Goal: Task Accomplishment & Management: Use online tool/utility

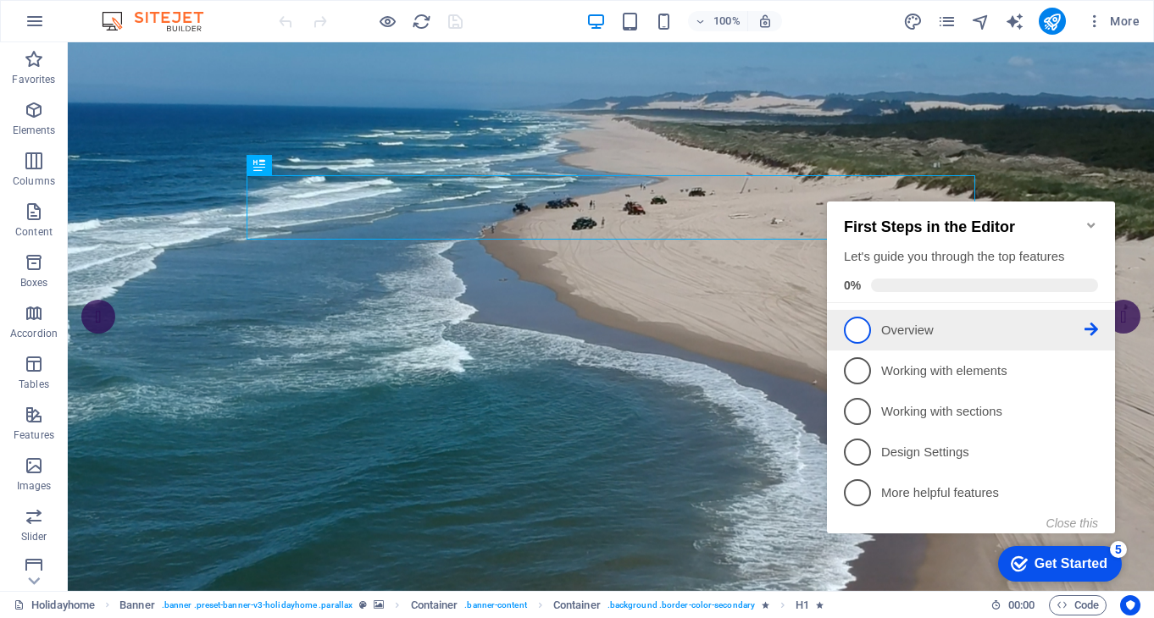
click at [1091, 324] on icon at bounding box center [1091, 330] width 14 height 14
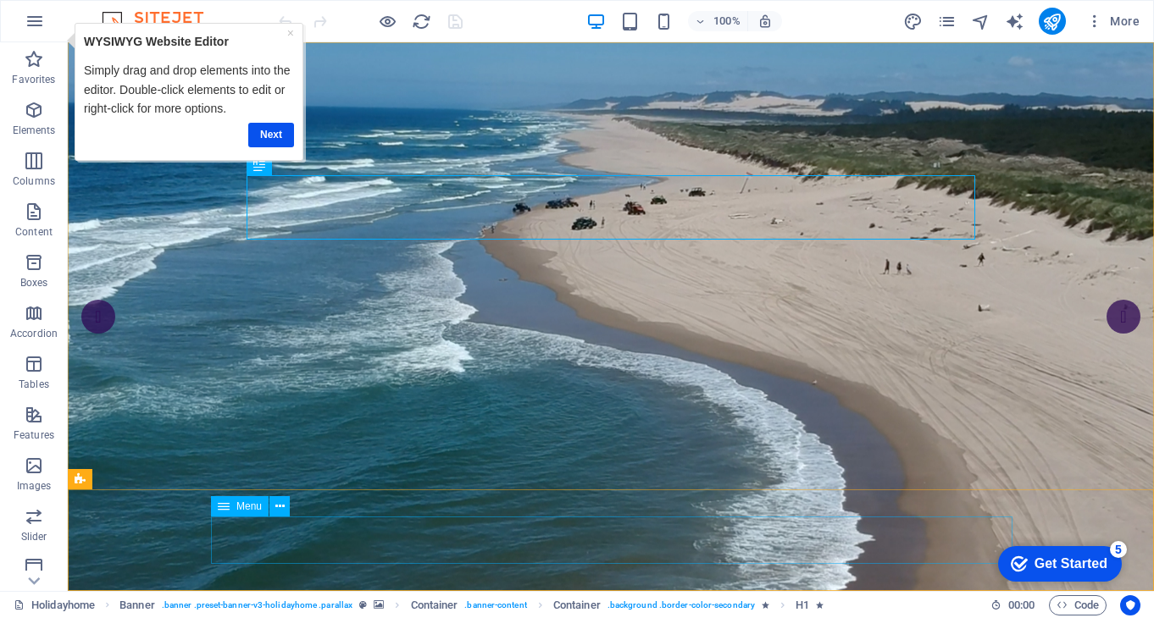
click at [227, 510] on icon at bounding box center [224, 506] width 12 height 20
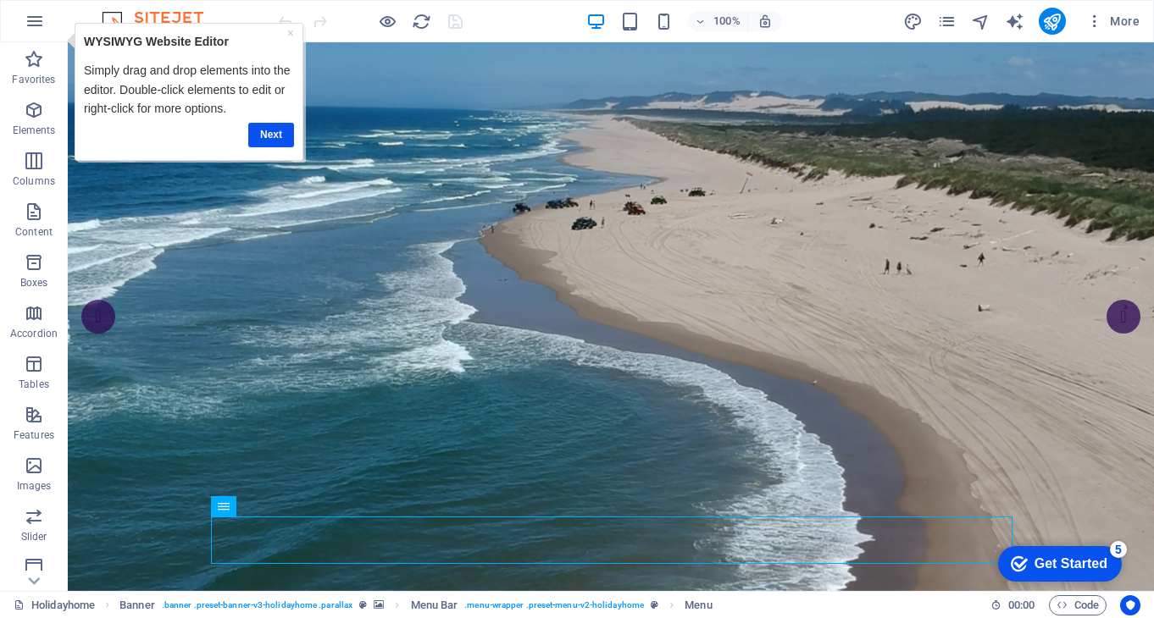
click at [1080, 562] on div "Get Started" at bounding box center [1070, 564] width 73 height 15
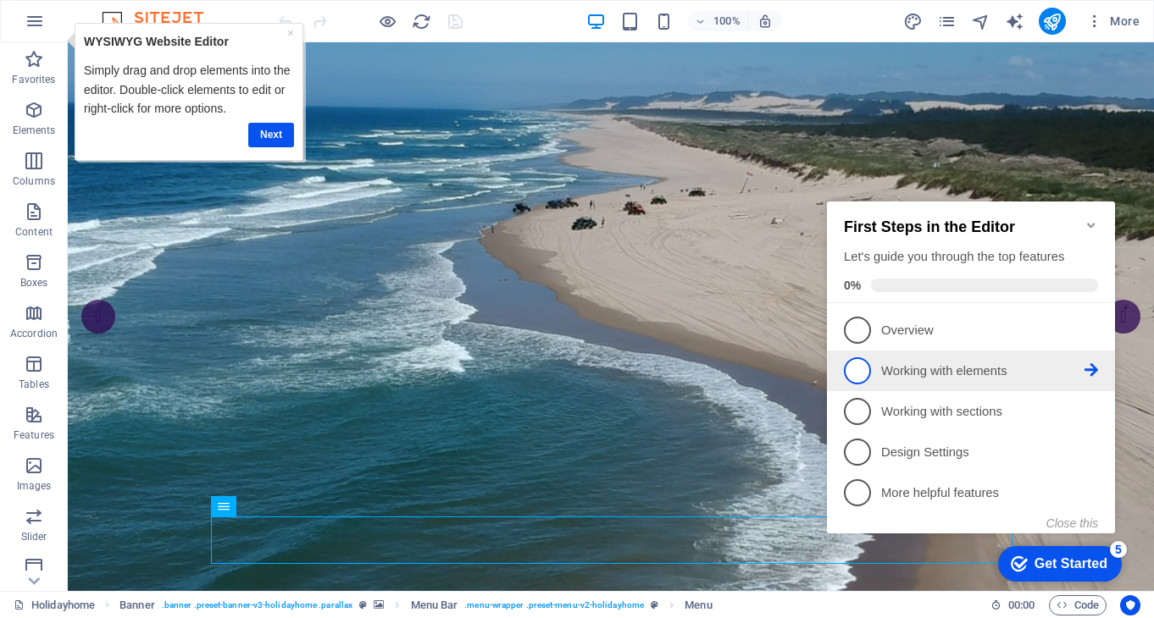
click at [1091, 368] on icon at bounding box center [1091, 370] width 14 height 14
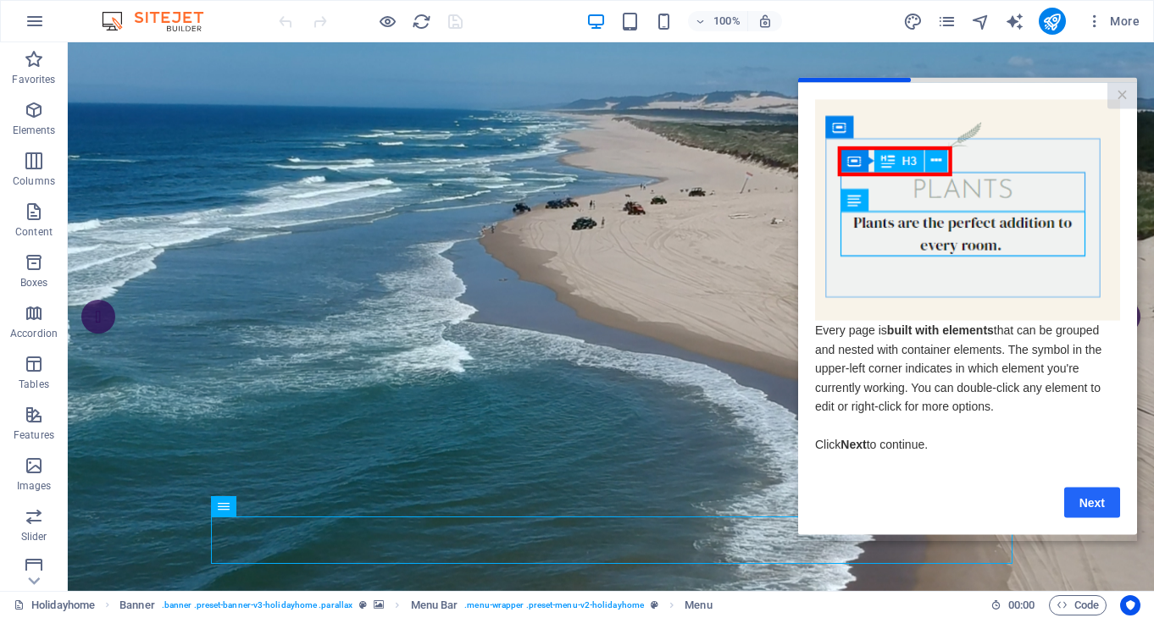
click at [1108, 507] on link "Next" at bounding box center [1092, 502] width 56 height 30
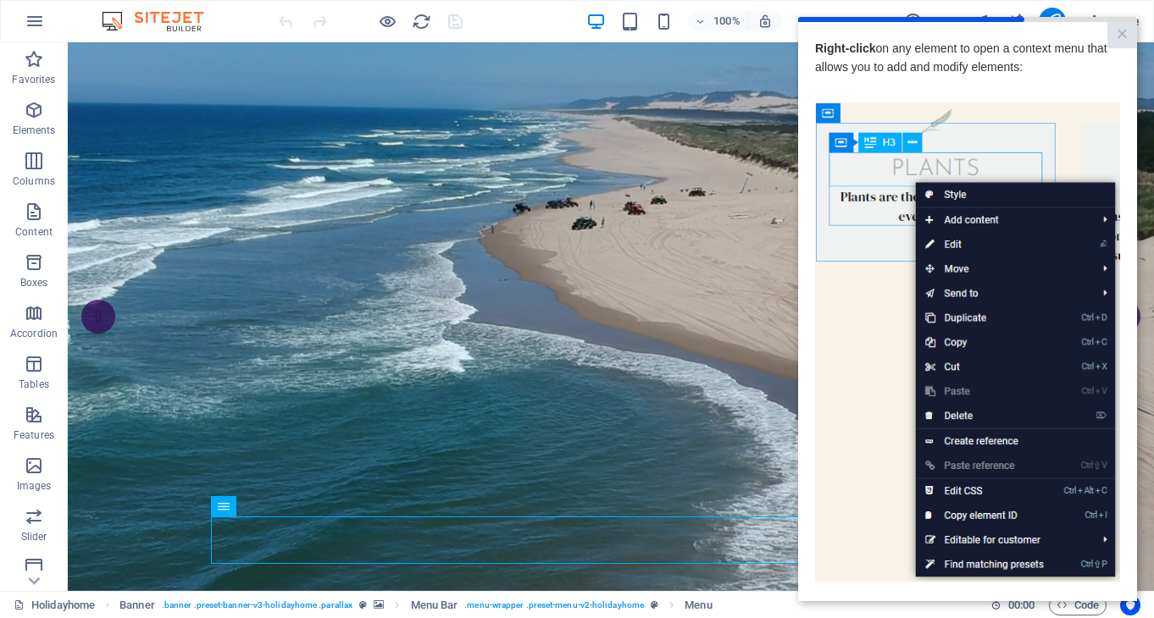
click at [890, 431] on img at bounding box center [967, 342] width 305 height 480
click at [954, 220] on img at bounding box center [967, 342] width 305 height 480
click at [936, 220] on img at bounding box center [967, 342] width 305 height 480
click at [1104, 217] on img at bounding box center [967, 342] width 305 height 480
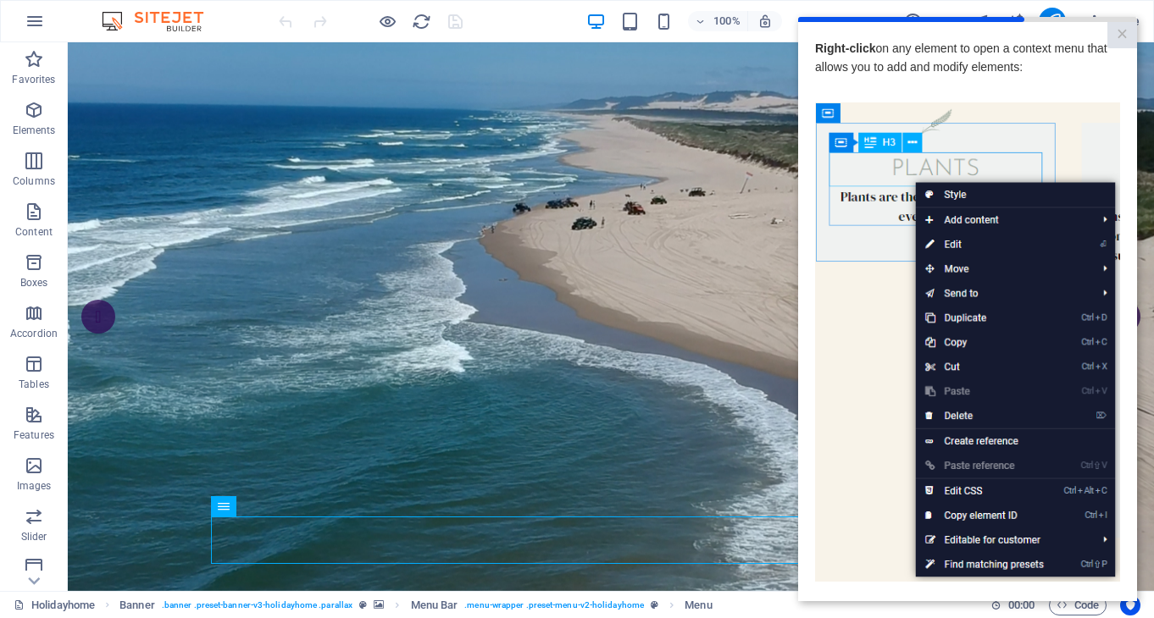
click at [1104, 245] on img at bounding box center [967, 342] width 305 height 480
click at [938, 247] on img at bounding box center [967, 342] width 305 height 480
click at [867, 255] on img at bounding box center [967, 342] width 305 height 480
click at [1106, 542] on img at bounding box center [967, 342] width 305 height 480
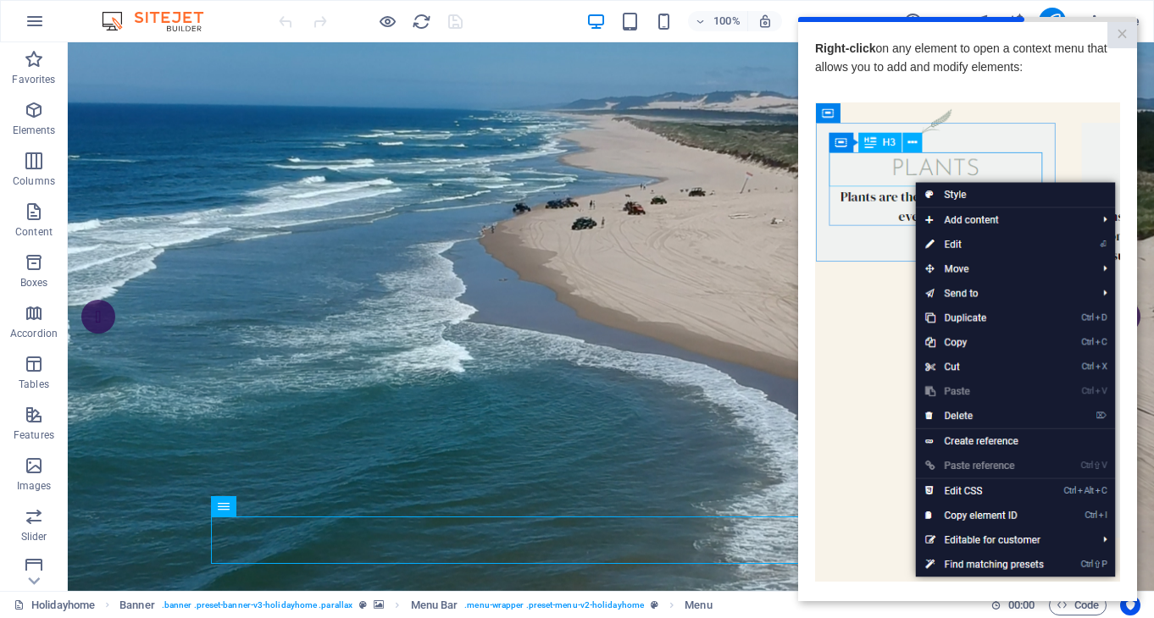
click at [940, 535] on img at bounding box center [967, 342] width 305 height 480
click at [868, 535] on img at bounding box center [967, 342] width 305 height 480
click at [904, 167] on img at bounding box center [967, 342] width 305 height 480
click at [953, 219] on img at bounding box center [967, 342] width 305 height 480
click at [953, 217] on img at bounding box center [967, 342] width 305 height 480
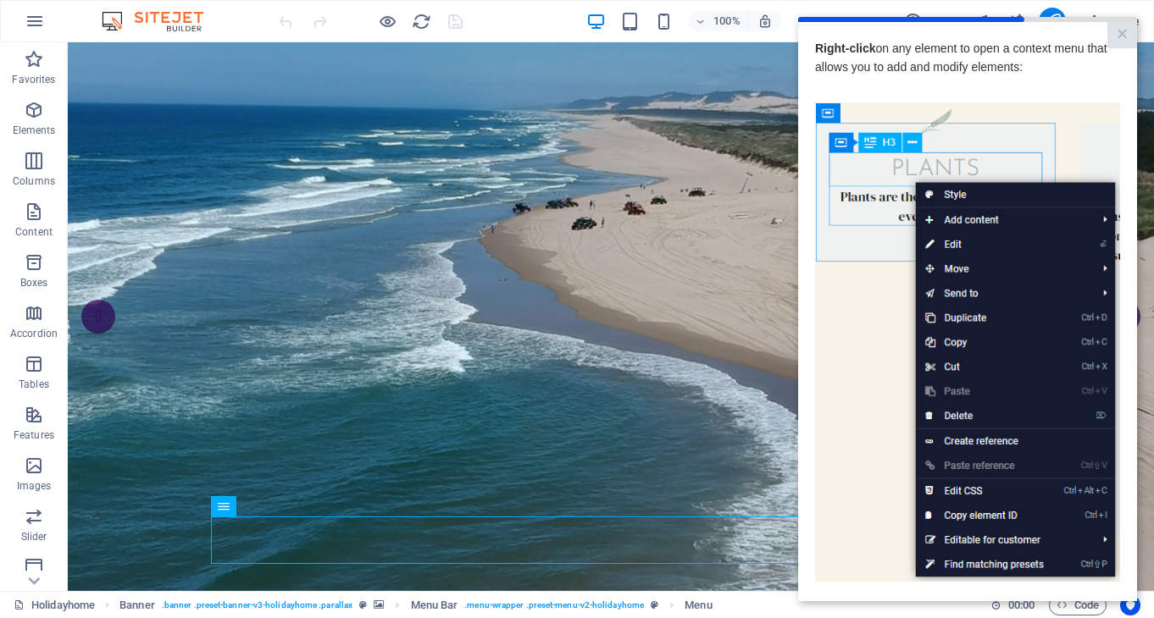
click at [1055, 109] on img at bounding box center [967, 342] width 305 height 480
click at [1122, 36] on link "×" at bounding box center [1122, 35] width 30 height 26
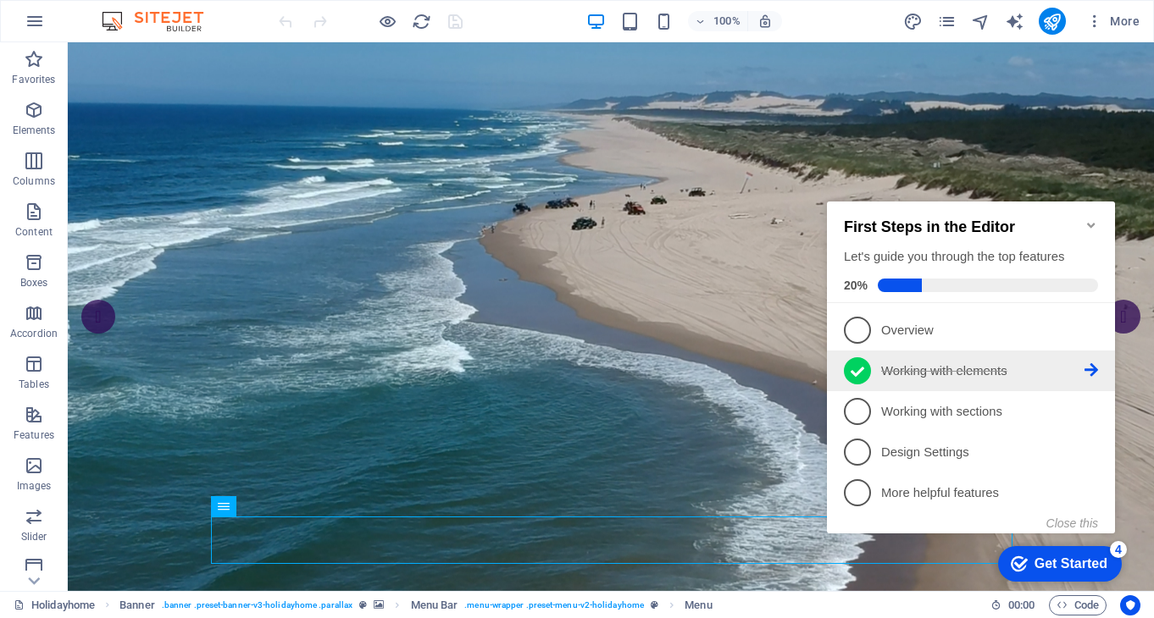
click at [1094, 367] on icon at bounding box center [1091, 370] width 14 height 14
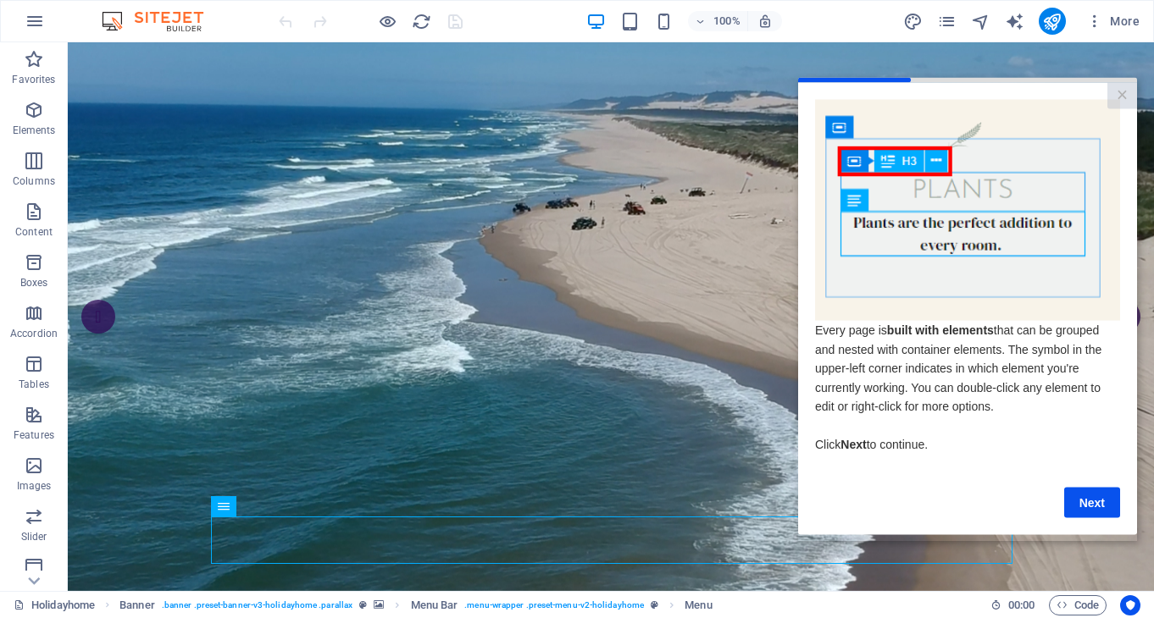
click at [856, 168] on img at bounding box center [967, 209] width 305 height 221
click at [891, 163] on img at bounding box center [967, 209] width 305 height 221
click at [853, 204] on img at bounding box center [967, 209] width 305 height 221
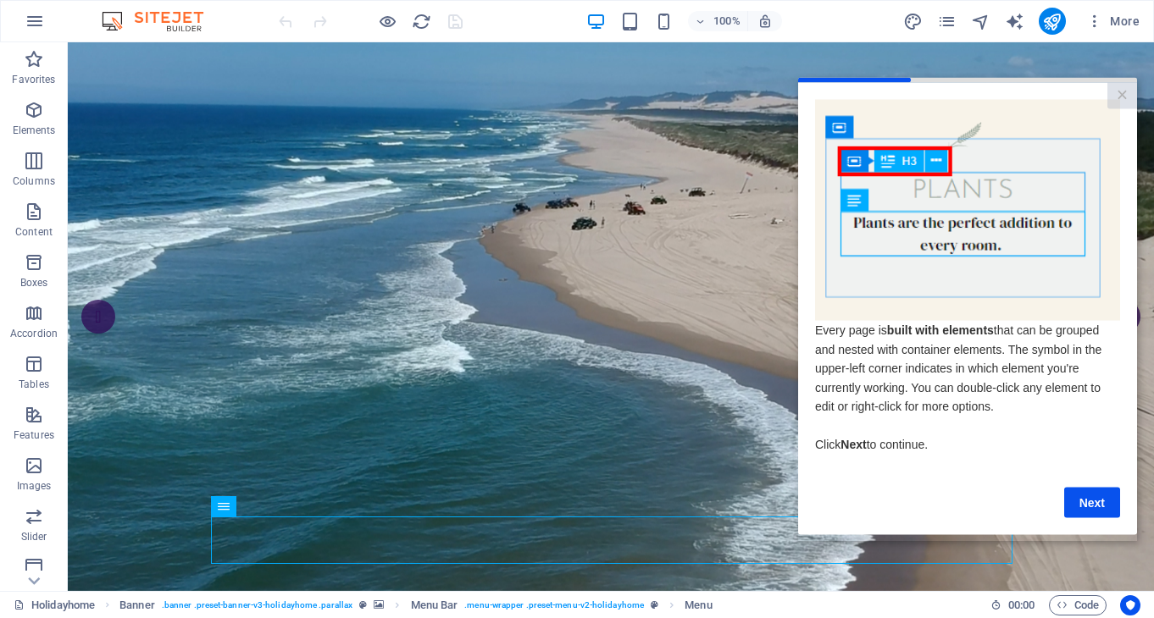
click at [853, 204] on img at bounding box center [967, 209] width 305 height 221
click at [1093, 505] on link "Next" at bounding box center [1092, 502] width 56 height 30
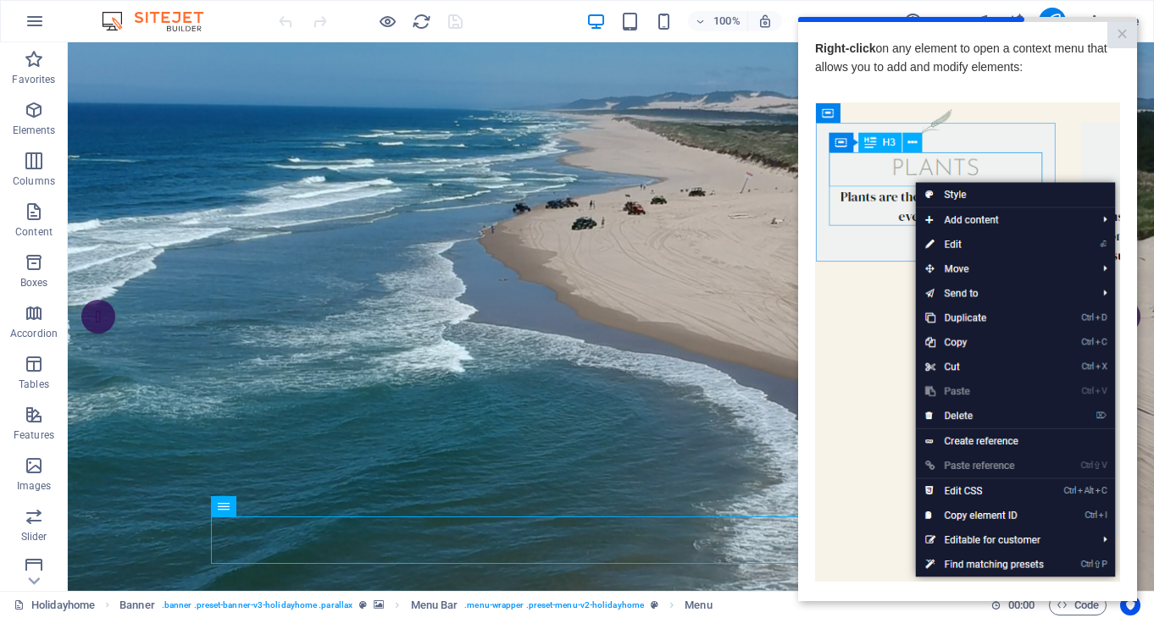
click at [889, 529] on img at bounding box center [967, 342] width 305 height 480
click at [970, 492] on img at bounding box center [967, 342] width 305 height 480
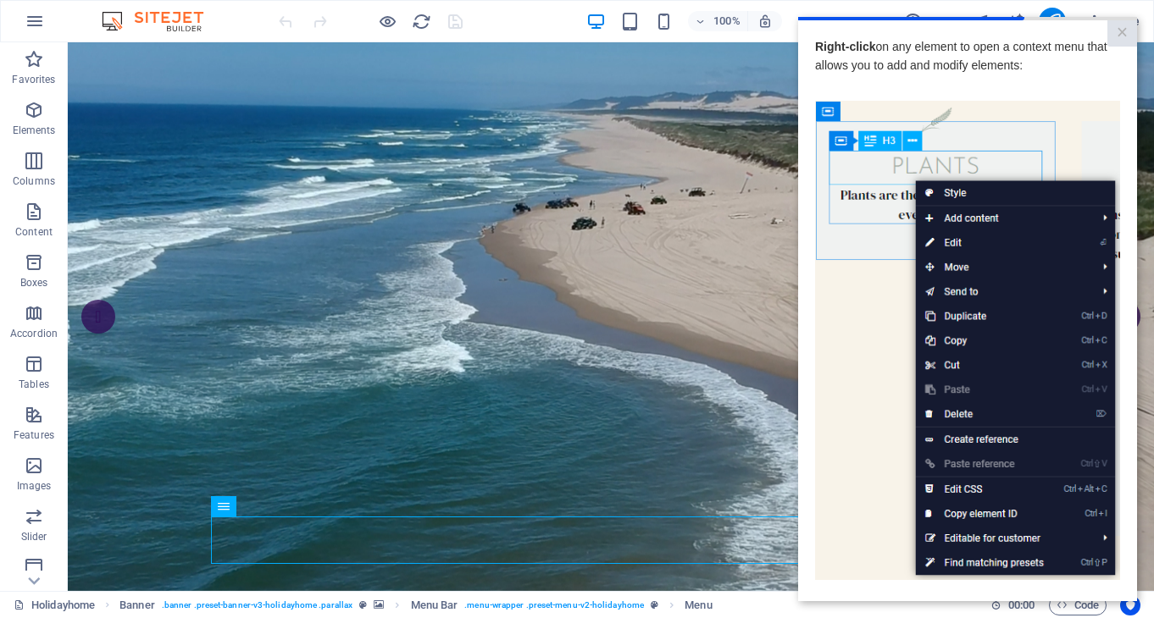
click at [954, 494] on img at bounding box center [967, 341] width 305 height 480
click at [1102, 540] on img at bounding box center [967, 341] width 305 height 480
click at [868, 411] on img at bounding box center [967, 341] width 305 height 480
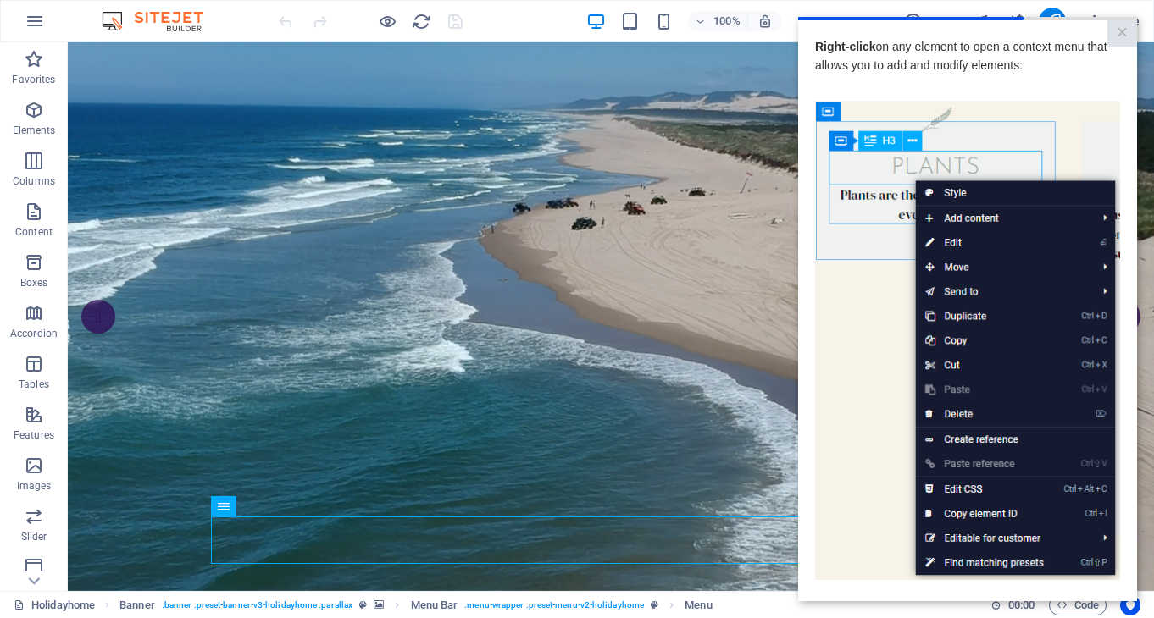
drag, startPoint x: 985, startPoint y: 138, endPoint x: 1006, endPoint y: 99, distance: 44.3
click at [1006, 99] on div "Right-click on any element to open a context menu that allows you to add and mo…" at bounding box center [967, 376] width 305 height 678
click at [1122, 35] on link "×" at bounding box center [1122, 33] width 30 height 26
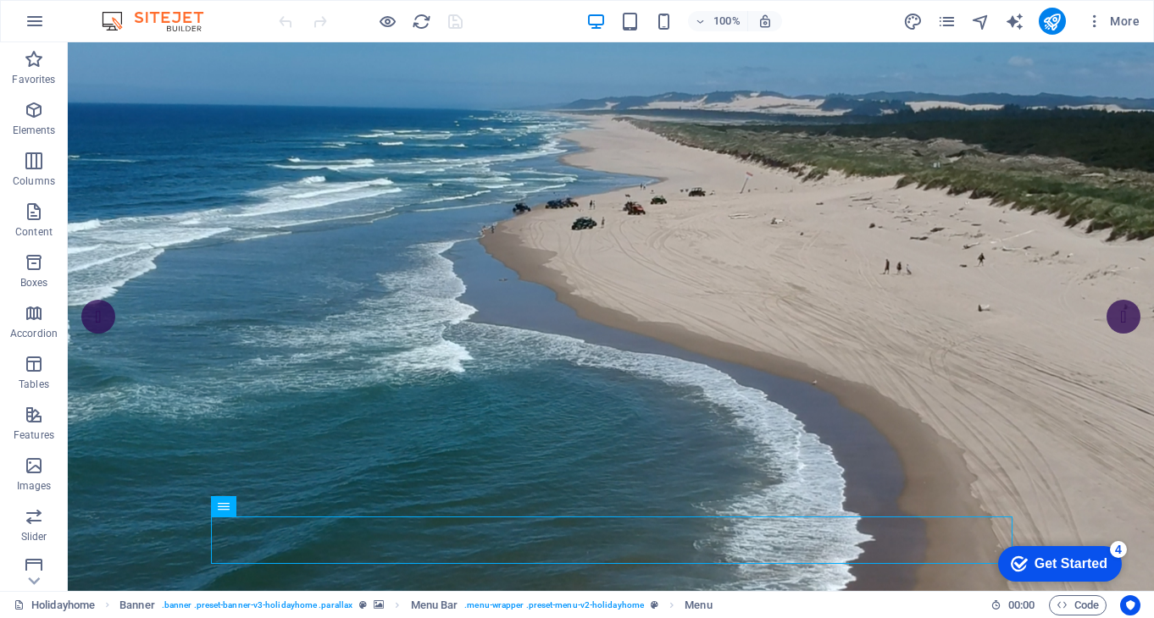
scroll to position [0, 0]
click at [1088, 564] on div "Get Started" at bounding box center [1070, 564] width 73 height 15
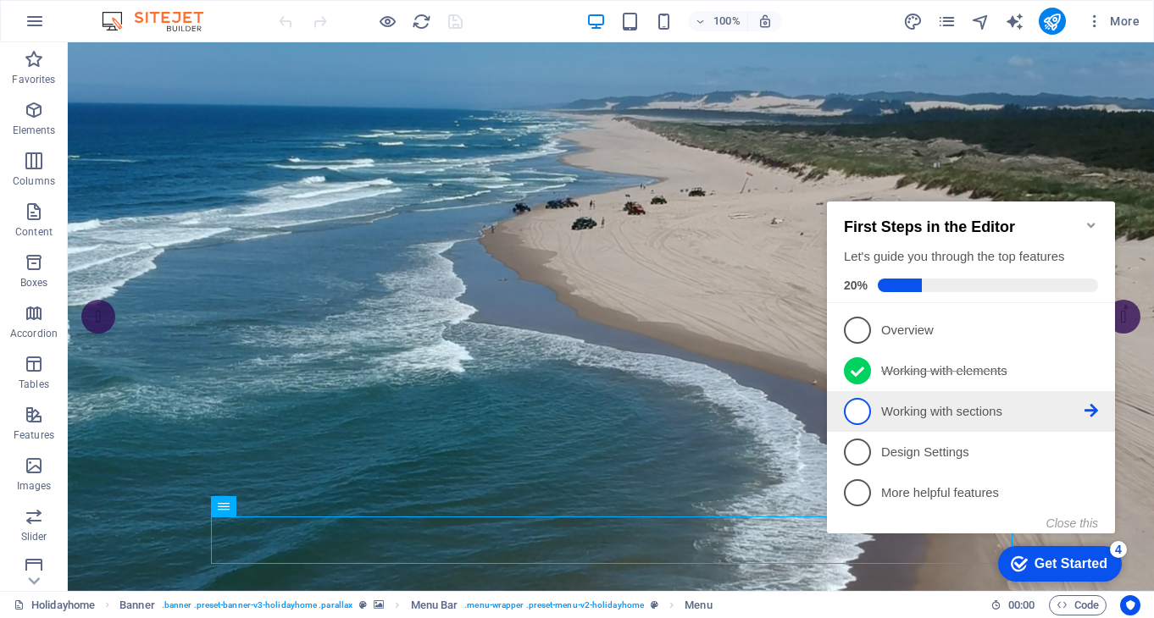
click at [989, 412] on p "Working with sections - incomplete" at bounding box center [982, 412] width 203 height 18
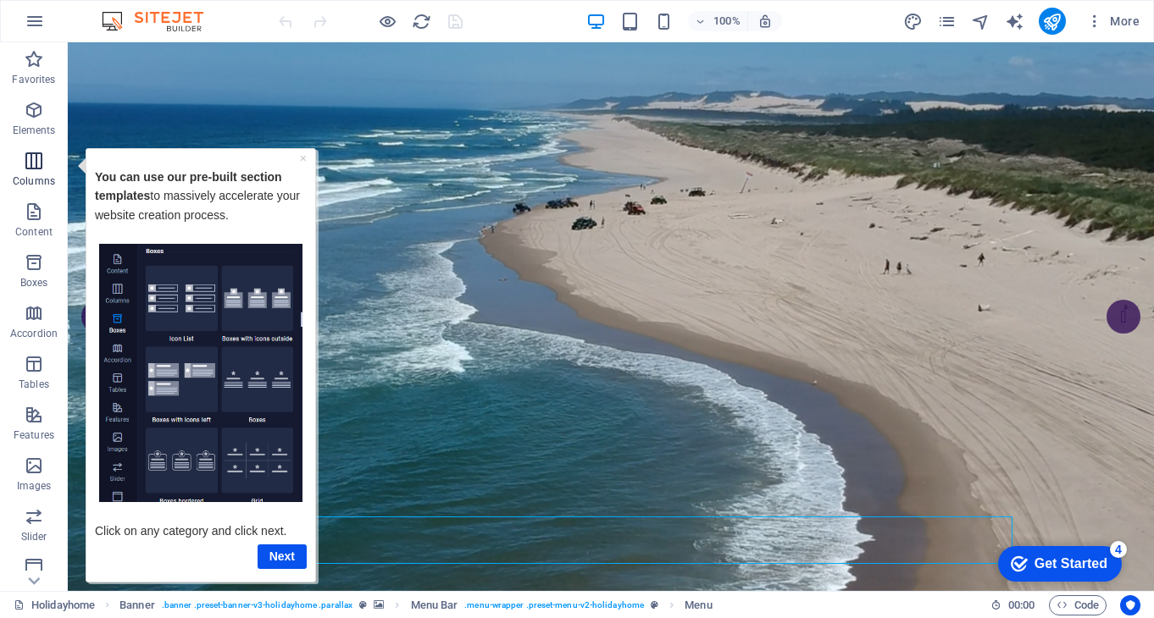
drag, startPoint x: 33, startPoint y: 163, endPoint x: 32, endPoint y: 152, distance: 11.9
click at [34, 163] on icon "button" at bounding box center [34, 161] width 20 height 20
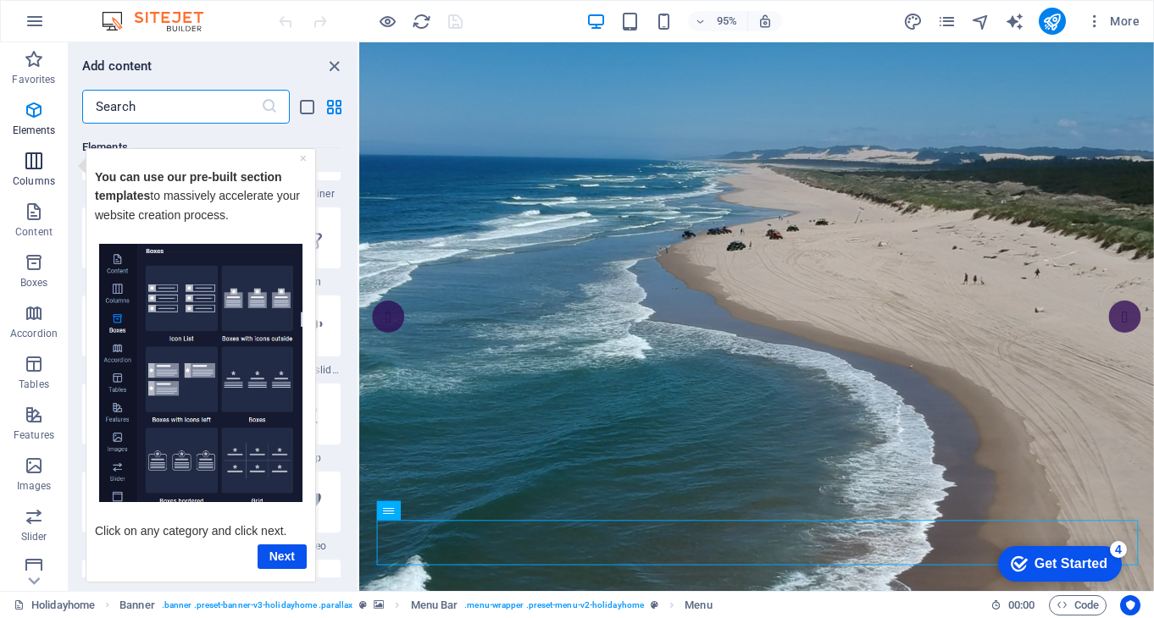
click at [32, 152] on icon "button" at bounding box center [34, 161] width 20 height 20
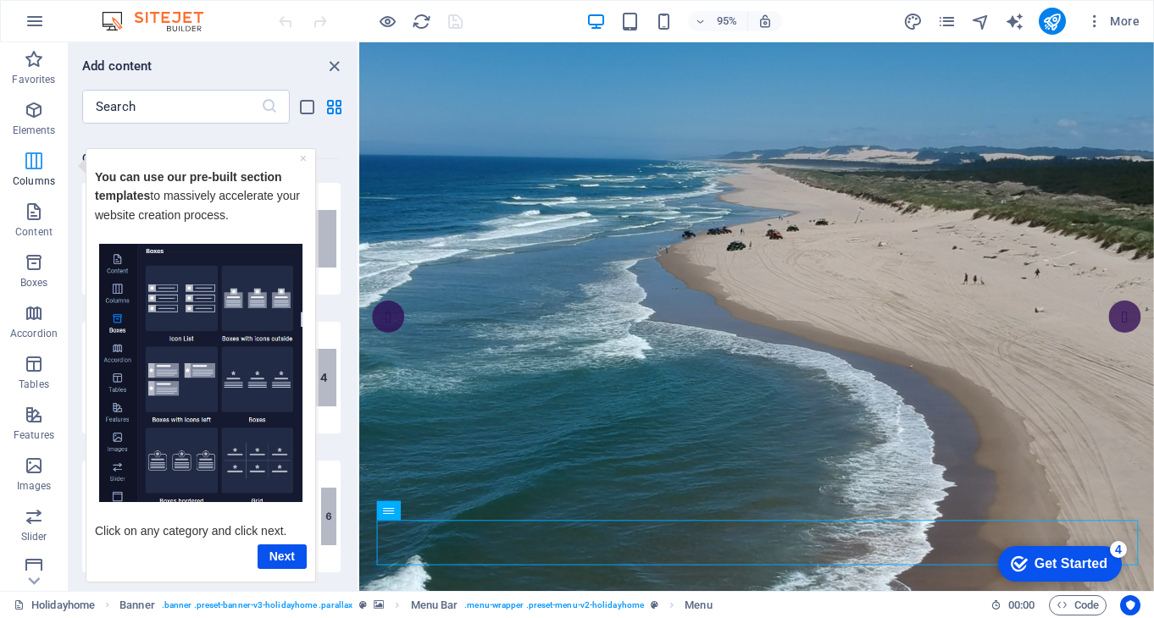
scroll to position [839, 0]
click at [58, 125] on span "Elements" at bounding box center [34, 120] width 68 height 41
click at [41, 110] on icon "button" at bounding box center [34, 110] width 20 height 20
click at [40, 62] on icon "button" at bounding box center [34, 59] width 20 height 20
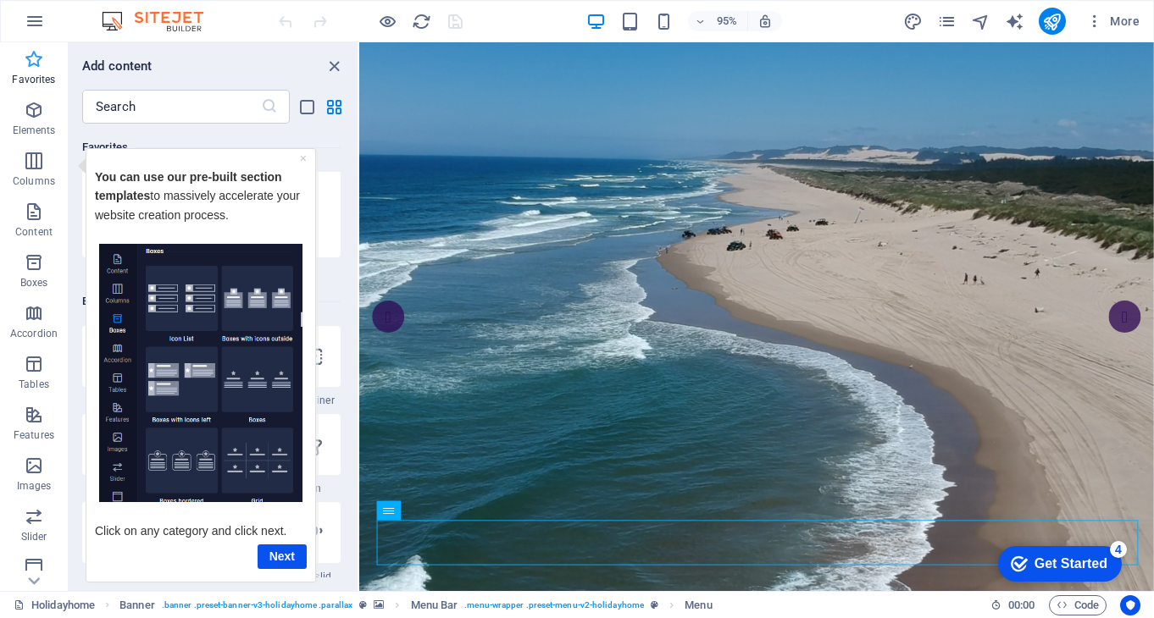
scroll to position [0, 0]
click at [32, 261] on icon "button" at bounding box center [34, 262] width 20 height 20
drag, startPoint x: 250, startPoint y: 152, endPoint x: 280, endPoint y: 165, distance: 32.6
click at [280, 165] on div "× You can use our pre-built section templates to massively accelerate your webs…" at bounding box center [201, 364] width 220 height 424
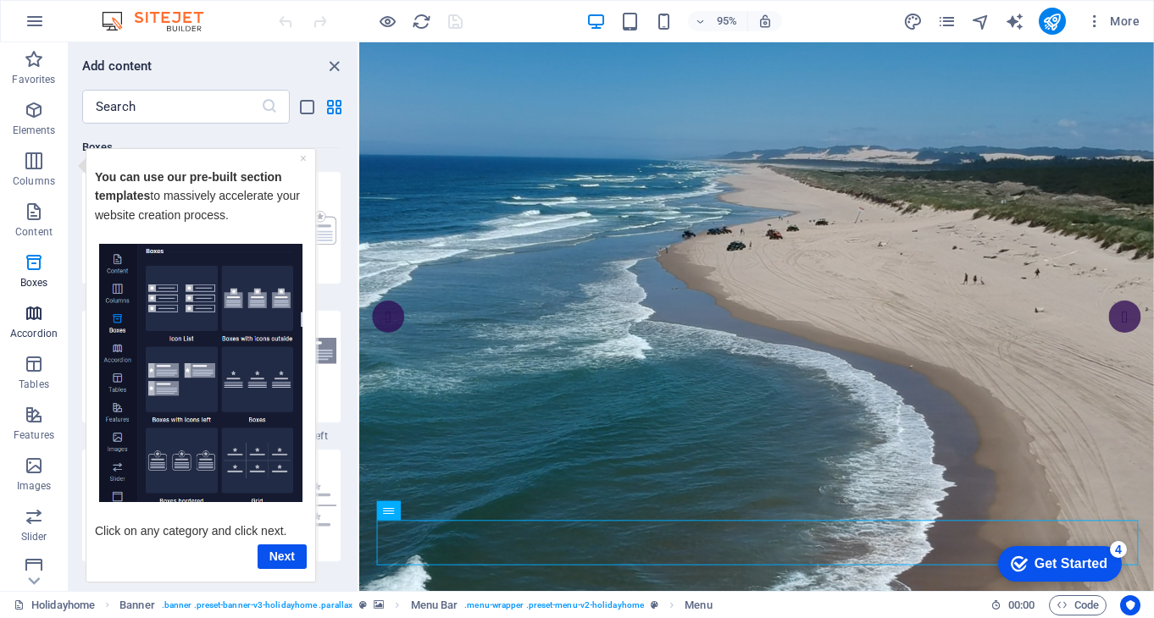
click at [34, 318] on icon "button" at bounding box center [34, 313] width 20 height 20
click at [39, 371] on icon "button" at bounding box center [34, 364] width 20 height 20
click at [31, 425] on span "Features" at bounding box center [34, 425] width 68 height 41
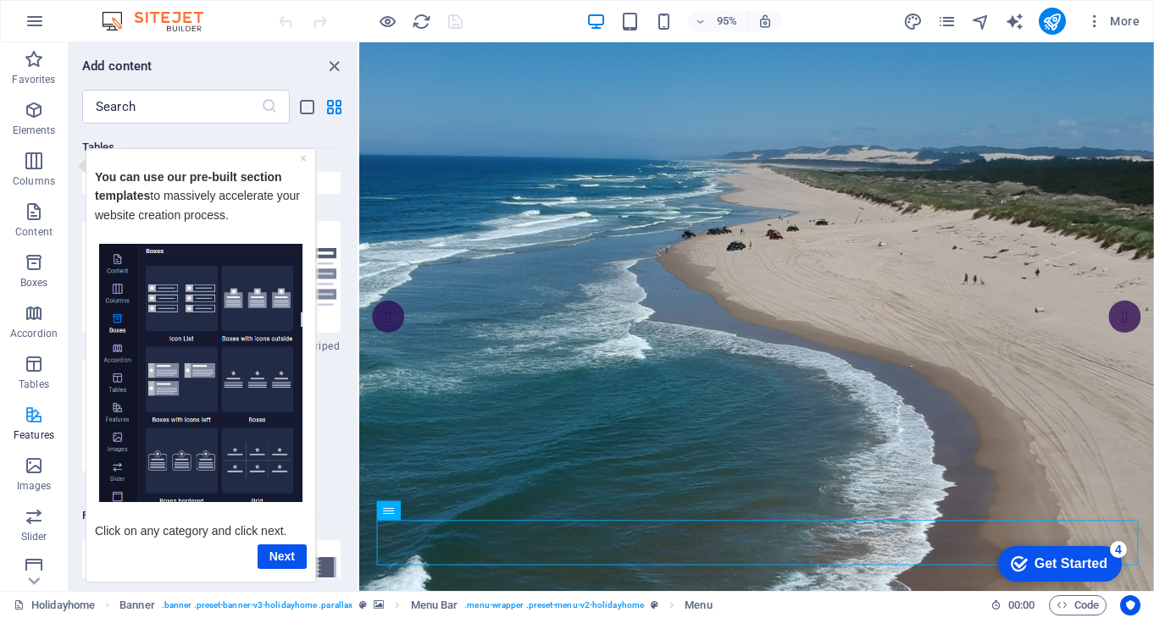
scroll to position [6603, 0]
click at [35, 470] on icon "button" at bounding box center [34, 466] width 20 height 20
click at [38, 526] on icon "button" at bounding box center [34, 517] width 20 height 20
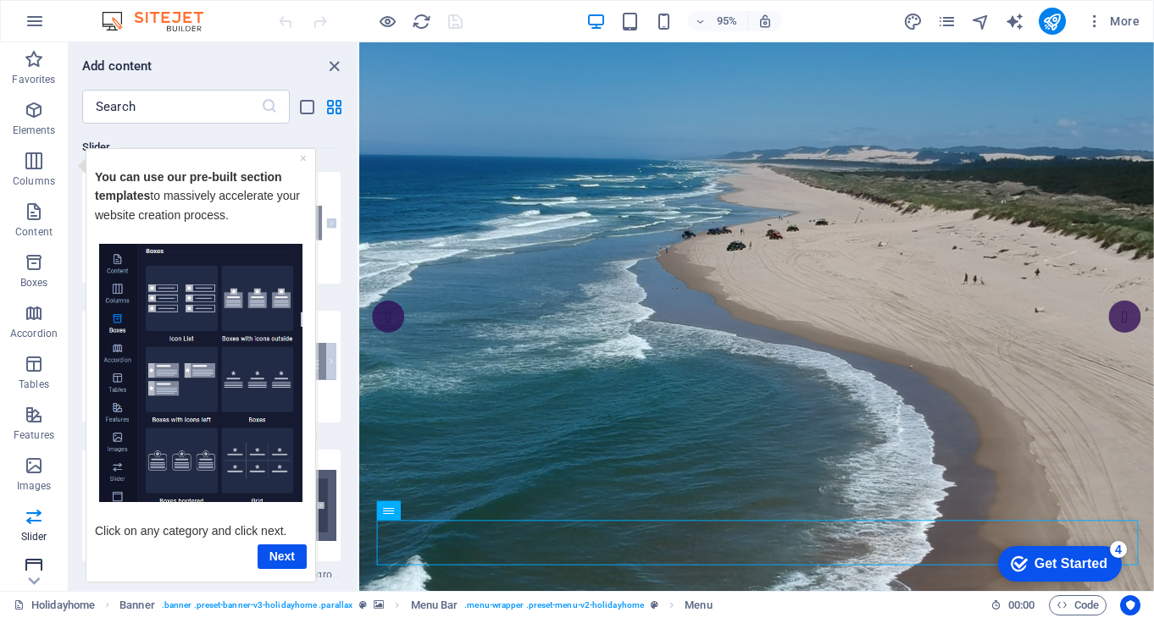
click at [36, 565] on icon "button" at bounding box center [34, 567] width 20 height 20
click at [36, 56] on icon at bounding box center [35, 52] width 12 height 8
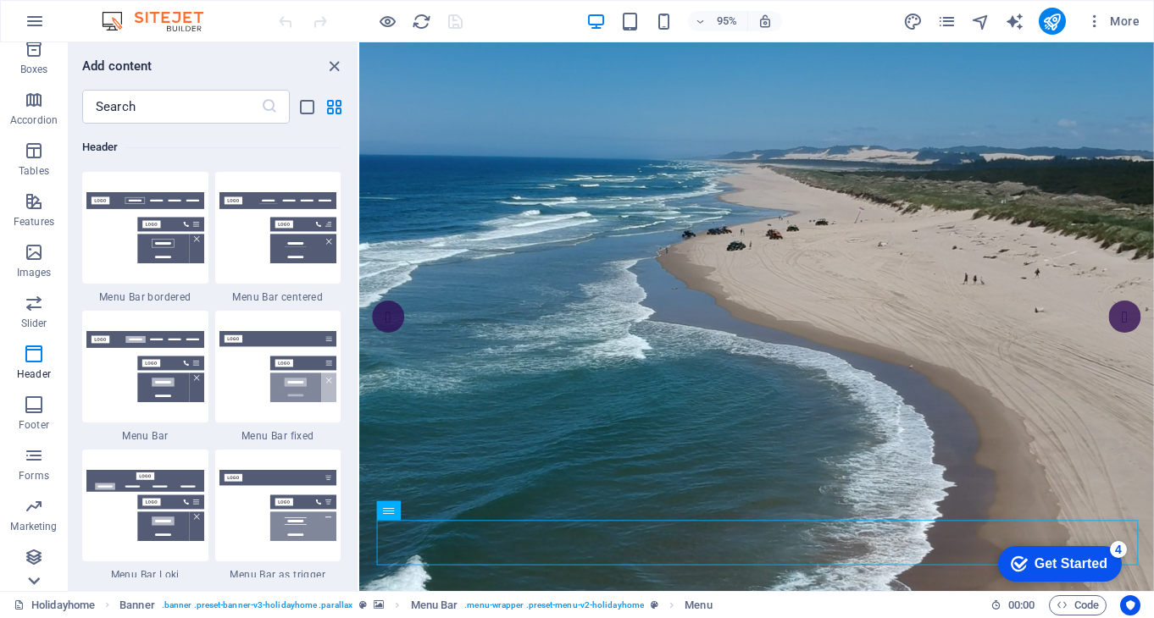
scroll to position [213, 0]
click at [36, 461] on icon "button" at bounding box center [34, 456] width 20 height 20
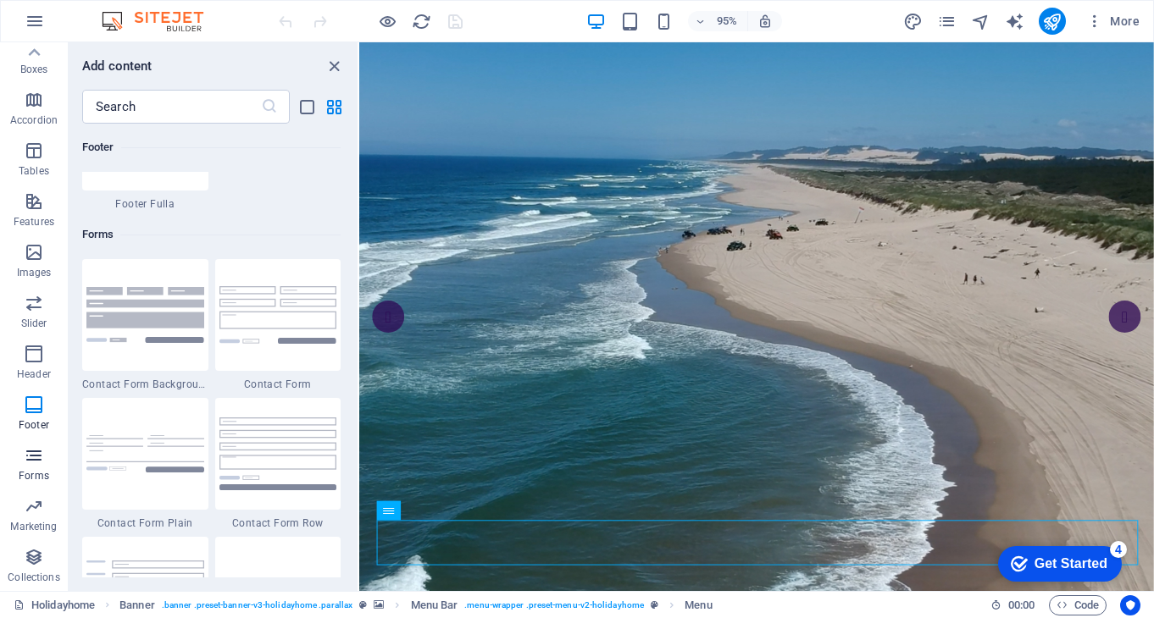
scroll to position [12367, 0]
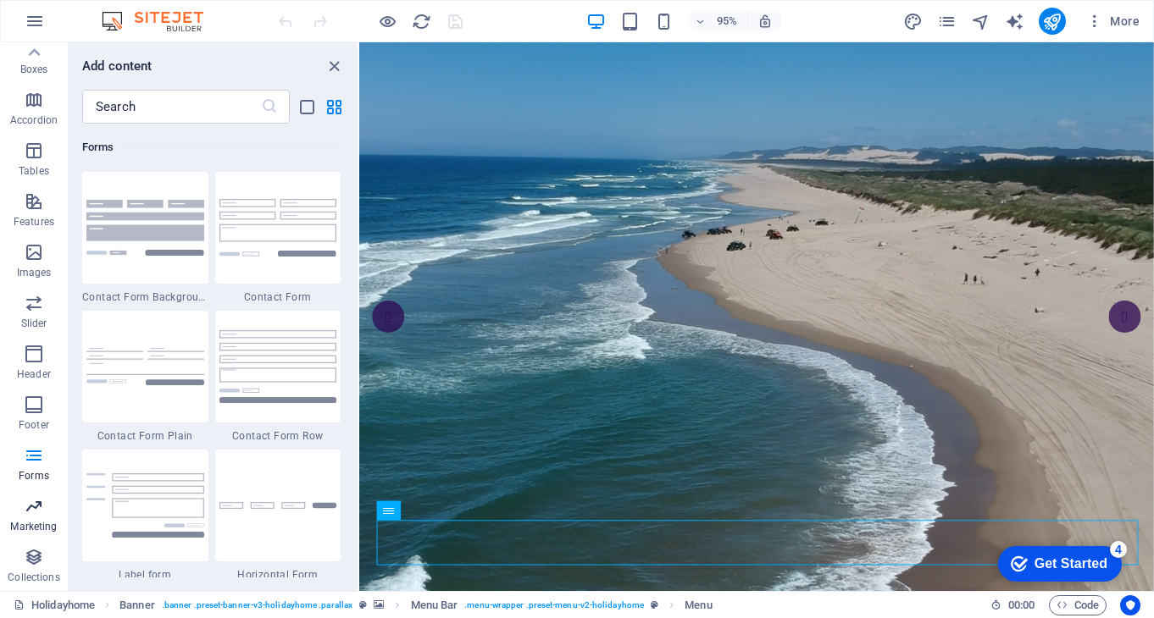
click at [37, 508] on icon "button" at bounding box center [34, 506] width 20 height 20
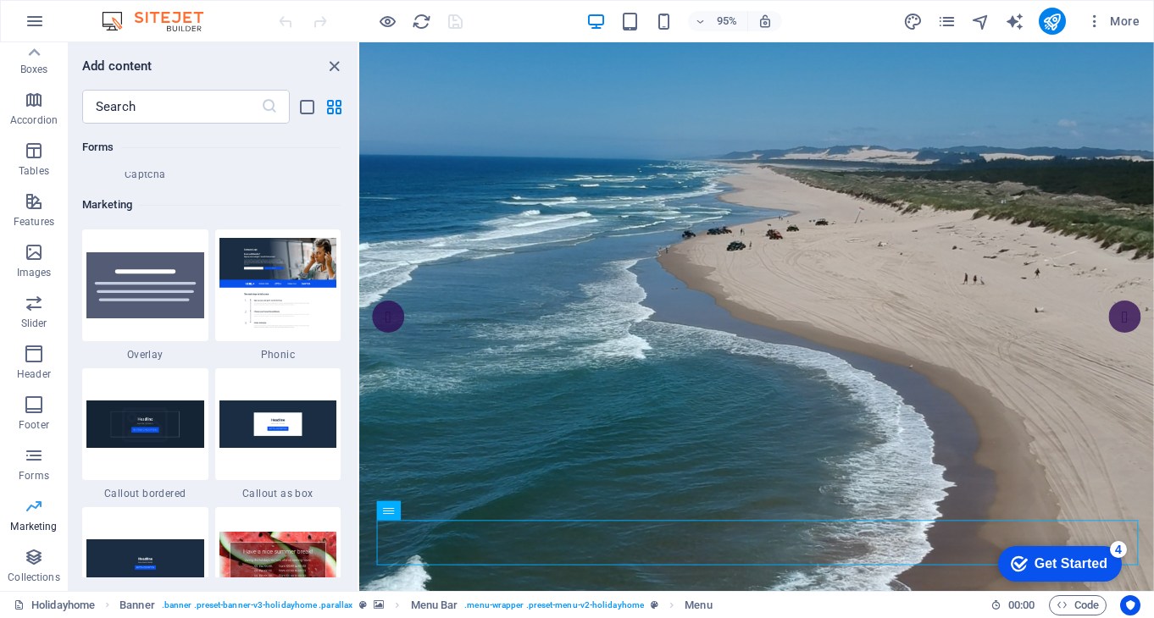
scroll to position [13798, 0]
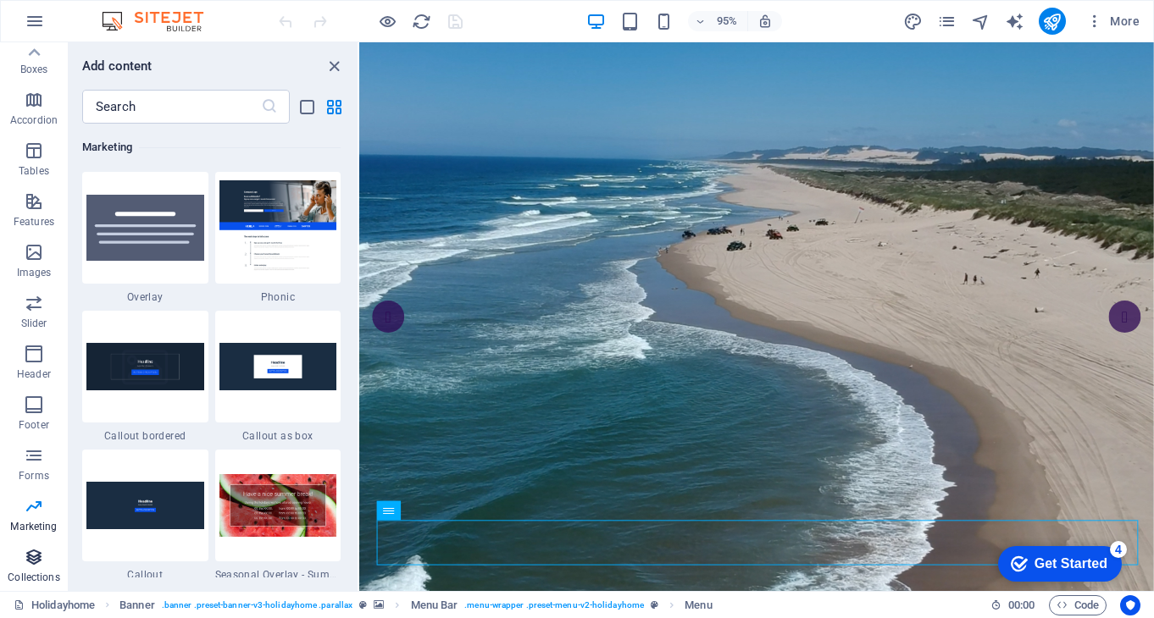
click at [34, 562] on icon "button" at bounding box center [34, 557] width 20 height 20
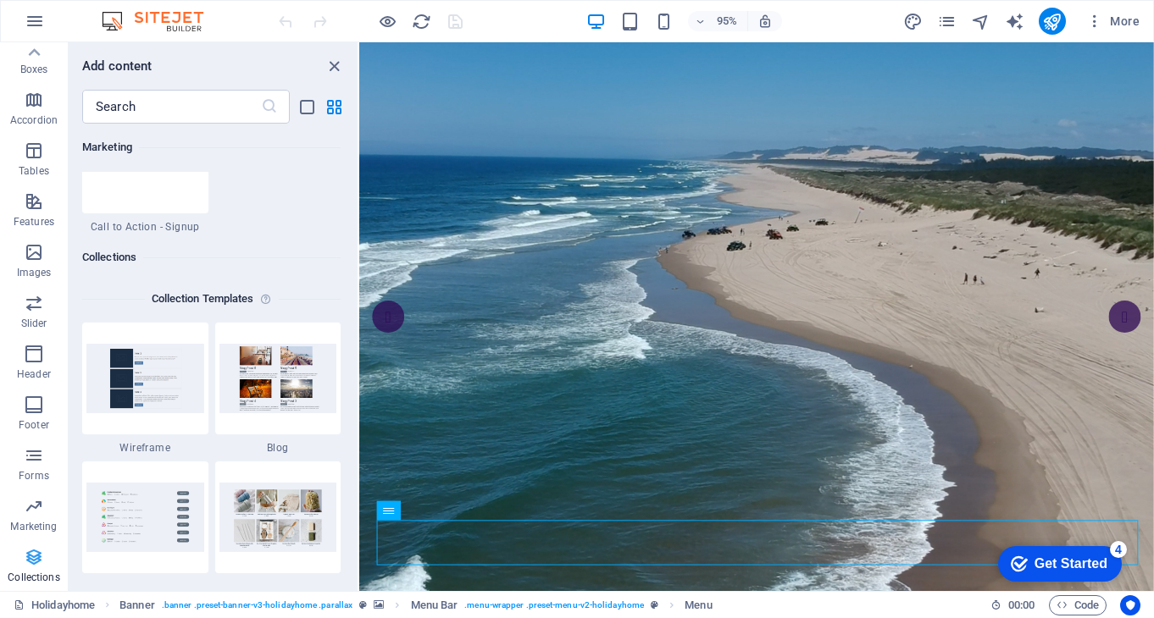
scroll to position [15507, 0]
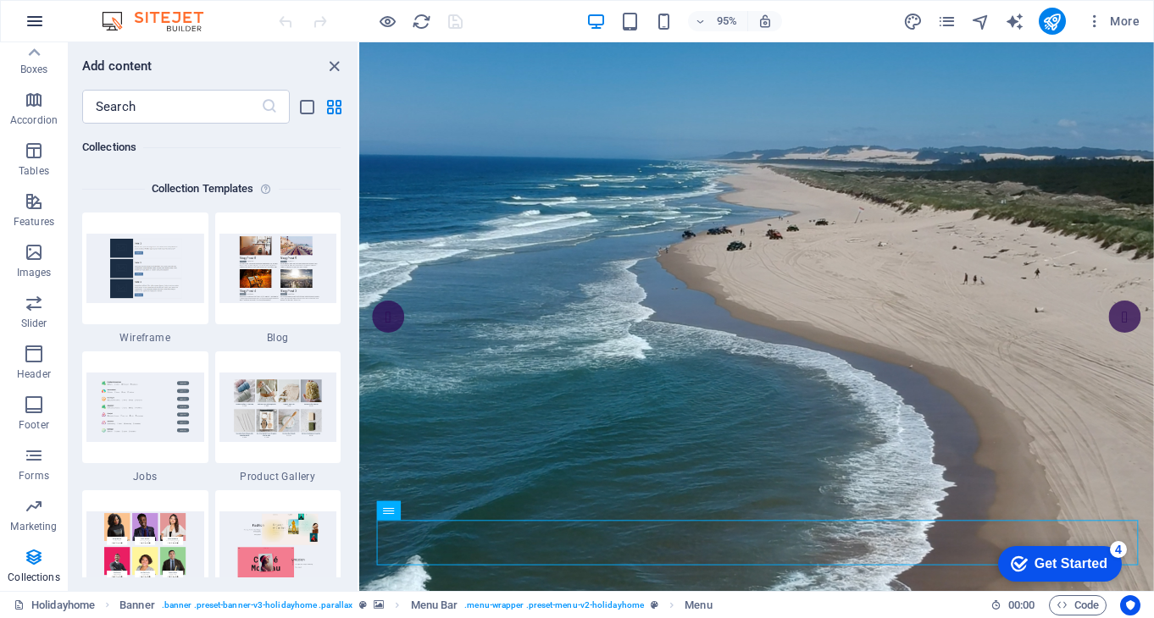
click at [35, 19] on icon "button" at bounding box center [35, 21] width 20 height 20
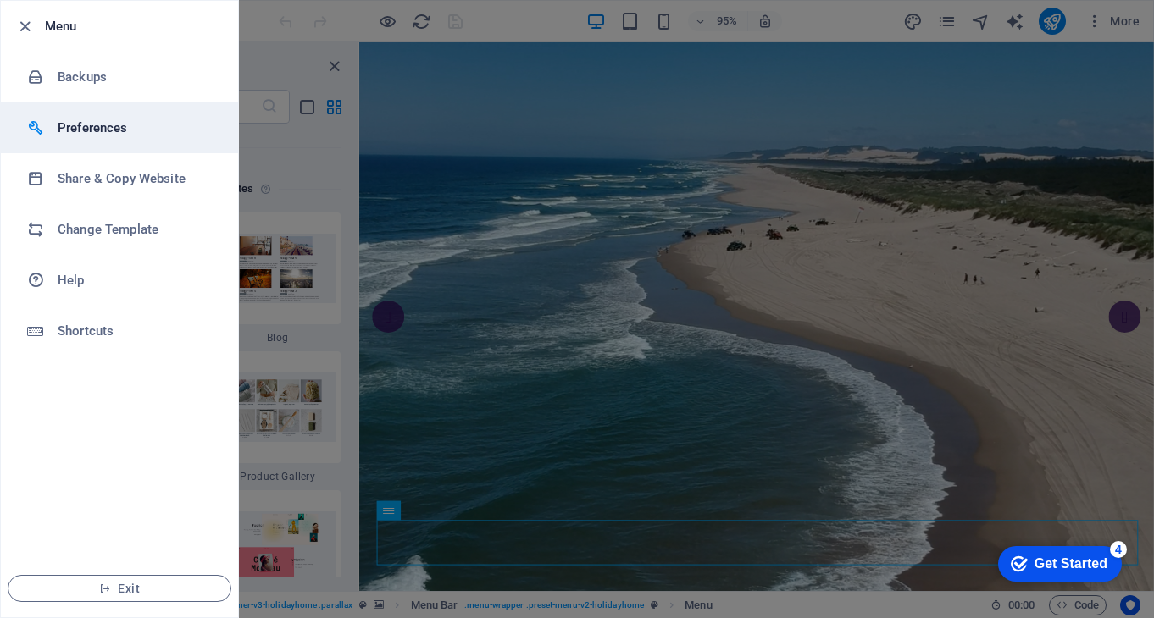
click at [108, 132] on h6 "Preferences" at bounding box center [136, 128] width 157 height 20
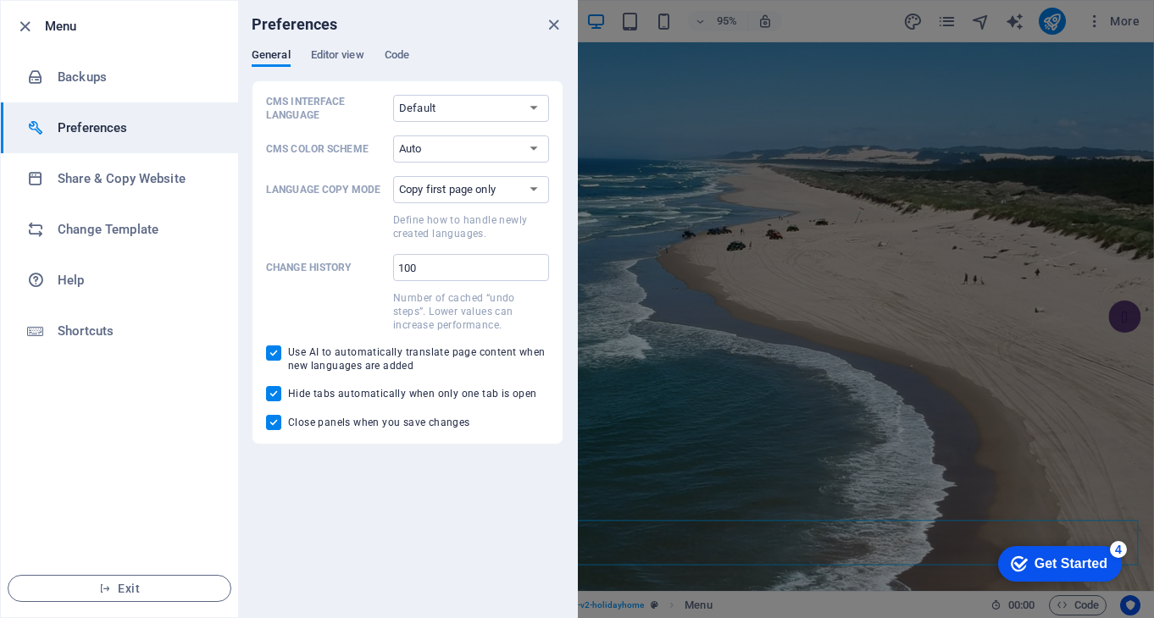
click at [554, 24] on icon "close" at bounding box center [553, 24] width 19 height 19
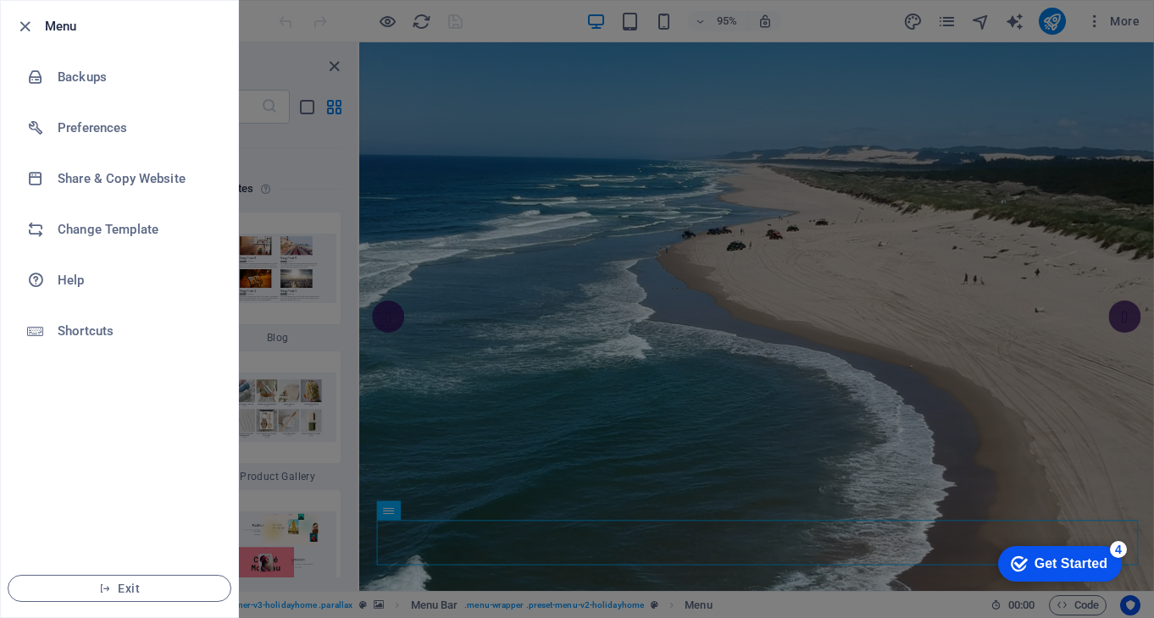
scroll to position [0, 0]
click at [29, 27] on icon "button" at bounding box center [24, 26] width 19 height 19
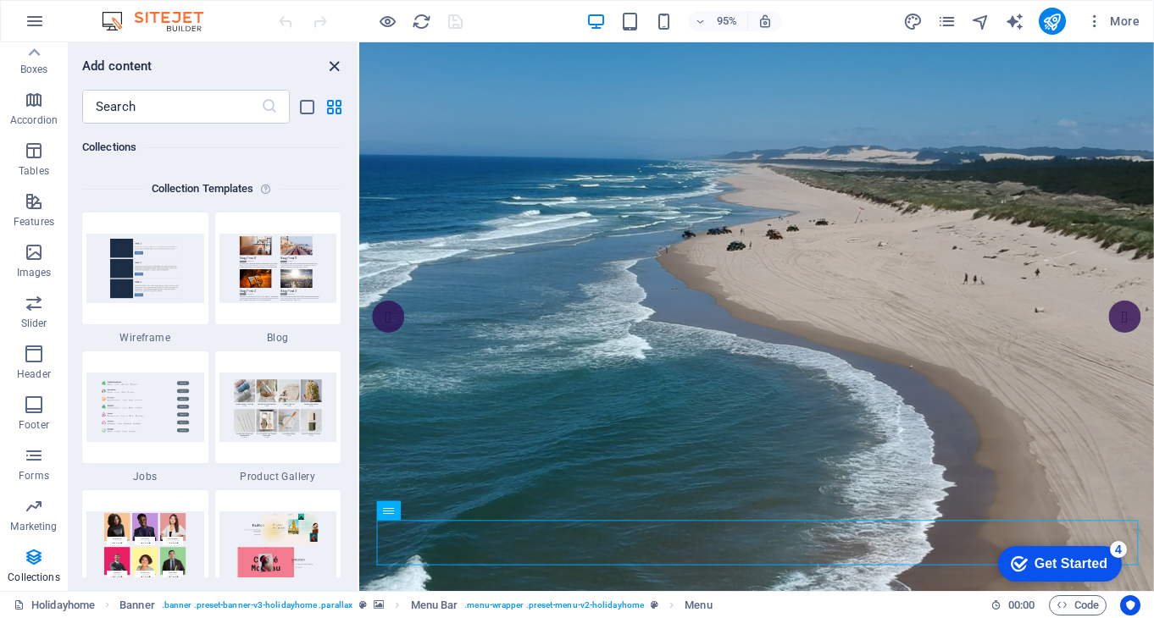
click at [337, 65] on icon "close panel" at bounding box center [333, 66] width 19 height 19
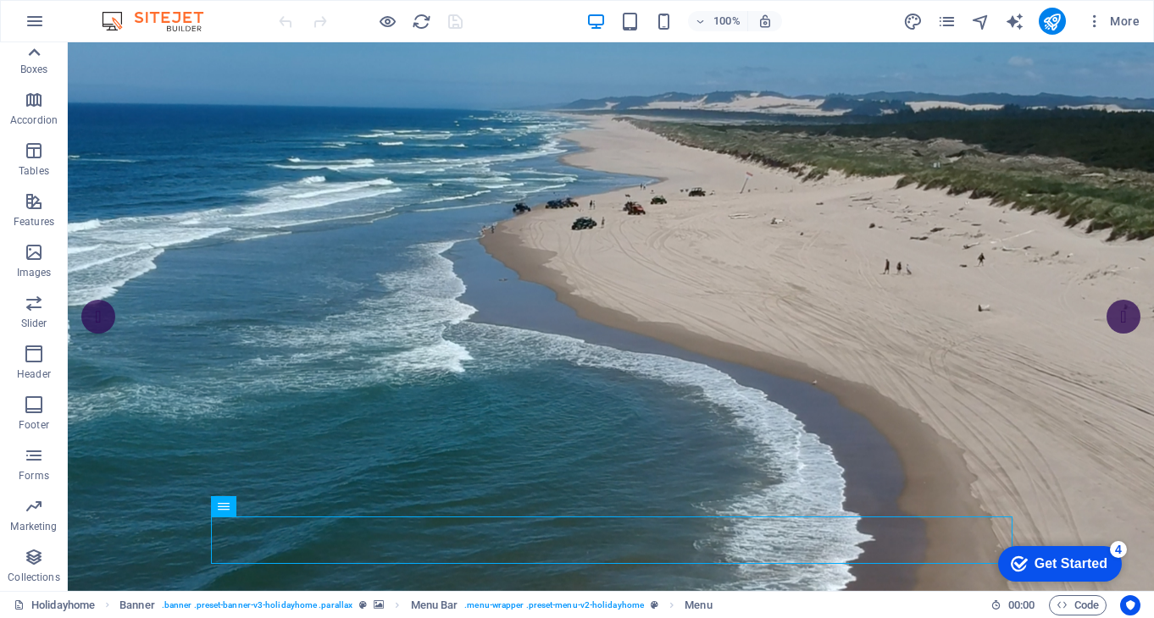
click at [32, 50] on icon at bounding box center [34, 53] width 24 height 24
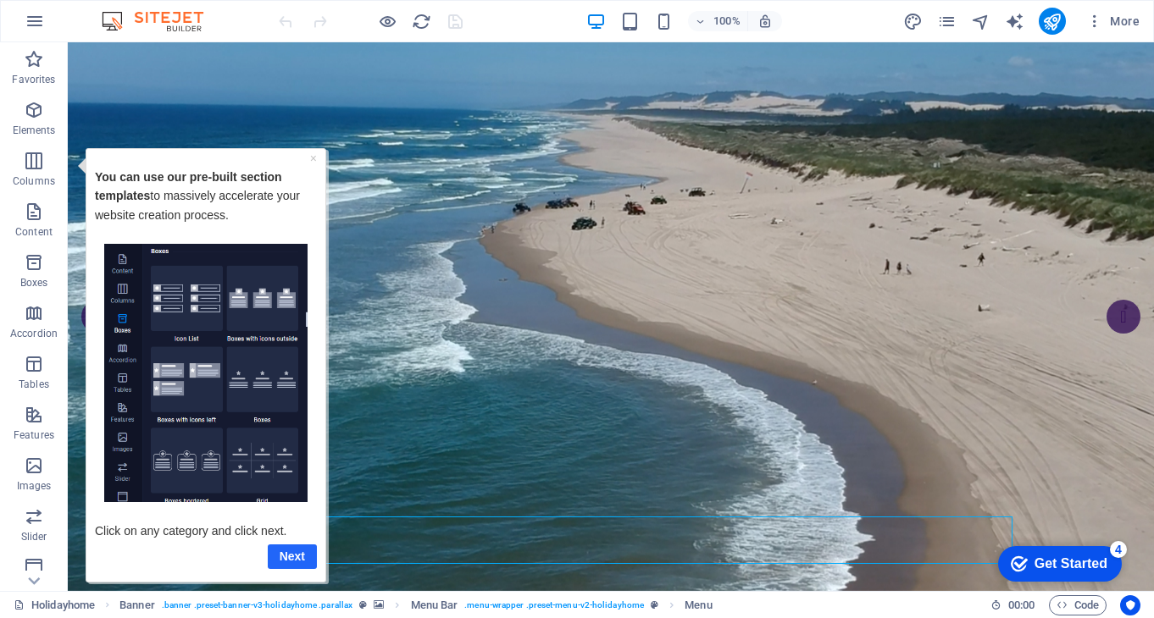
click at [296, 555] on link "Next" at bounding box center [292, 556] width 49 height 25
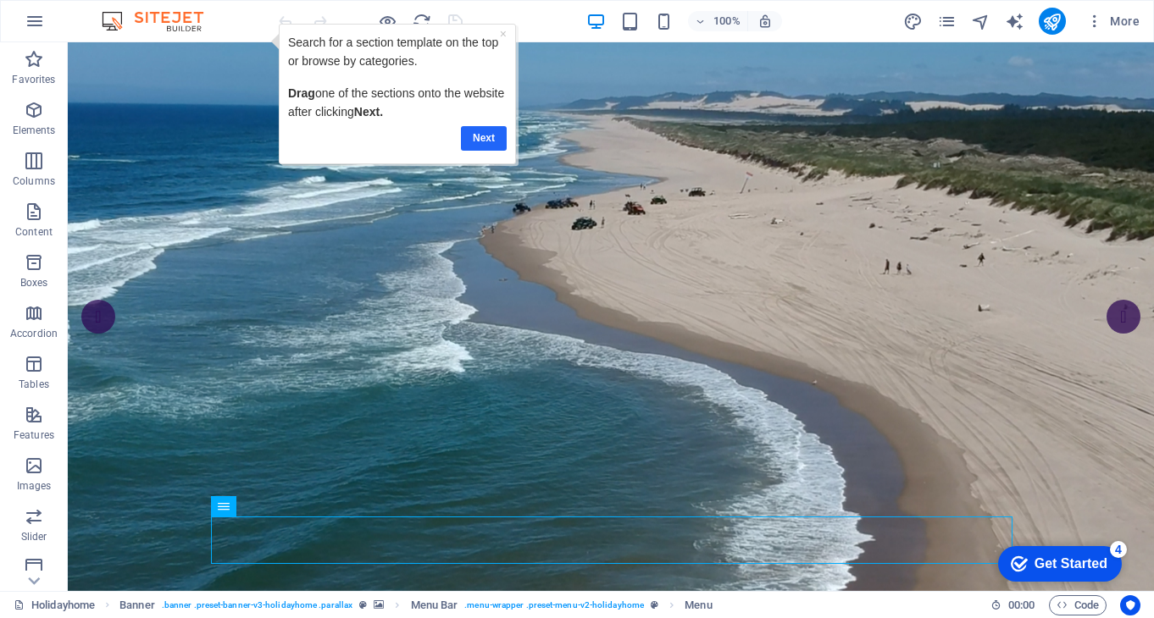
click at [485, 136] on link "Next" at bounding box center [484, 138] width 46 height 25
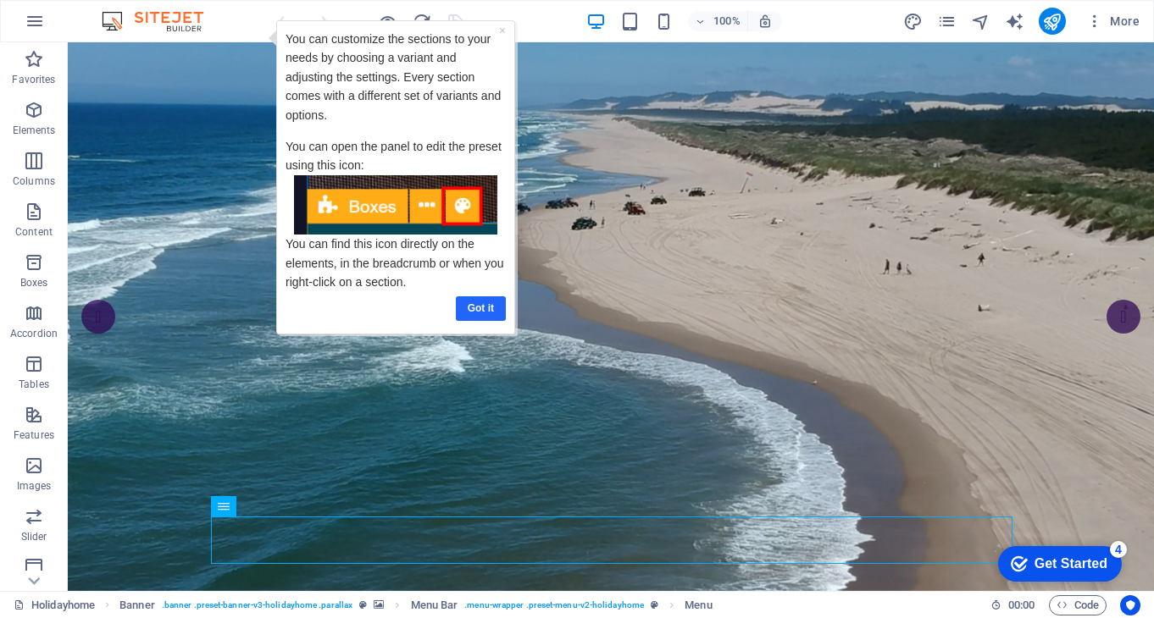
click at [478, 302] on link "Got it" at bounding box center [481, 308] width 50 height 25
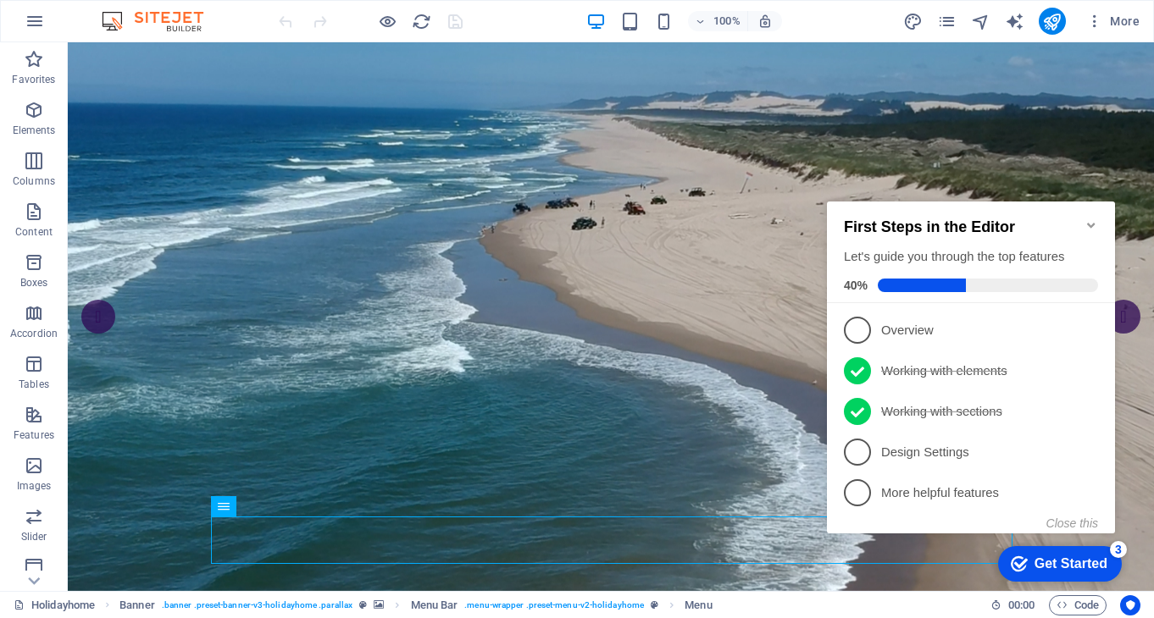
click at [928, 449] on p "Design Settings - incomplete" at bounding box center [982, 453] width 203 height 18
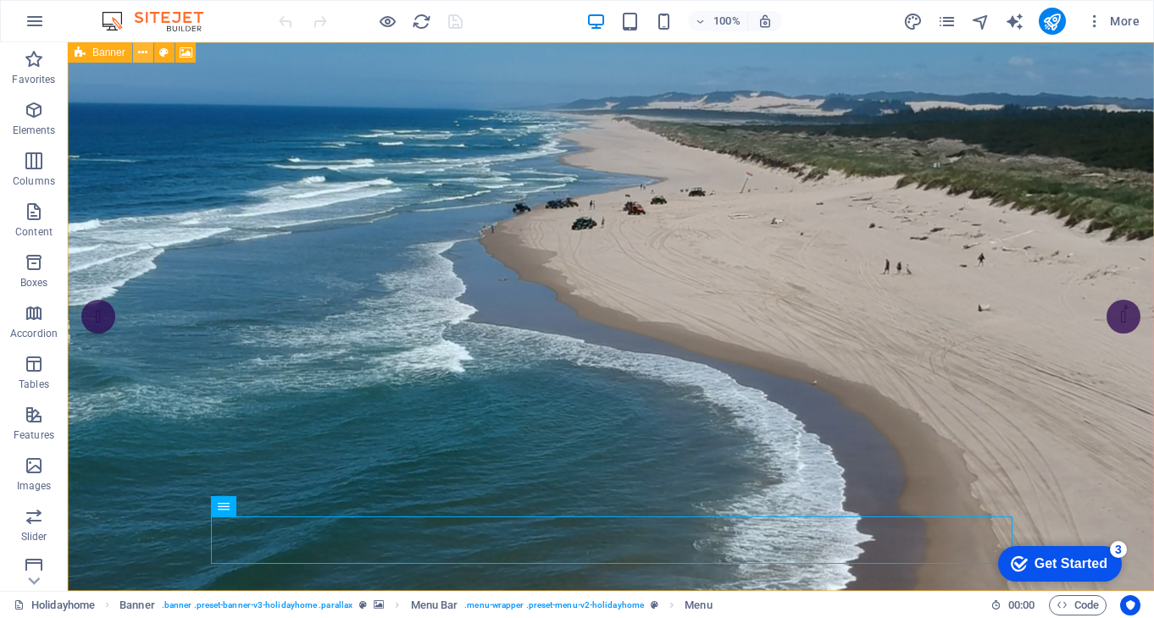
click at [147, 53] on icon at bounding box center [142, 53] width 9 height 18
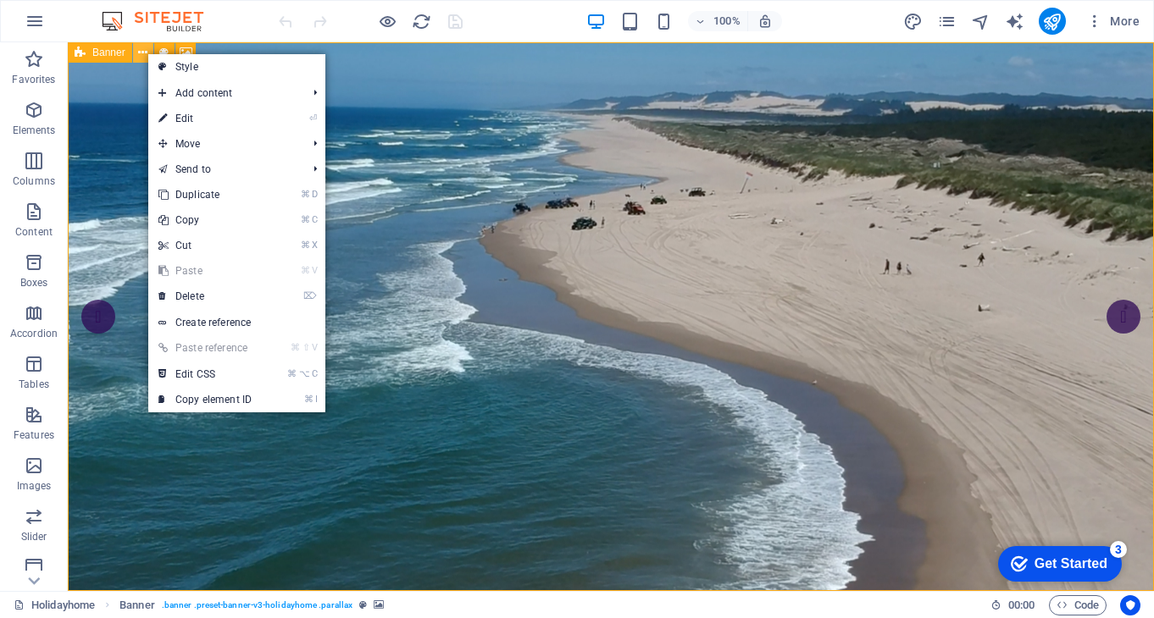
click at [147, 53] on icon at bounding box center [142, 53] width 9 height 18
click at [111, 56] on span "Banner" at bounding box center [108, 52] width 33 height 10
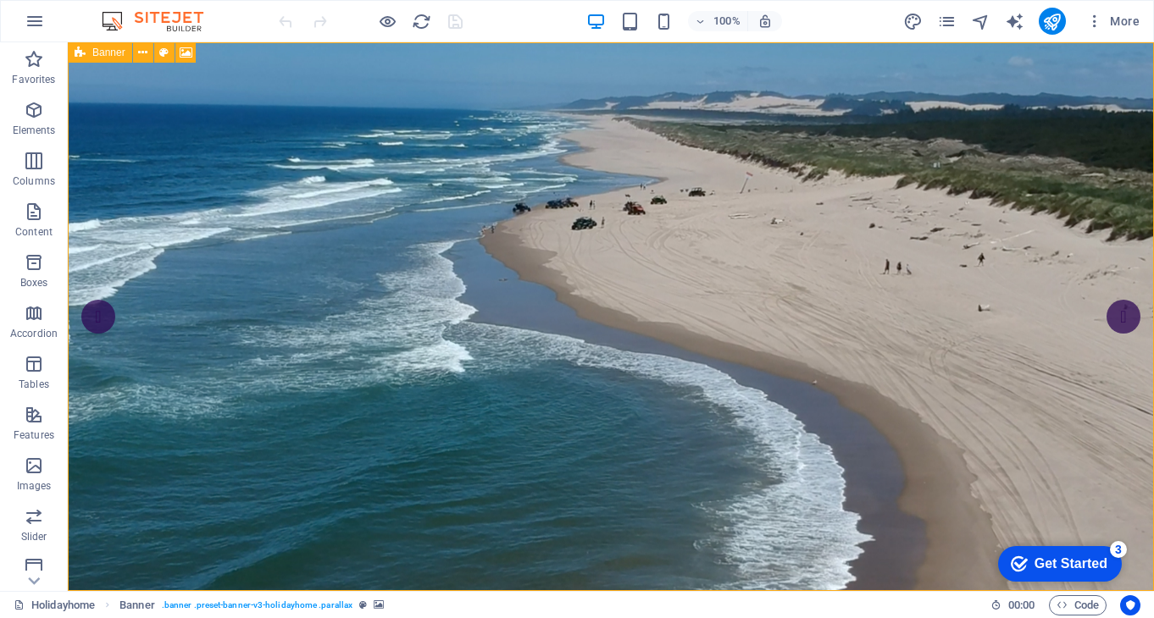
click at [111, 56] on span "Banner" at bounding box center [108, 52] width 33 height 10
click at [163, 48] on icon at bounding box center [163, 53] width 9 height 18
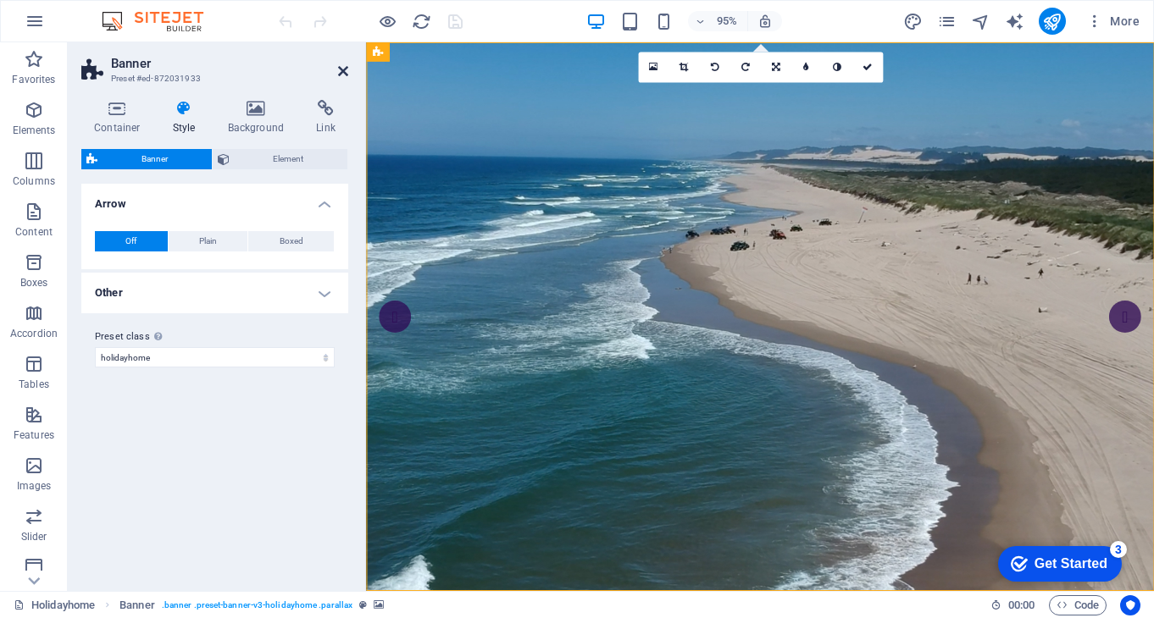
click at [344, 76] on icon at bounding box center [343, 71] width 10 height 14
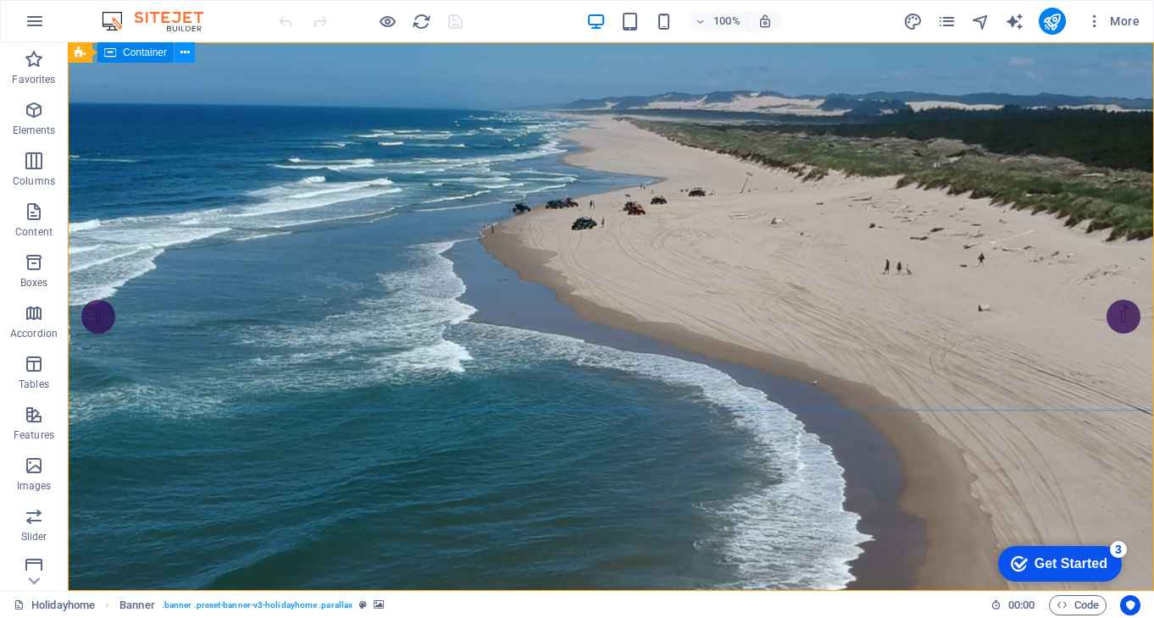
click at [186, 51] on icon at bounding box center [184, 53] width 9 height 18
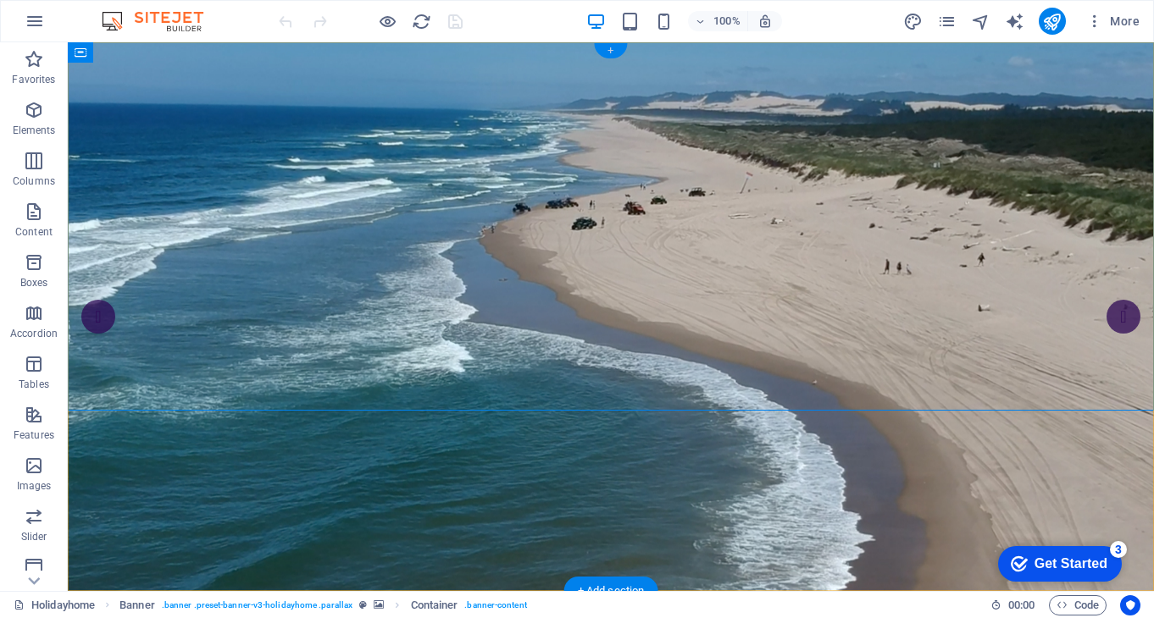
click at [614, 48] on div "+" at bounding box center [610, 50] width 33 height 15
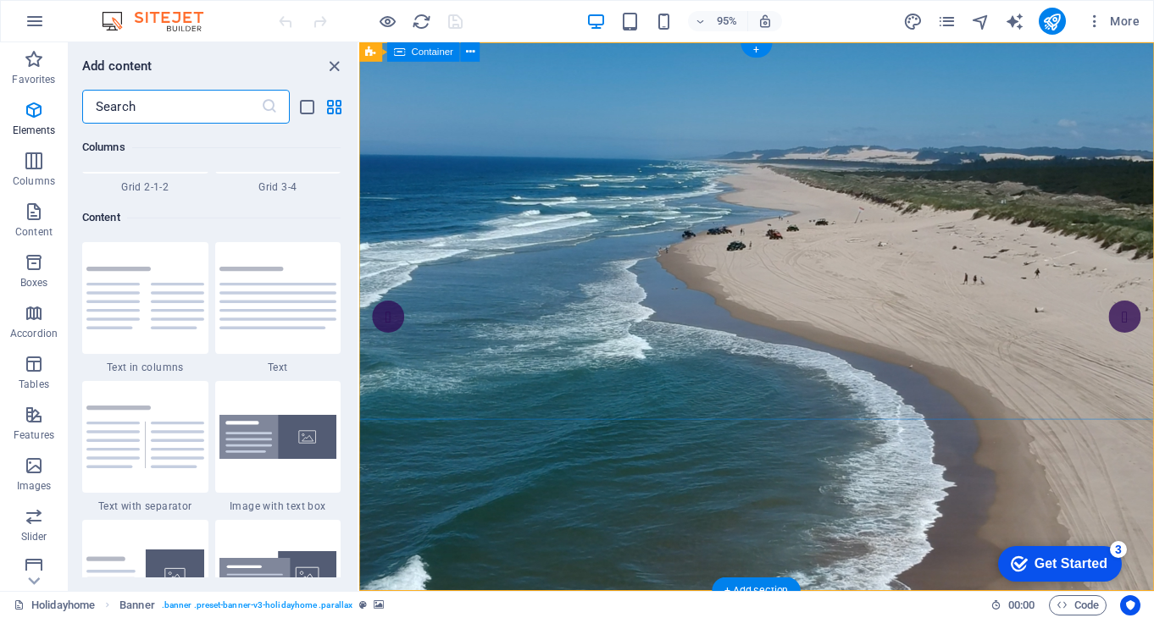
scroll to position [2964, 0]
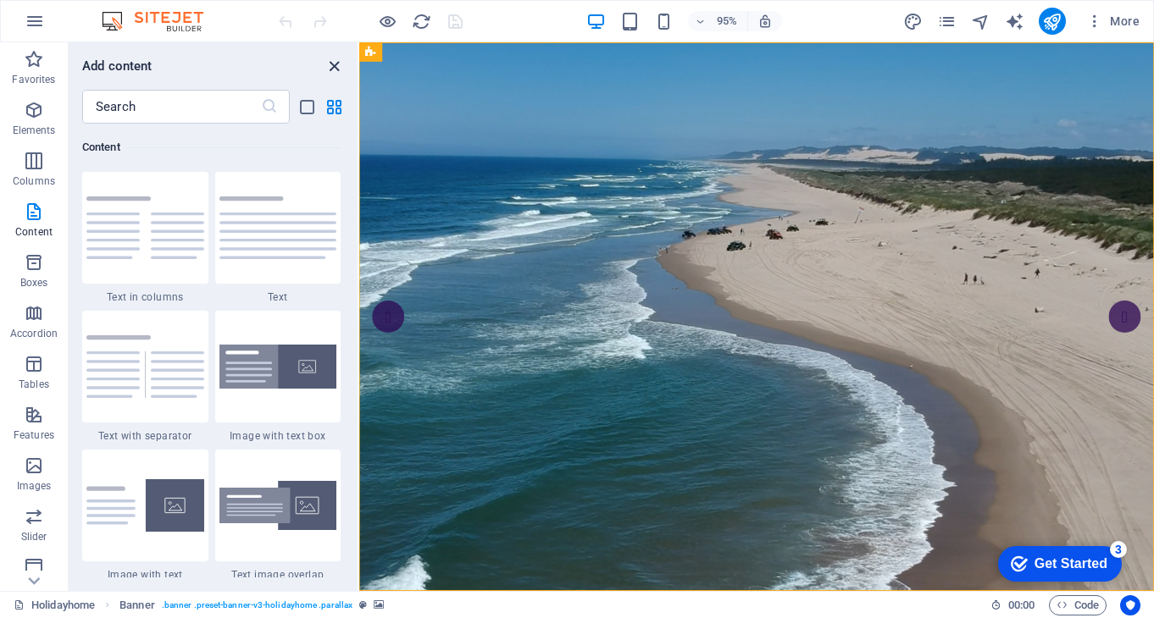
click at [336, 65] on icon "close panel" at bounding box center [333, 66] width 19 height 19
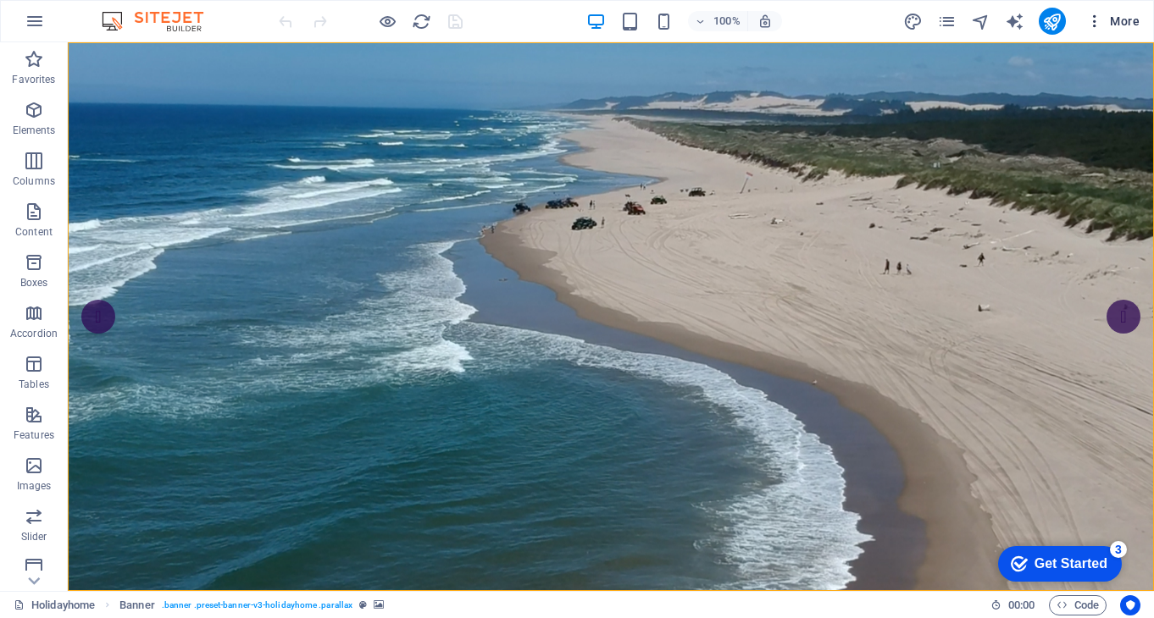
click at [1123, 22] on span "More" at bounding box center [1112, 21] width 53 height 17
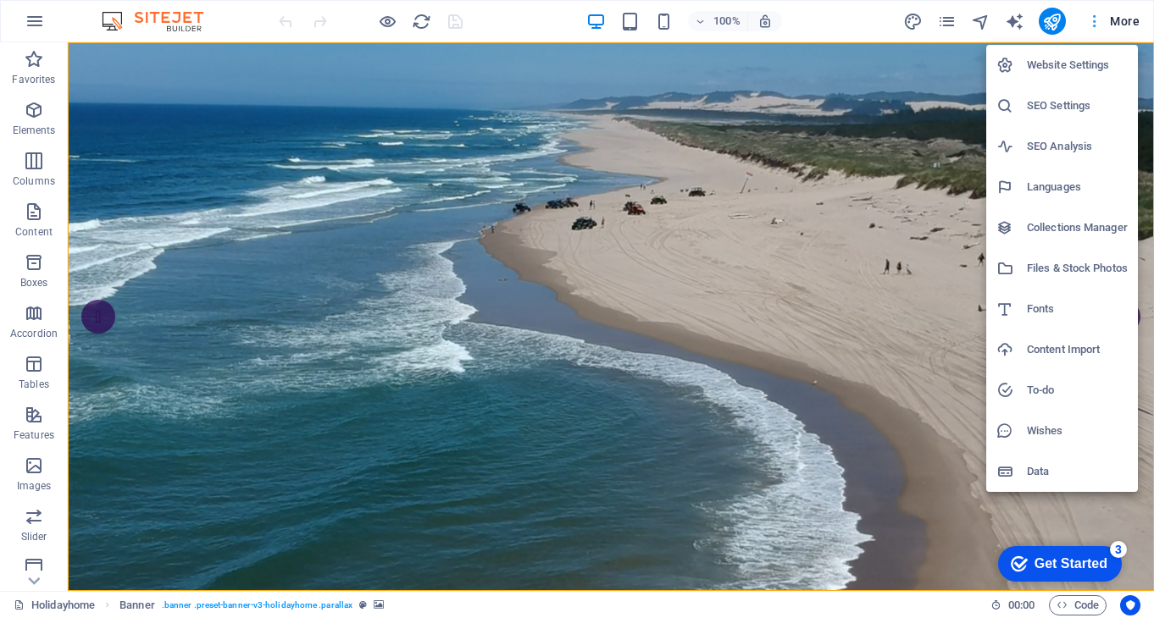
click at [1122, 18] on div at bounding box center [577, 309] width 1154 height 618
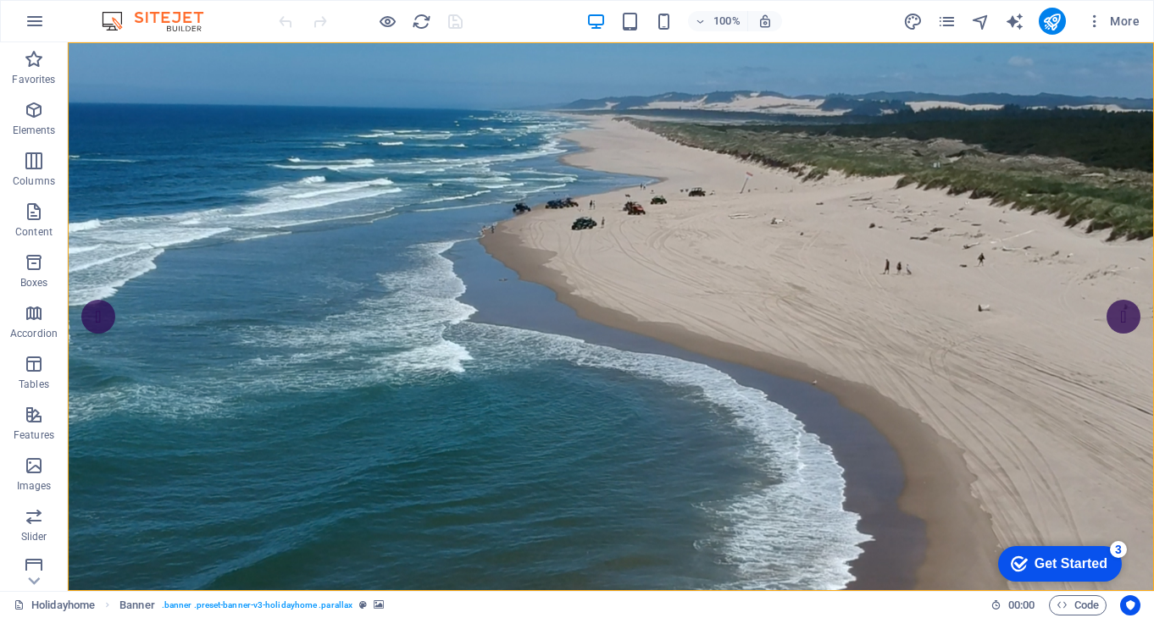
click at [1051, 564] on div "Get Started" at bounding box center [1070, 564] width 73 height 15
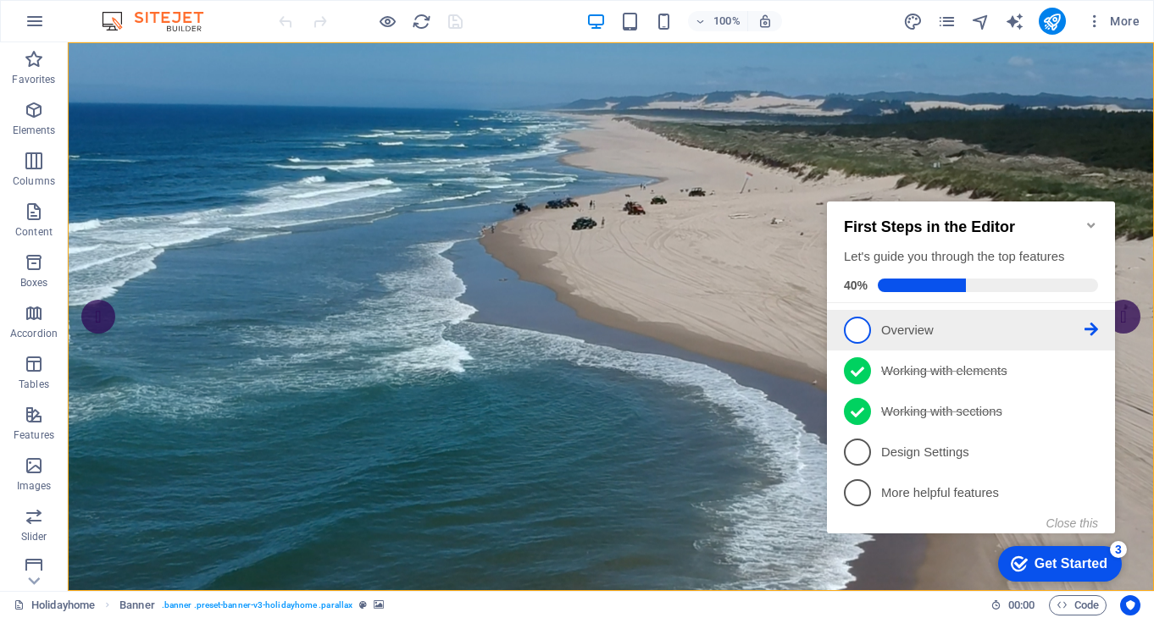
click at [916, 327] on p "Overview - incomplete" at bounding box center [982, 331] width 203 height 18
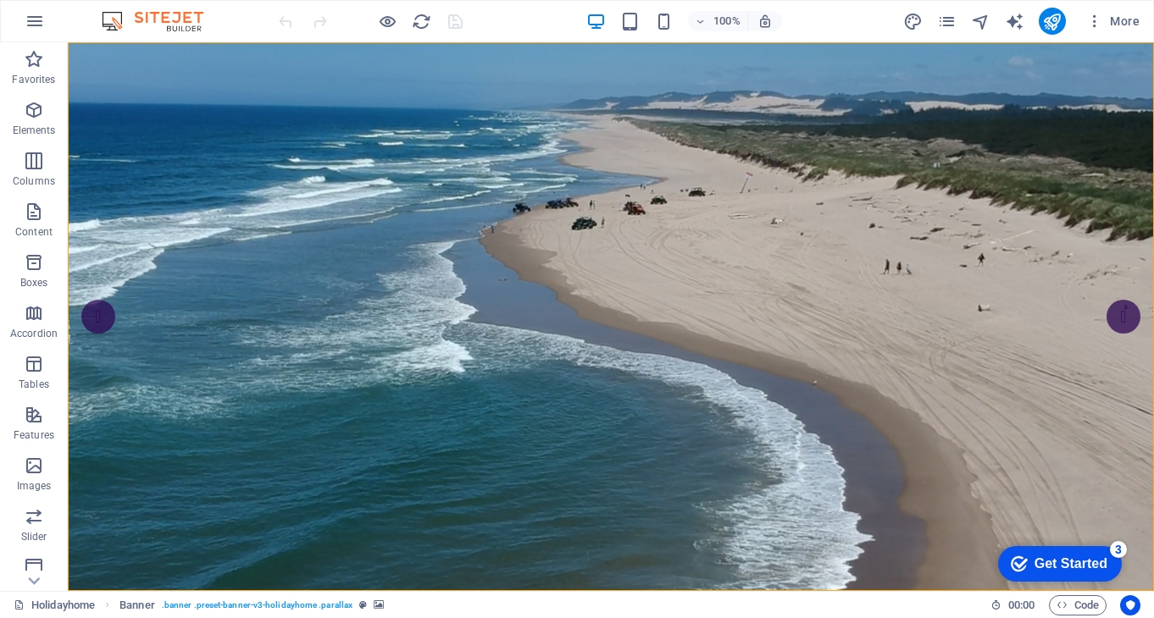
scroll to position [0, 0]
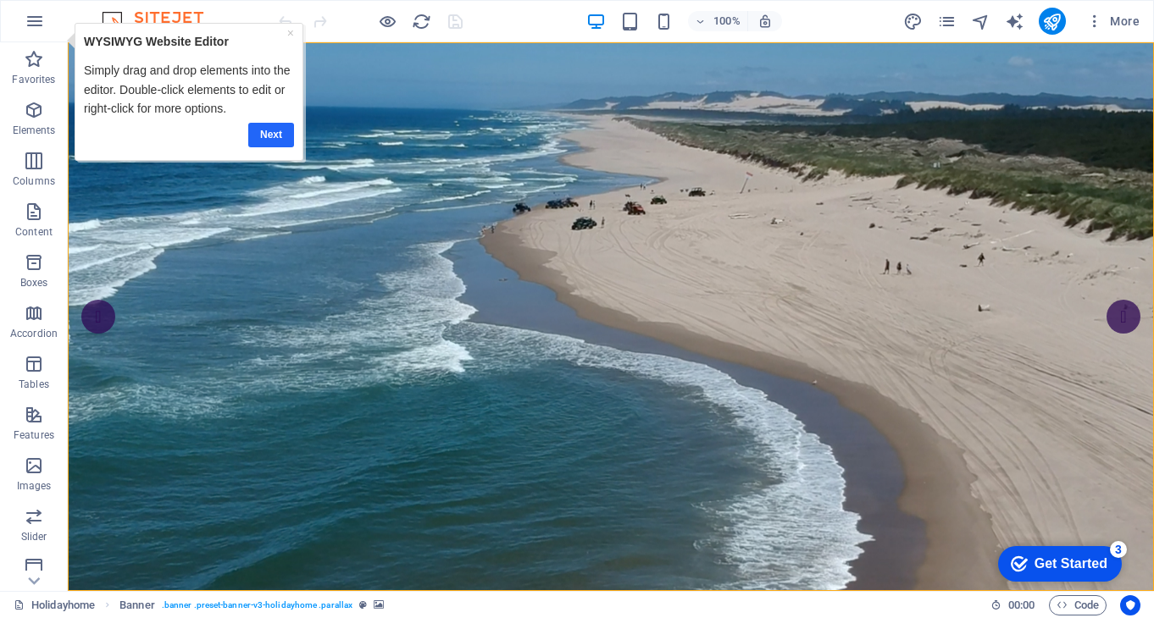
click at [271, 133] on link "Next" at bounding box center [270, 135] width 46 height 25
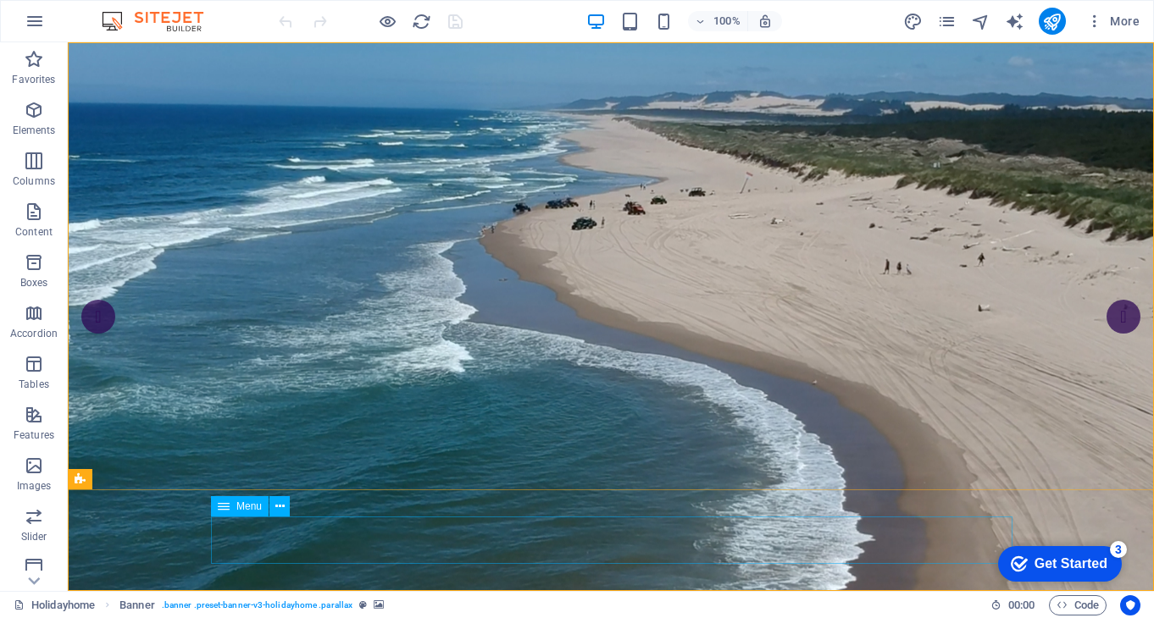
click at [248, 509] on span "Menu" at bounding box center [248, 506] width 25 height 10
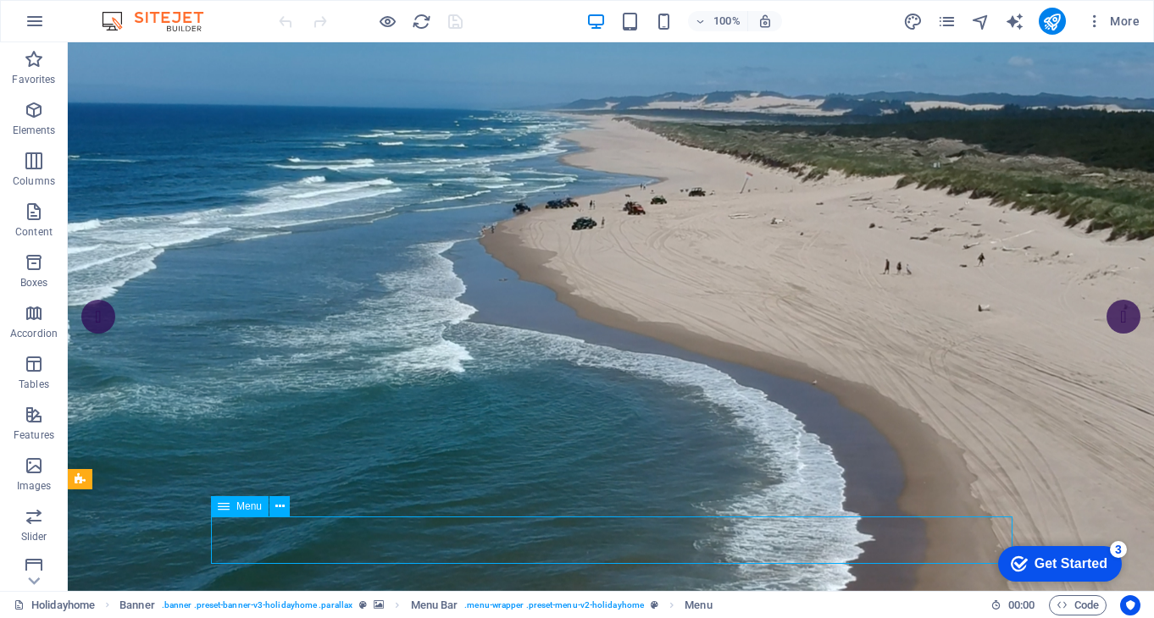
click at [227, 509] on icon at bounding box center [224, 506] width 12 height 20
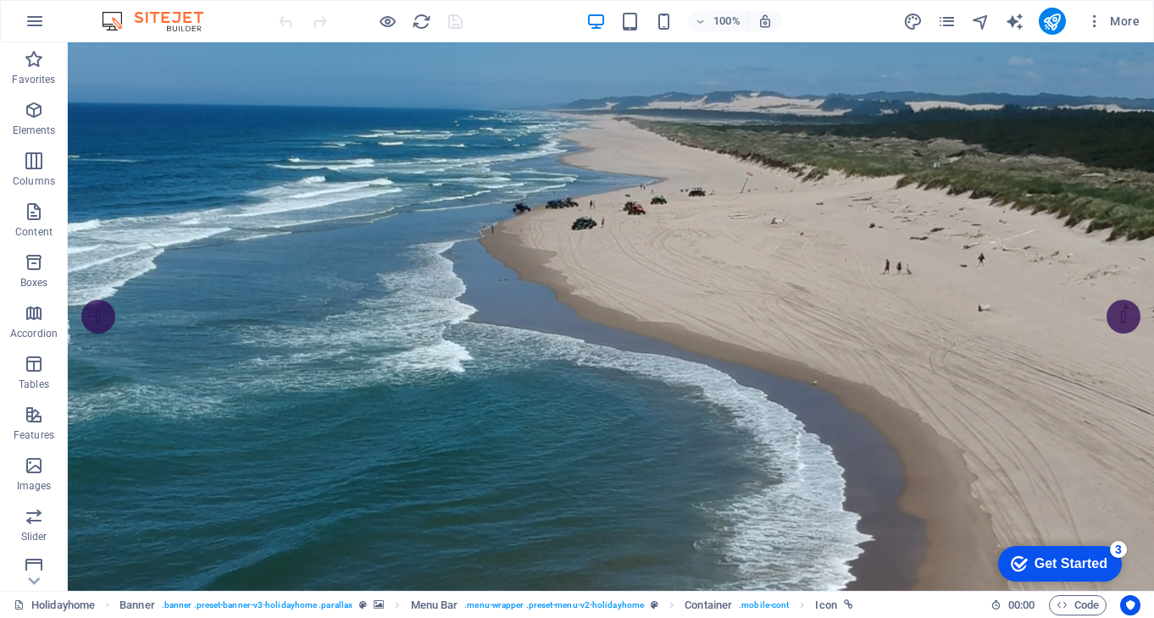
click at [1059, 562] on div "Get Started" at bounding box center [1070, 564] width 73 height 15
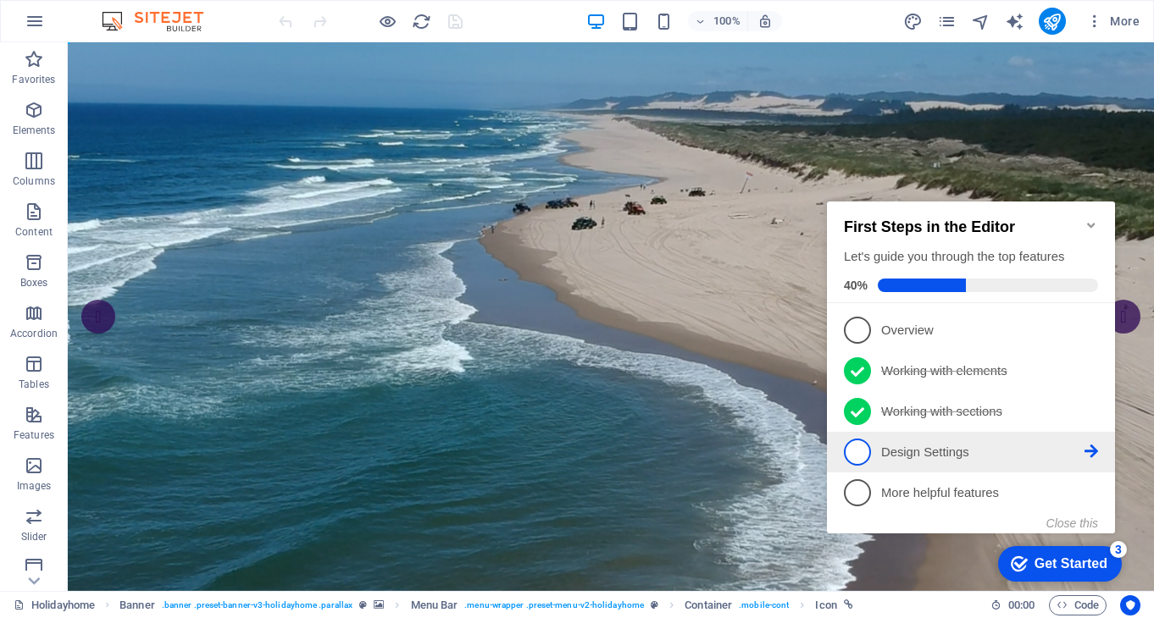
click at [872, 452] on link "4 Design Settings - incomplete" at bounding box center [971, 452] width 254 height 27
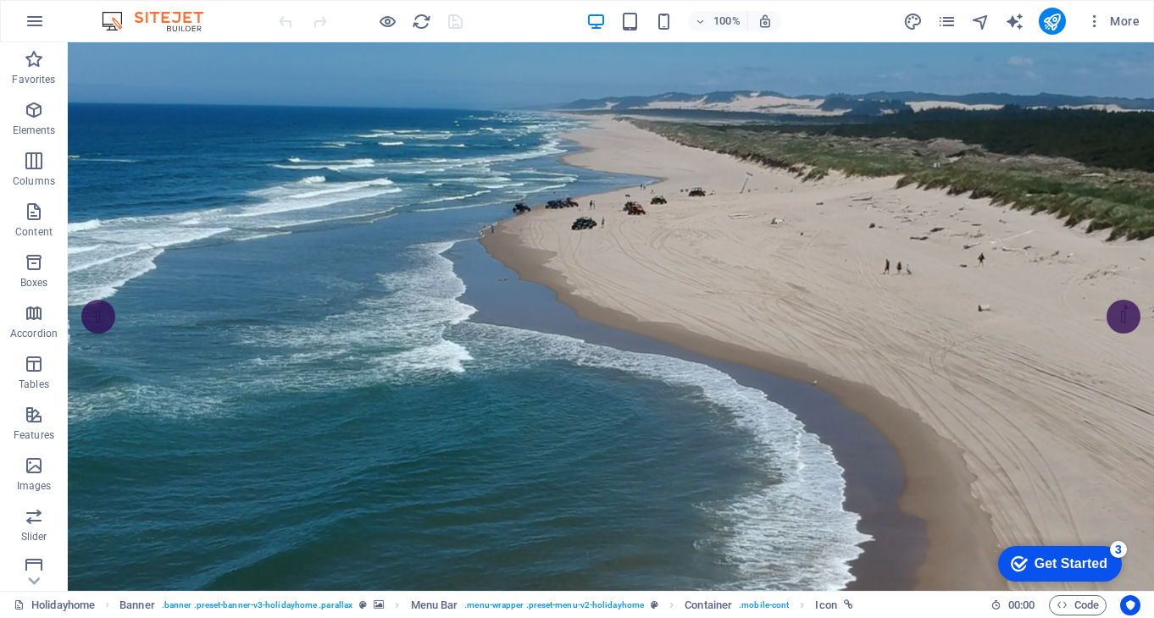
click at [1067, 561] on div "Get Started" at bounding box center [1070, 564] width 73 height 15
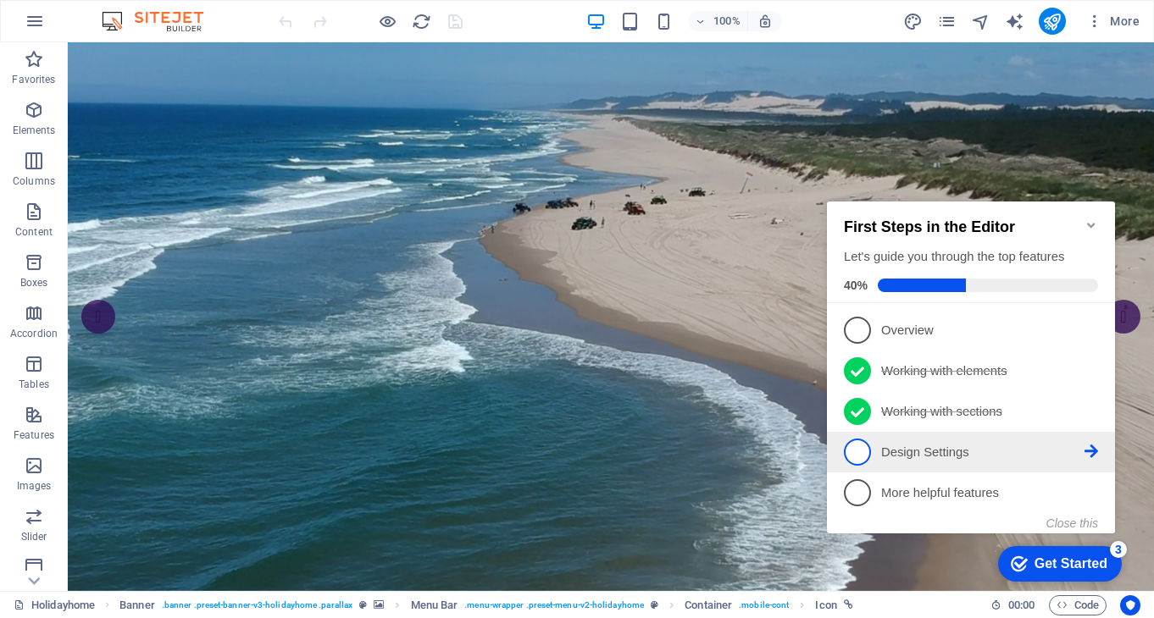
click at [1089, 446] on icon at bounding box center [1091, 452] width 14 height 14
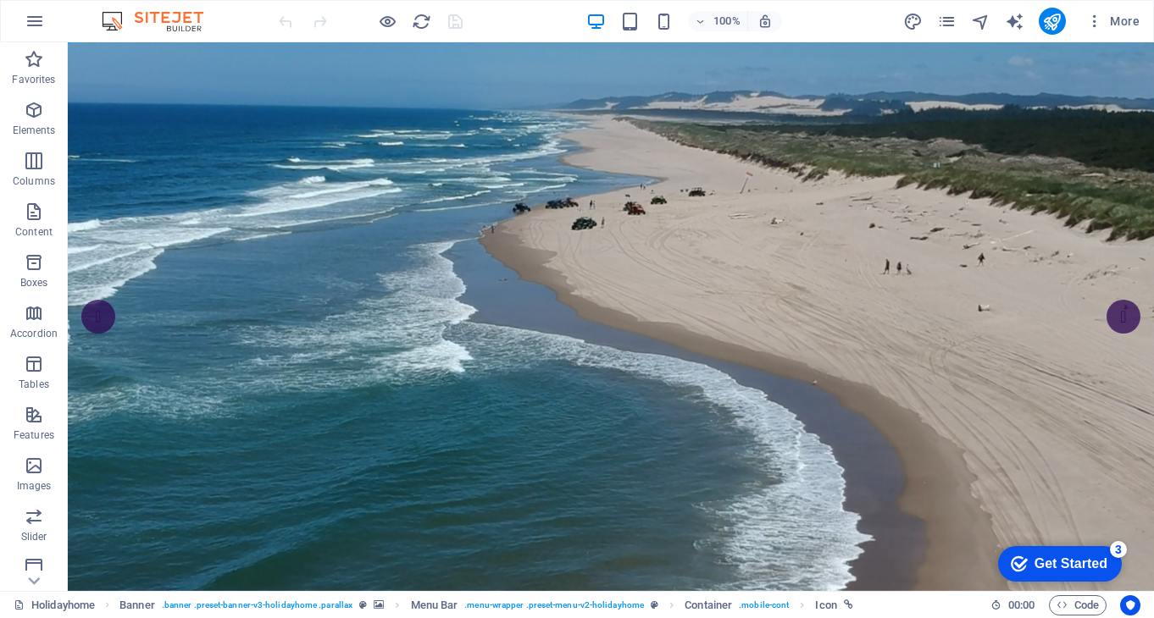
click at [1057, 557] on div "Get Started" at bounding box center [1070, 564] width 73 height 15
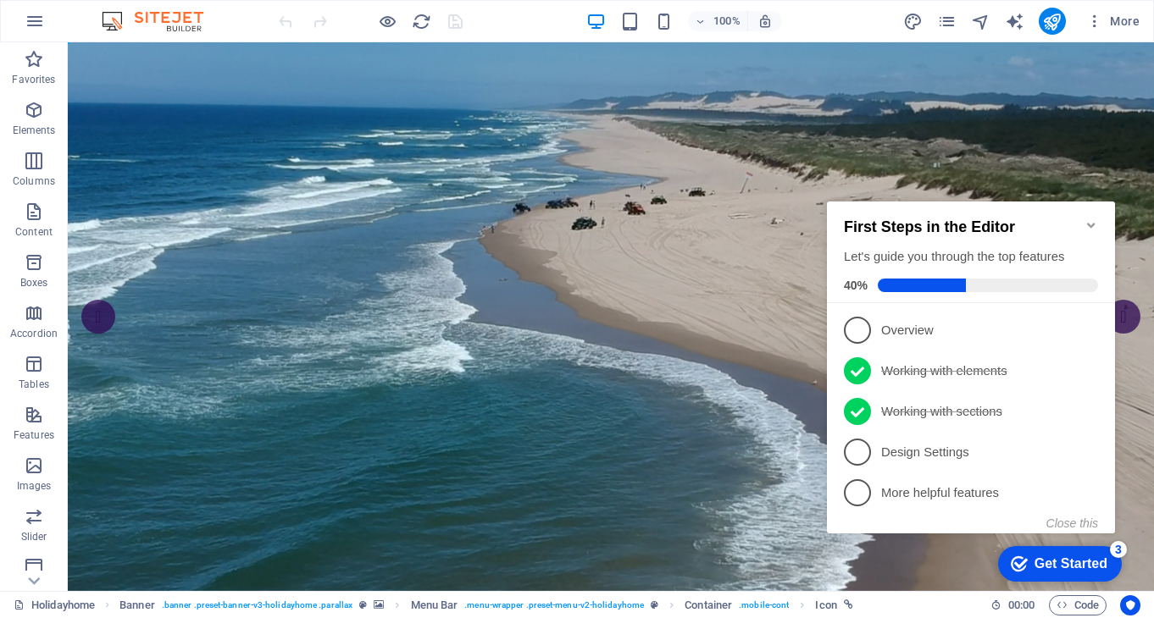
click at [1092, 336] on icon at bounding box center [1091, 330] width 14 height 14
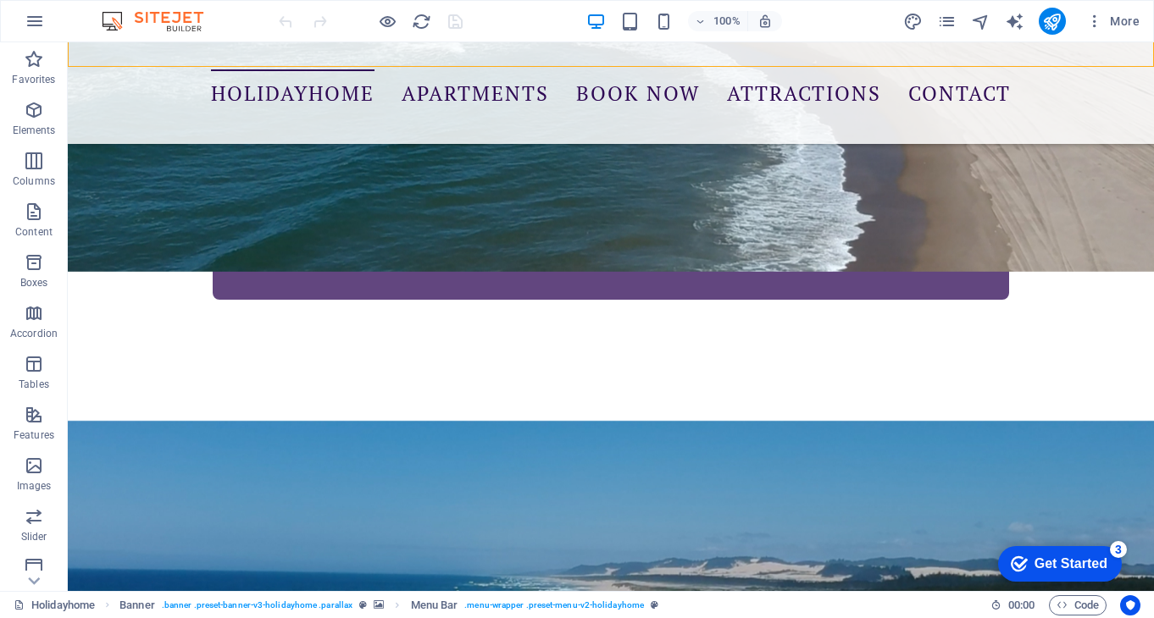
scroll to position [550, 0]
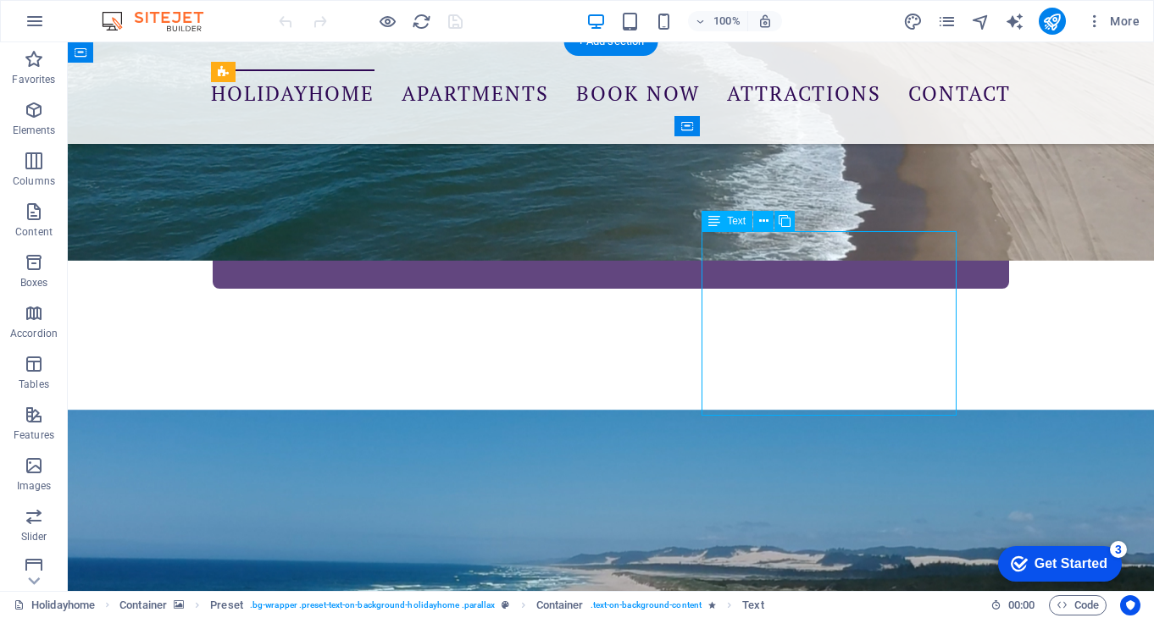
click at [734, 223] on span "Text" at bounding box center [736, 221] width 19 height 10
click at [715, 224] on icon at bounding box center [714, 221] width 12 height 20
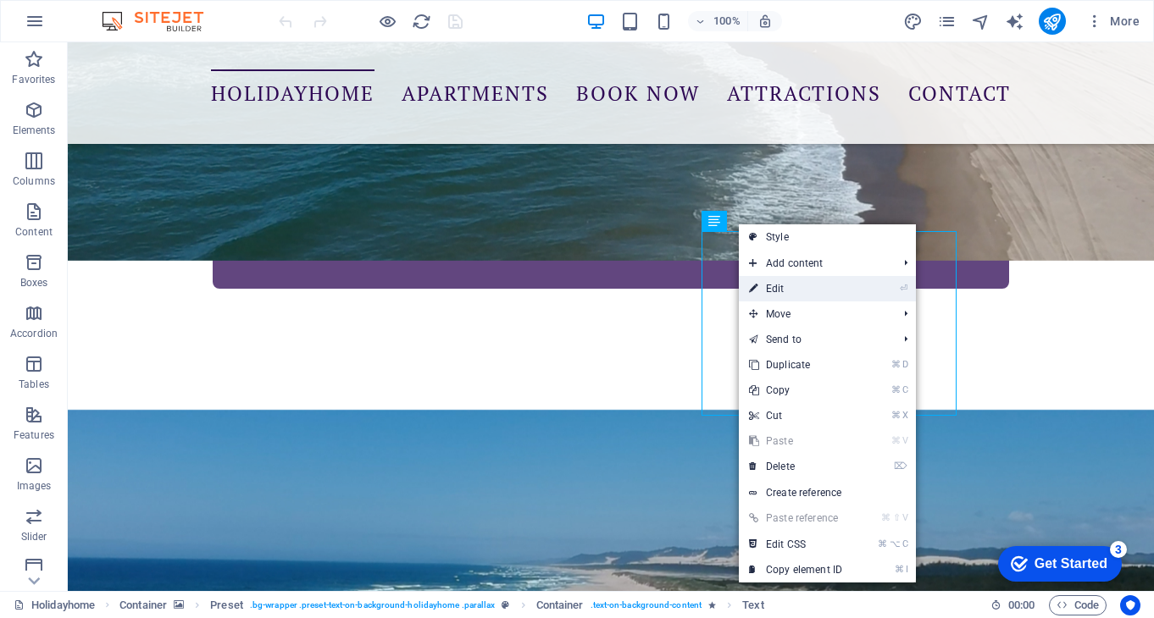
click at [774, 286] on link "⏎ Edit" at bounding box center [796, 288] width 114 height 25
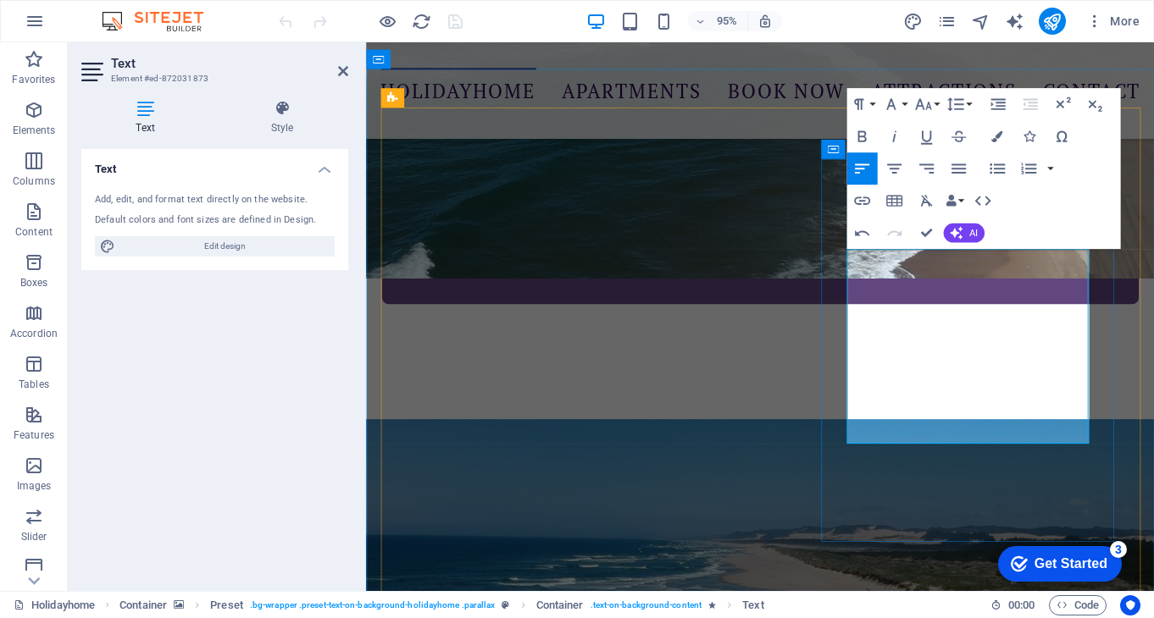
drag, startPoint x: 985, startPoint y: 295, endPoint x: 985, endPoint y: 329, distance: 33.9
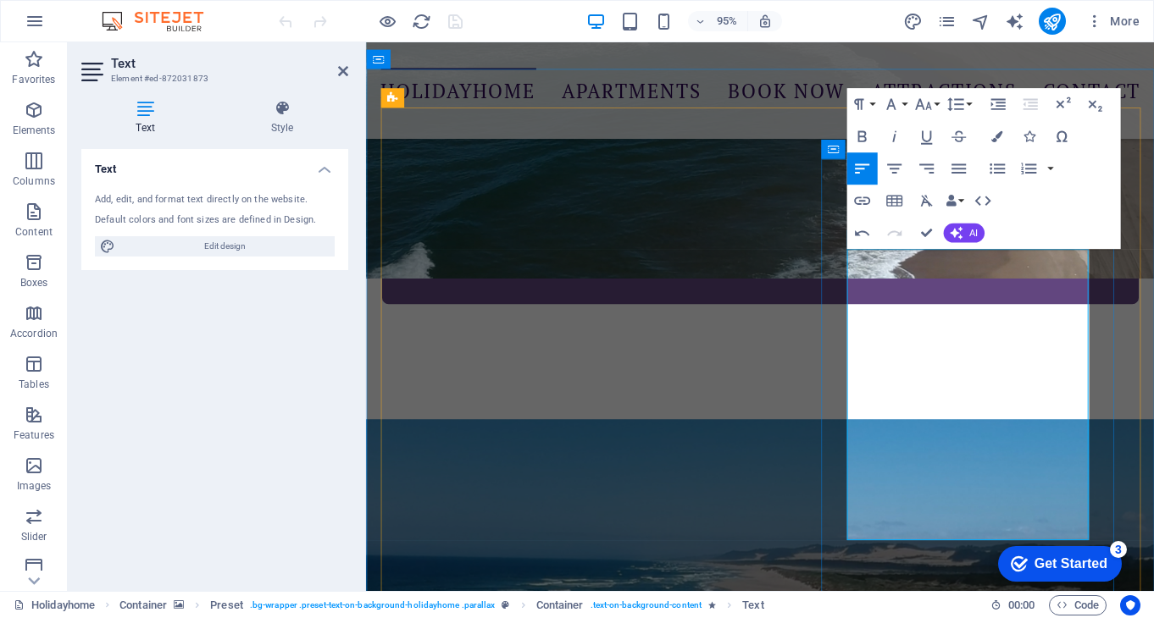
drag, startPoint x: 1078, startPoint y: 353, endPoint x: 964, endPoint y: 402, distance: 124.5
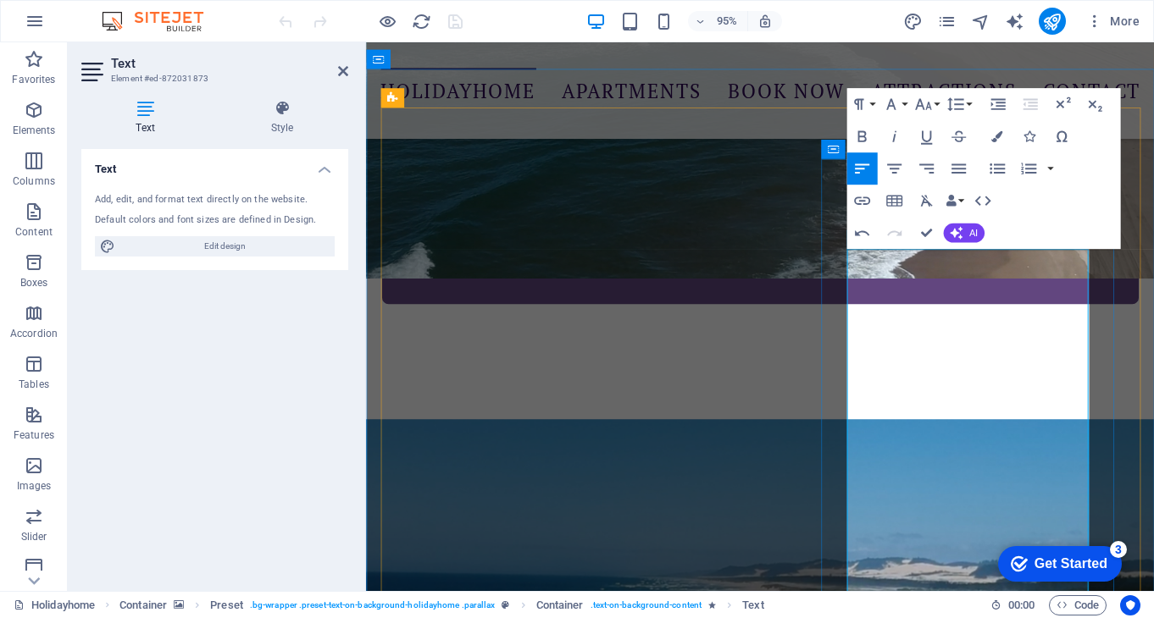
drag, startPoint x: 990, startPoint y: 557, endPoint x: 874, endPoint y: 512, distance: 124.7
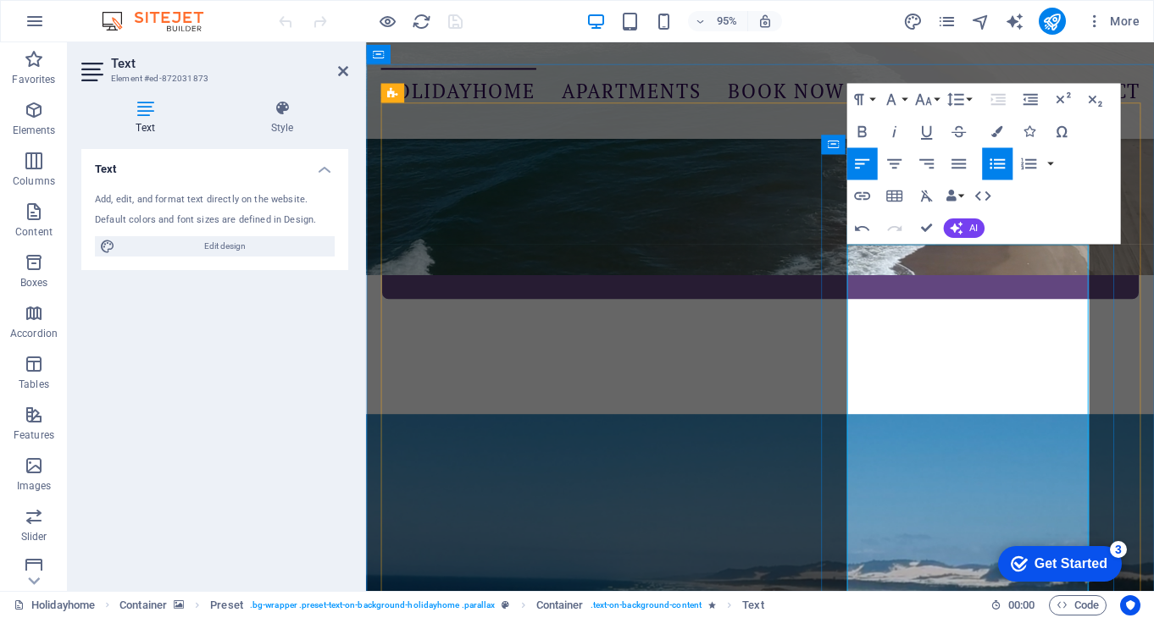
scroll to position [855, 0]
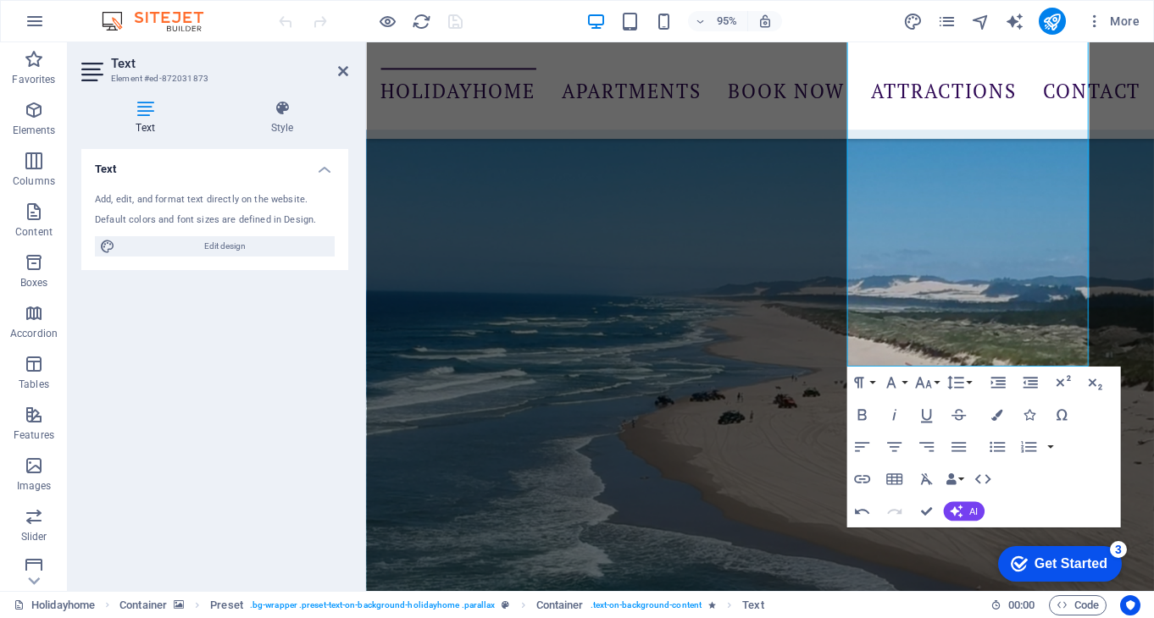
scroll to position [856, 0]
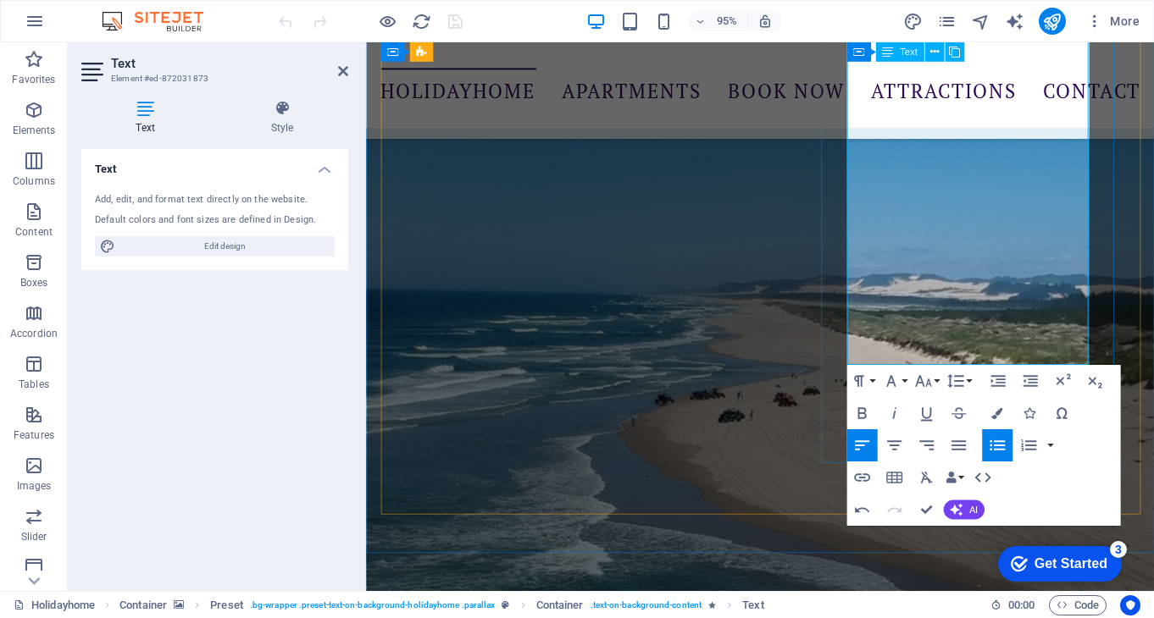
drag, startPoint x: 989, startPoint y: 349, endPoint x: 887, endPoint y: 354, distance: 101.8
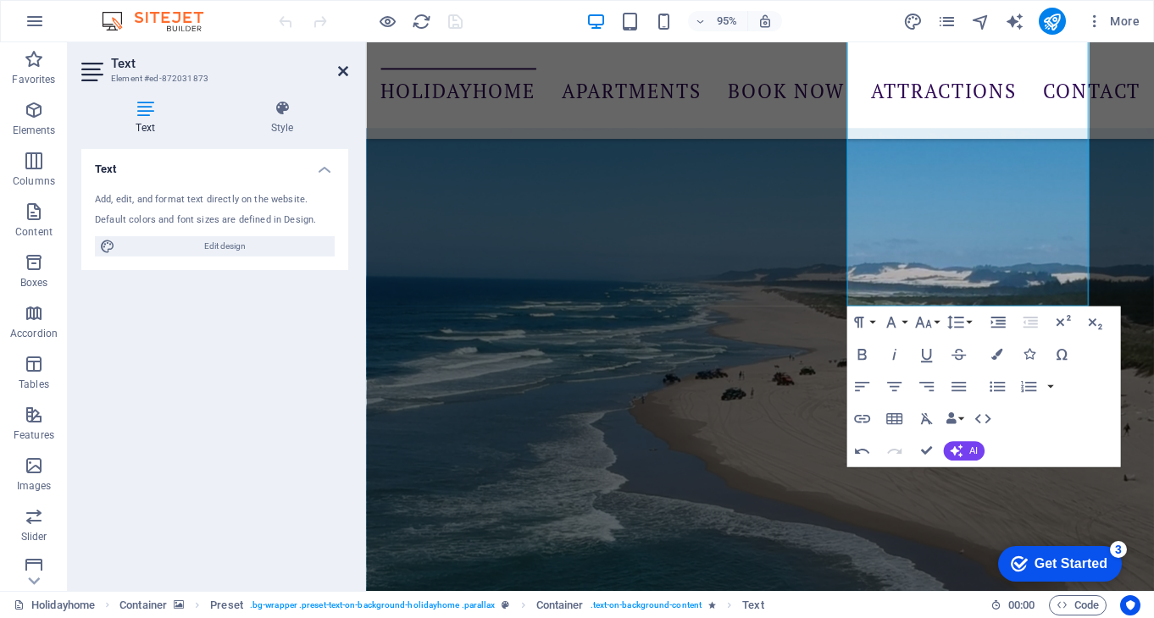
click at [344, 70] on icon at bounding box center [343, 71] width 10 height 14
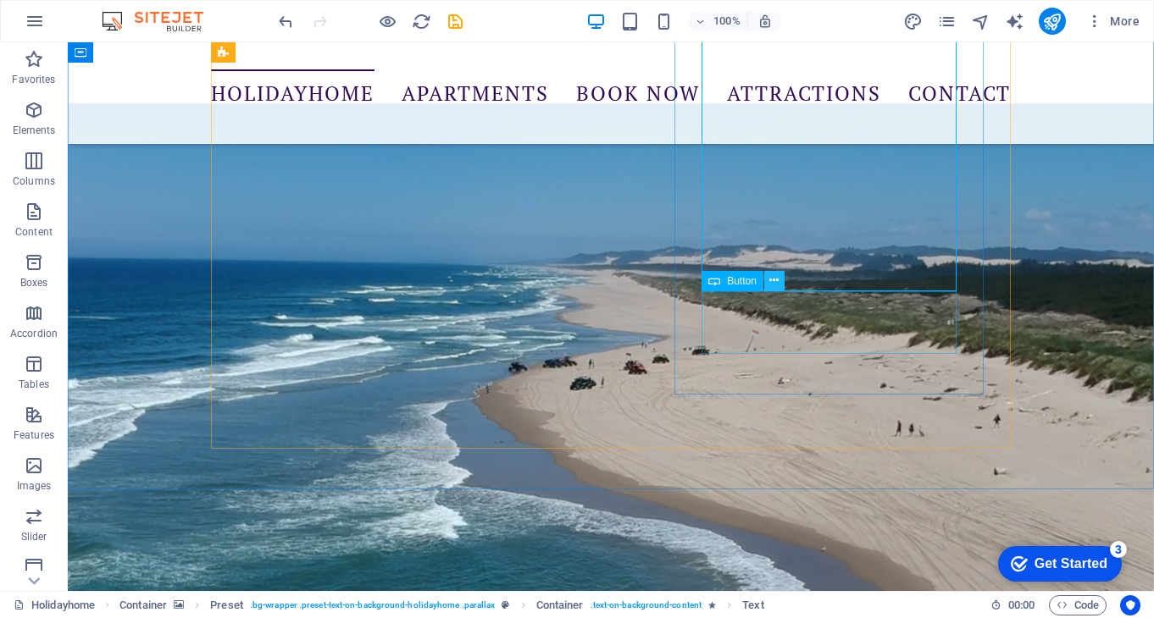
click at [775, 279] on icon at bounding box center [773, 281] width 9 height 18
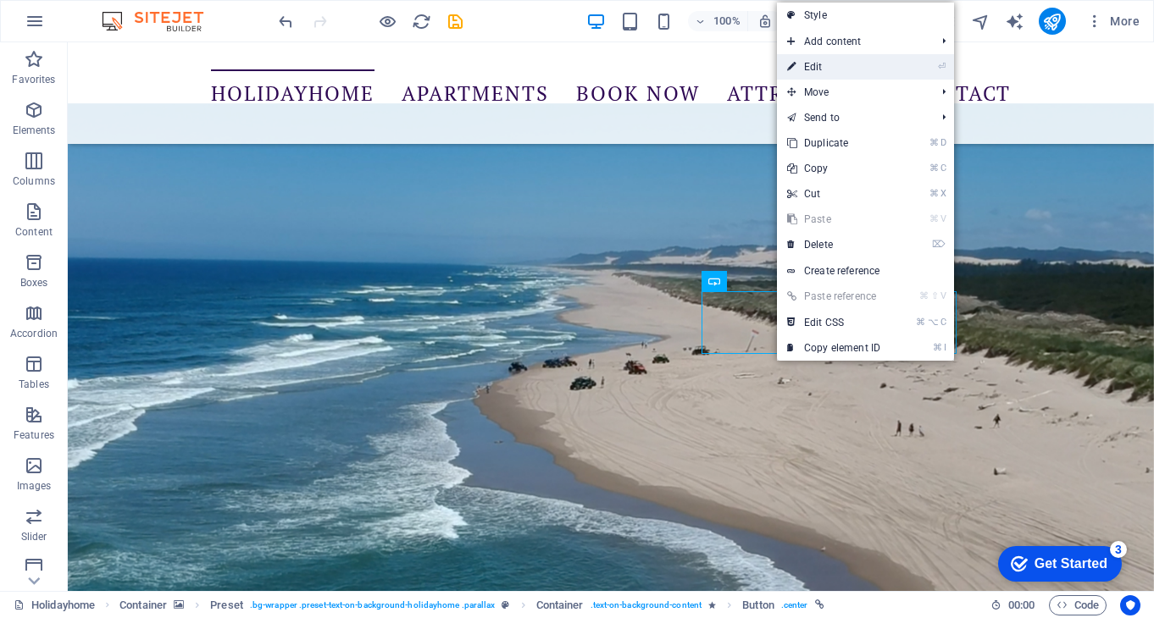
click at [824, 66] on link "⏎ Edit" at bounding box center [834, 66] width 114 height 25
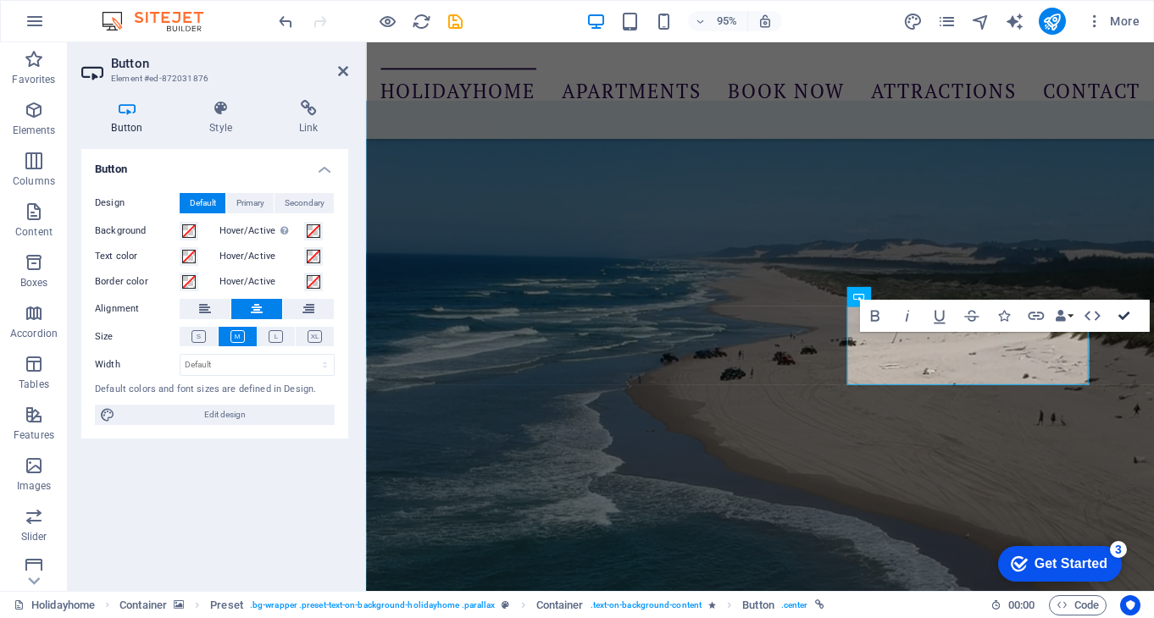
scroll to position [828, 0]
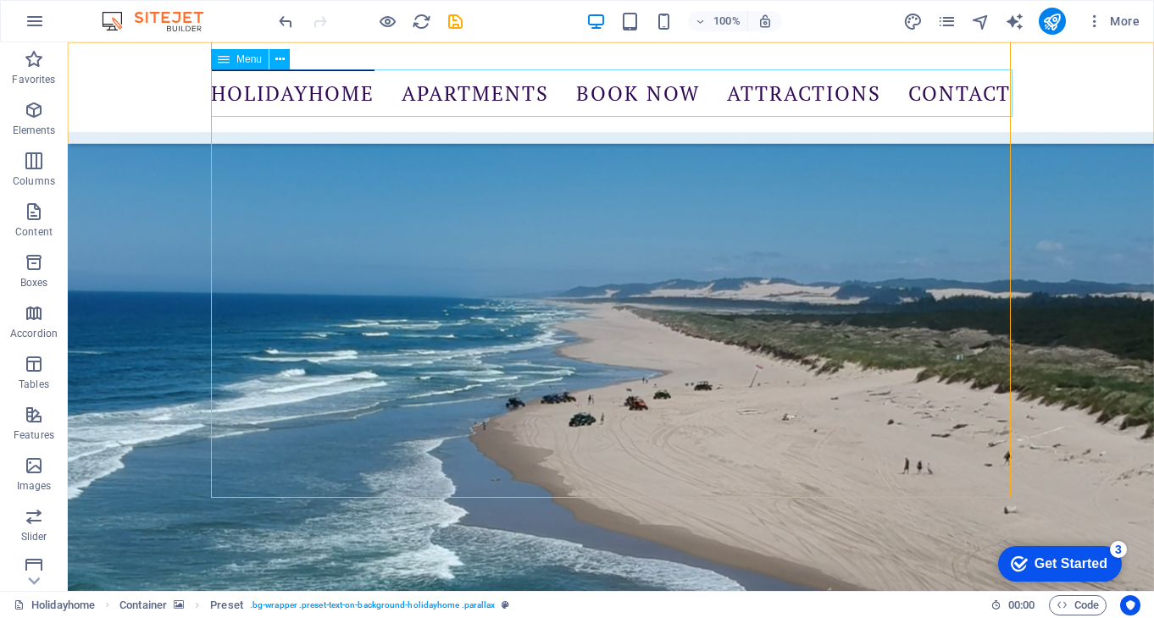
click at [486, 93] on nav "Holidayhome Apartments Book Now Attractions Contact" at bounding box center [611, 92] width 800 height 47
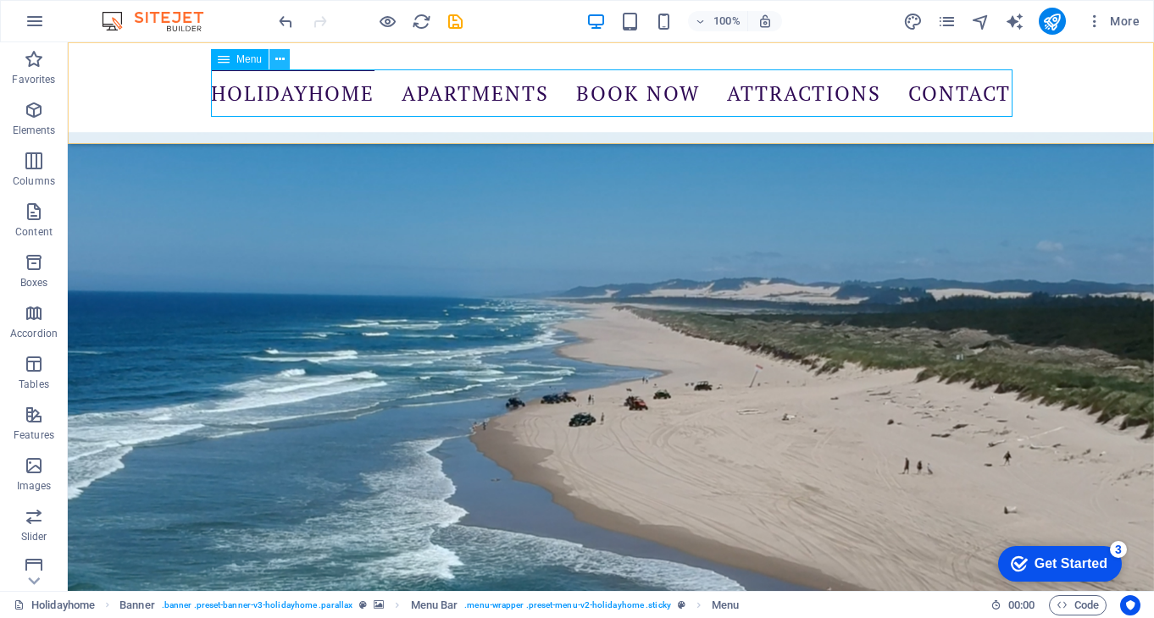
click at [280, 58] on icon at bounding box center [279, 60] width 9 height 18
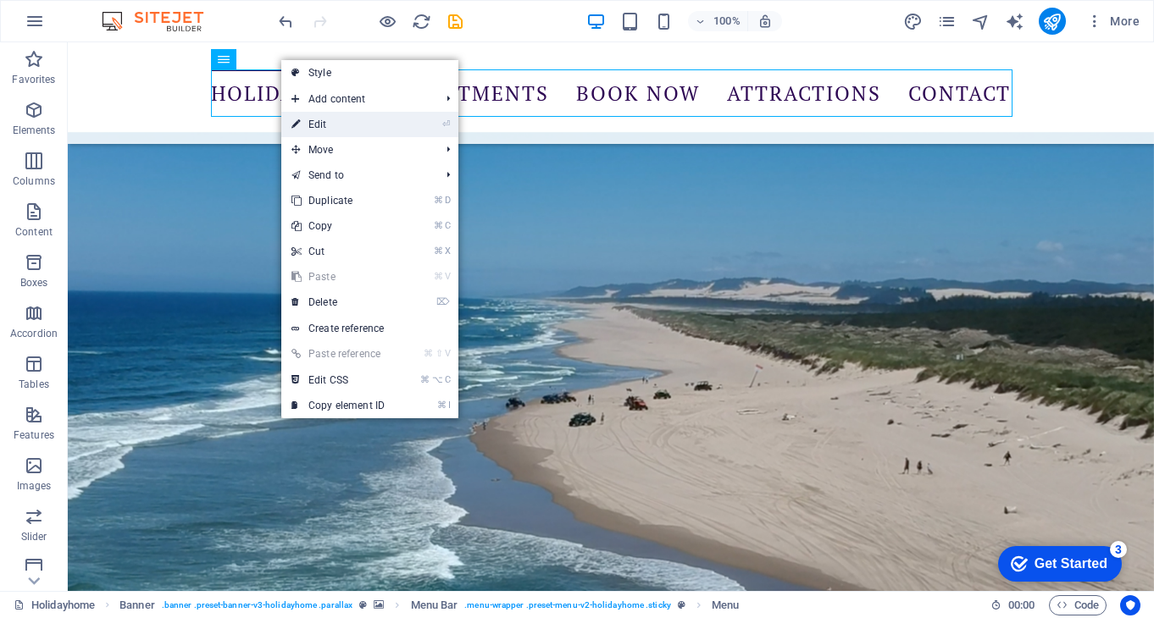
click at [323, 124] on link "⏎ Edit" at bounding box center [338, 124] width 114 height 25
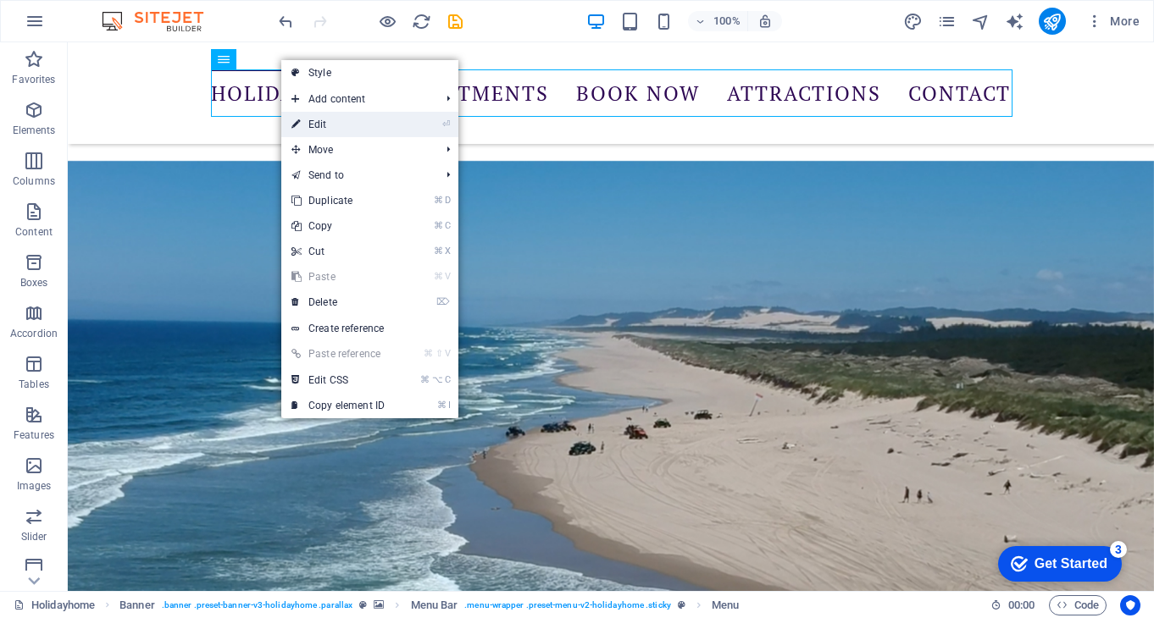
select select
select select "1"
select select
select select "2"
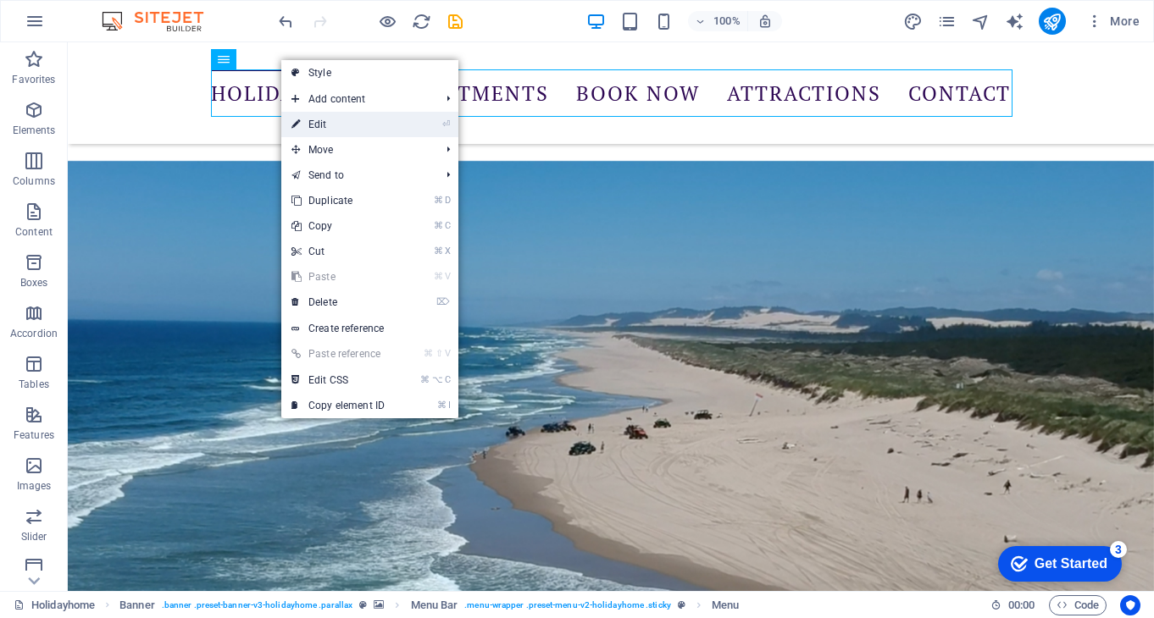
select select
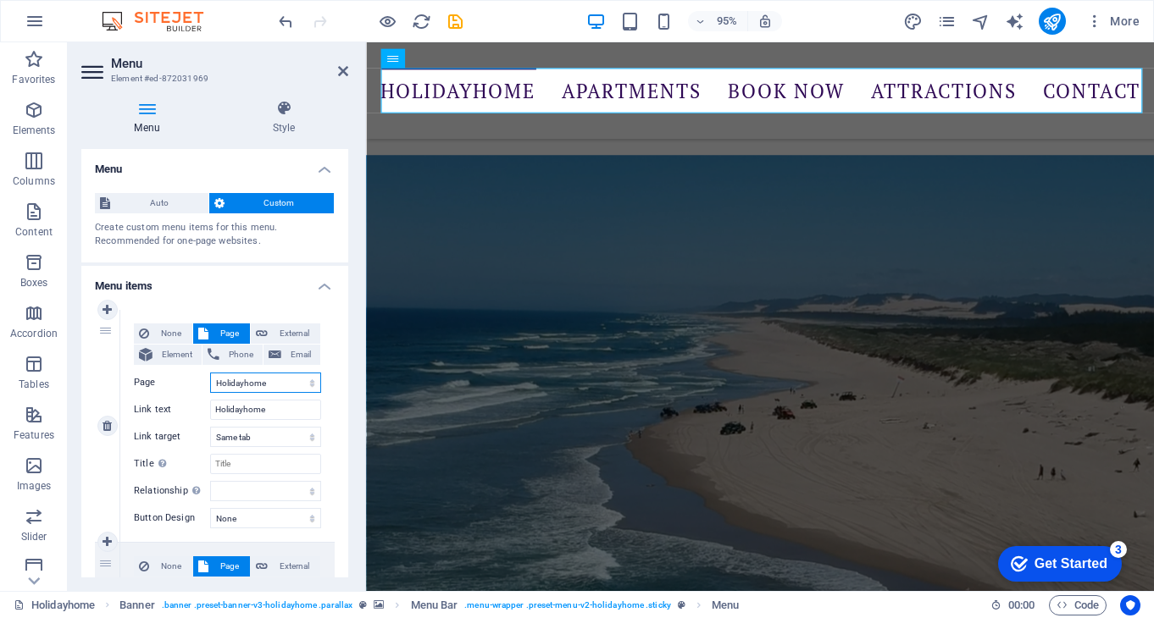
click at [267, 382] on select "Holidayhome Guest Rooms Attractions Subpage Legal Notice Privacy" at bounding box center [265, 383] width 111 height 20
select select "1"
click at [210, 373] on select "Holidayhome Guest Rooms Attractions Subpage Legal Notice Privacy" at bounding box center [265, 383] width 111 height 20
type input "Guest Rooms"
select select
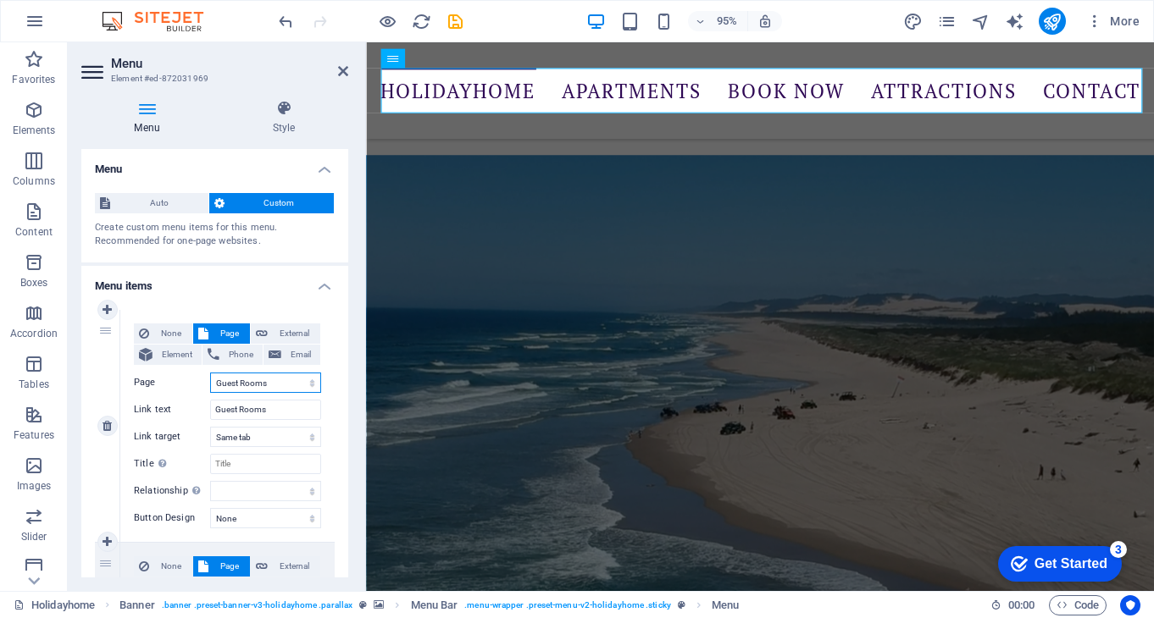
select select
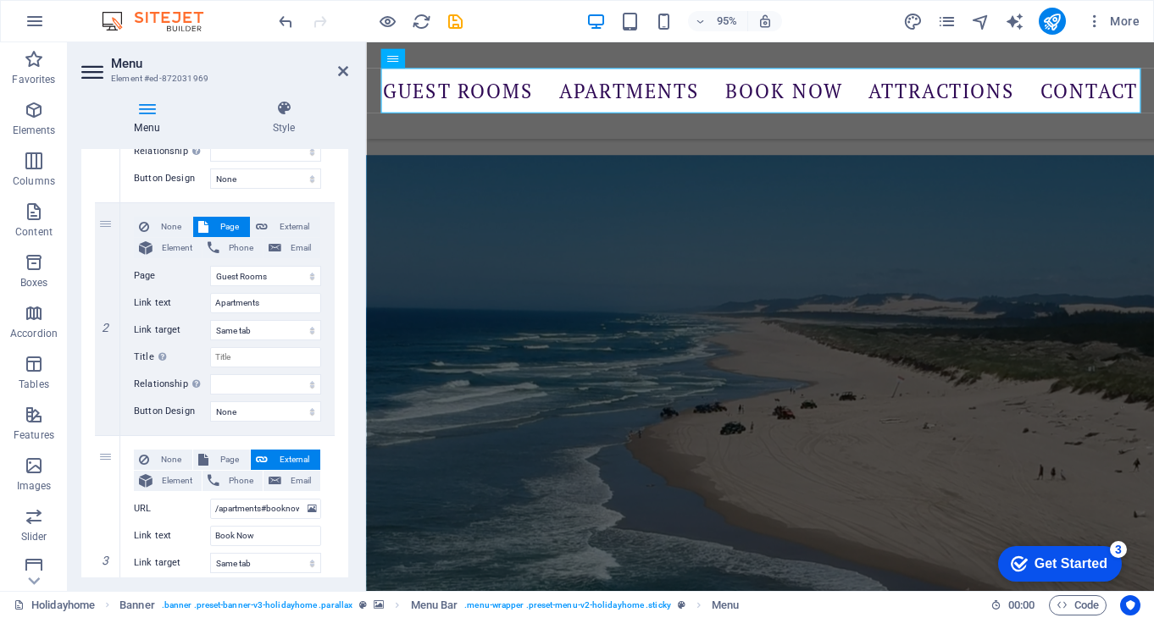
scroll to position [332, 0]
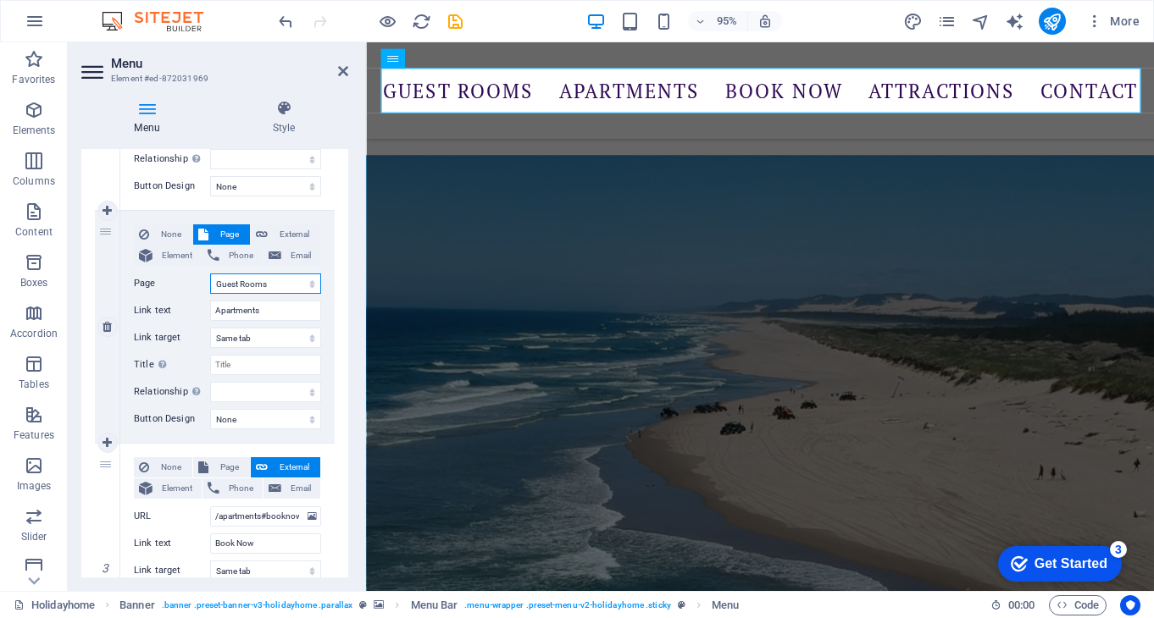
click at [269, 281] on select "Holidayhome Guest Rooms Attractions Subpage Legal Notice Privacy" at bounding box center [265, 284] width 111 height 20
select select "0"
click at [210, 274] on select "Holidayhome Guest Rooms Attractions Subpage Legal Notice Privacy" at bounding box center [265, 284] width 111 height 20
select select
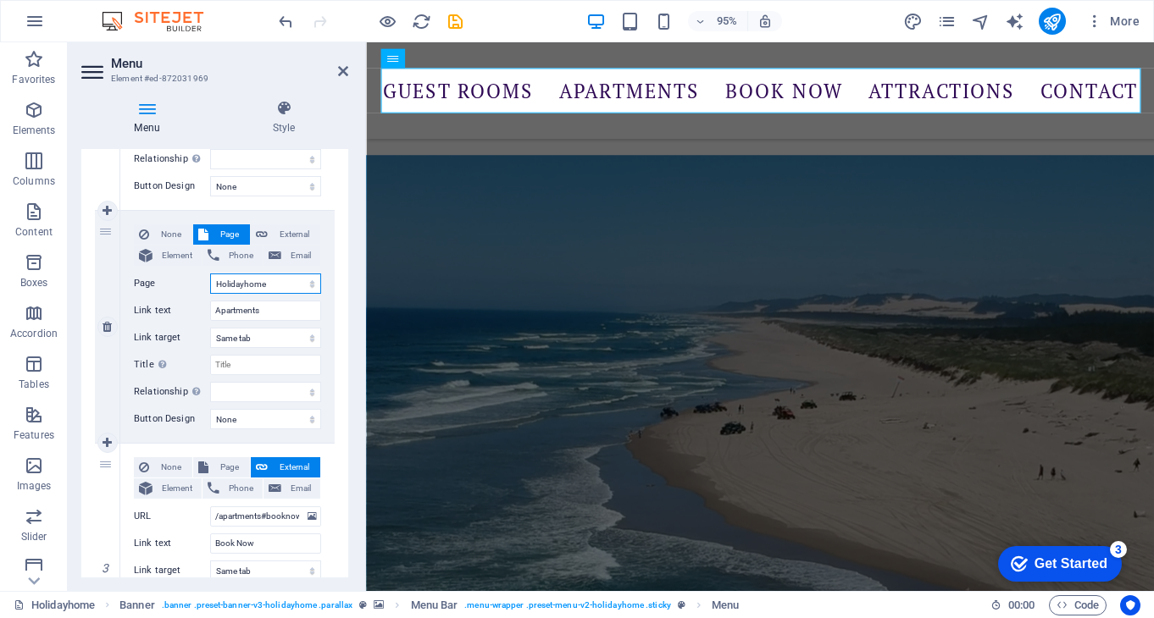
select select
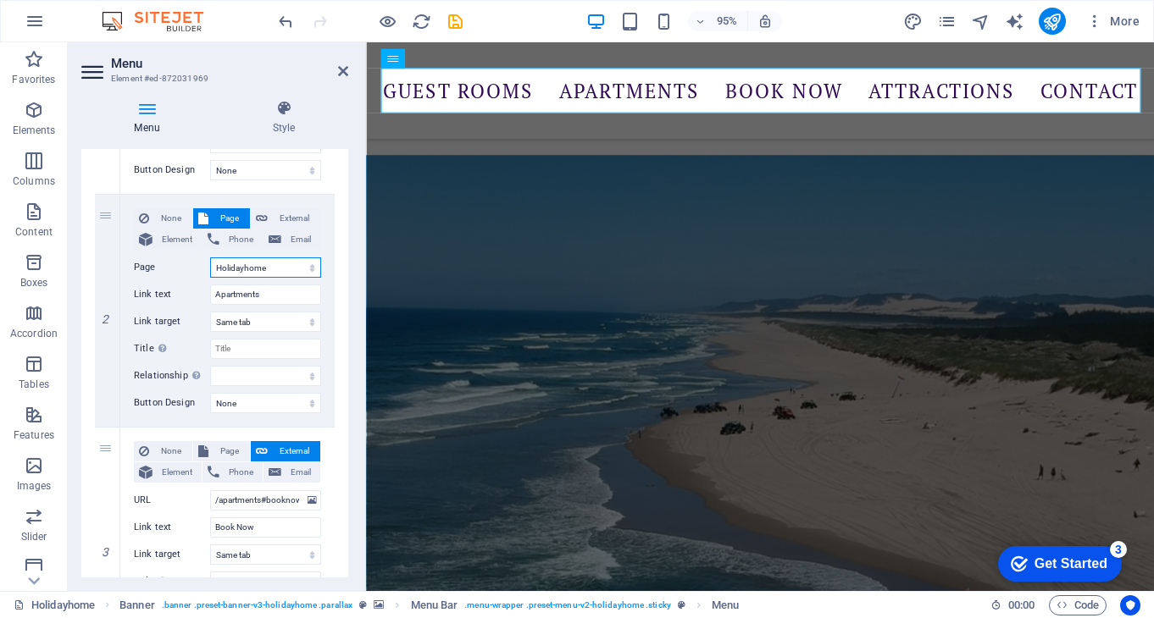
scroll to position [346, 0]
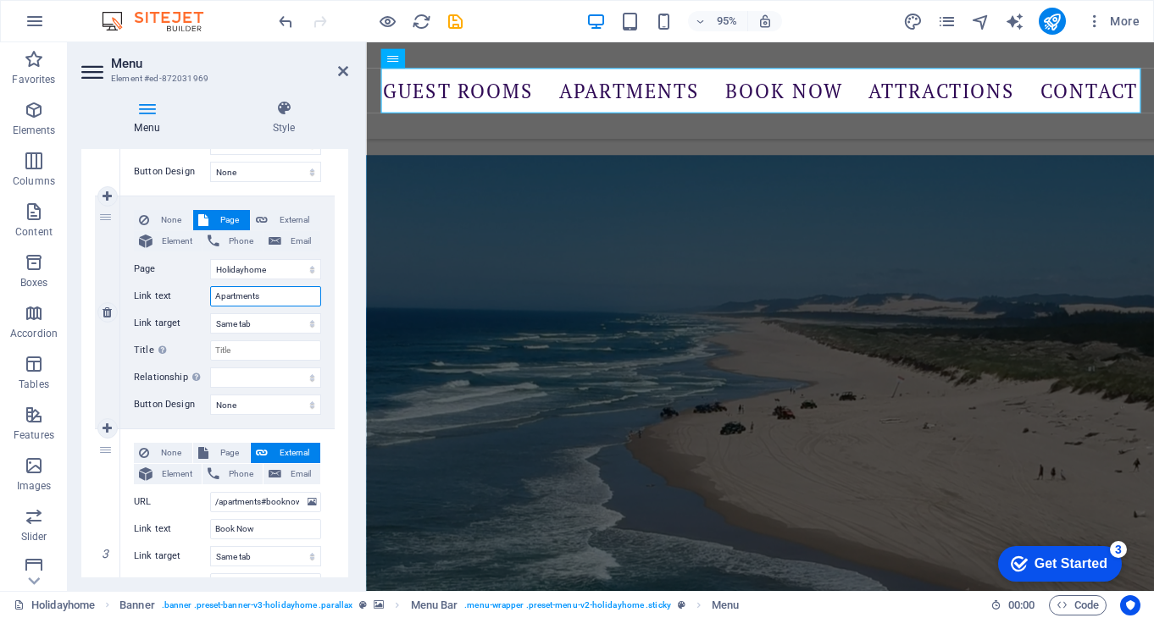
click at [268, 294] on input "Apartments" at bounding box center [265, 296] width 111 height 20
drag, startPoint x: 268, startPoint y: 294, endPoint x: 202, endPoint y: 286, distance: 66.5
click at [202, 286] on div "Link text Apartments" at bounding box center [227, 296] width 187 height 20
type input "Cotta"
select select
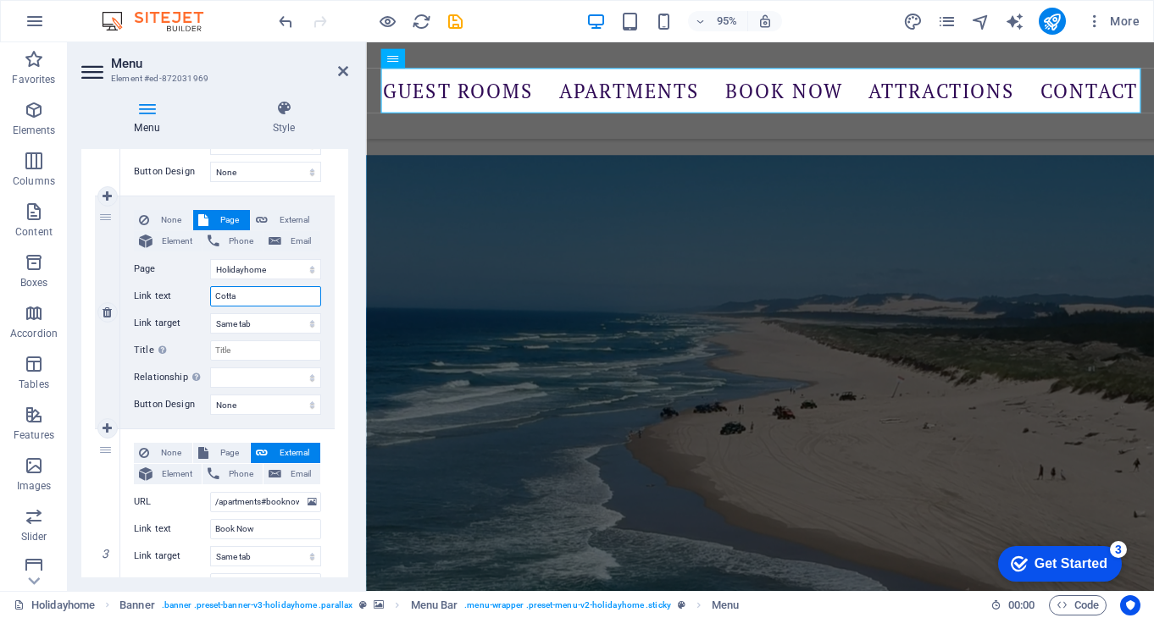
select select
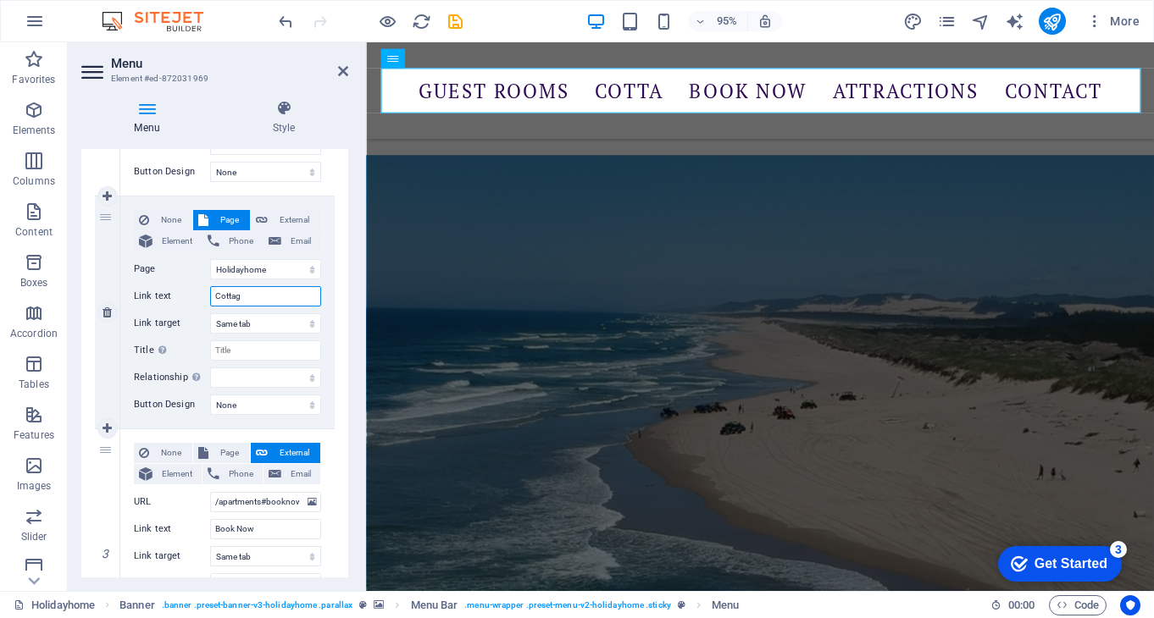
type input "Cottage"
select select
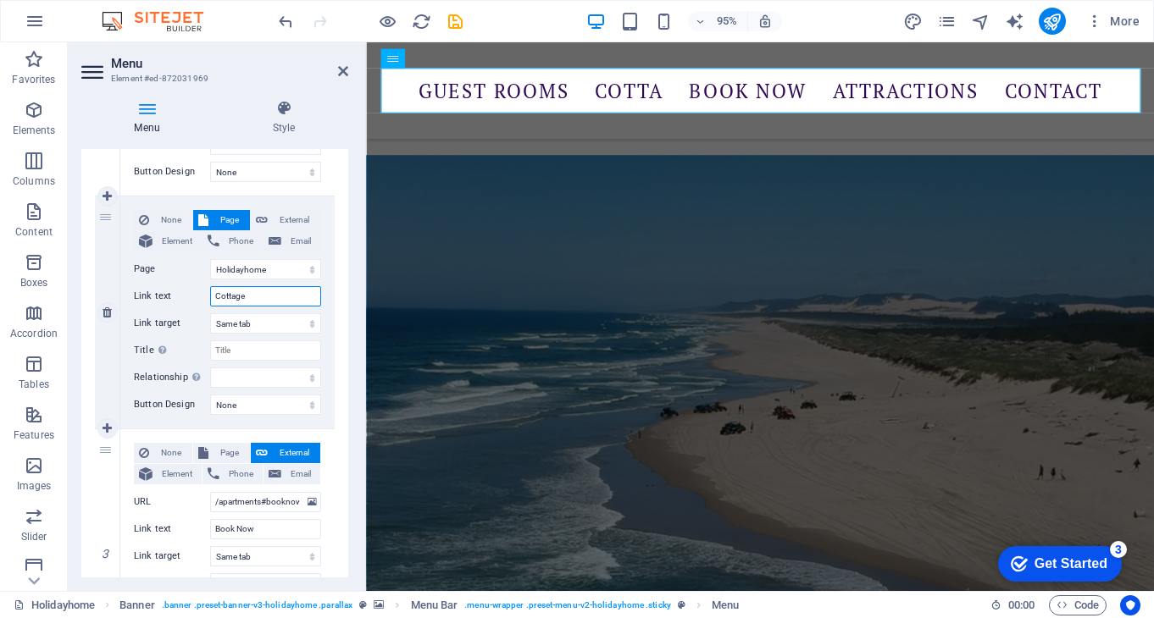
select select
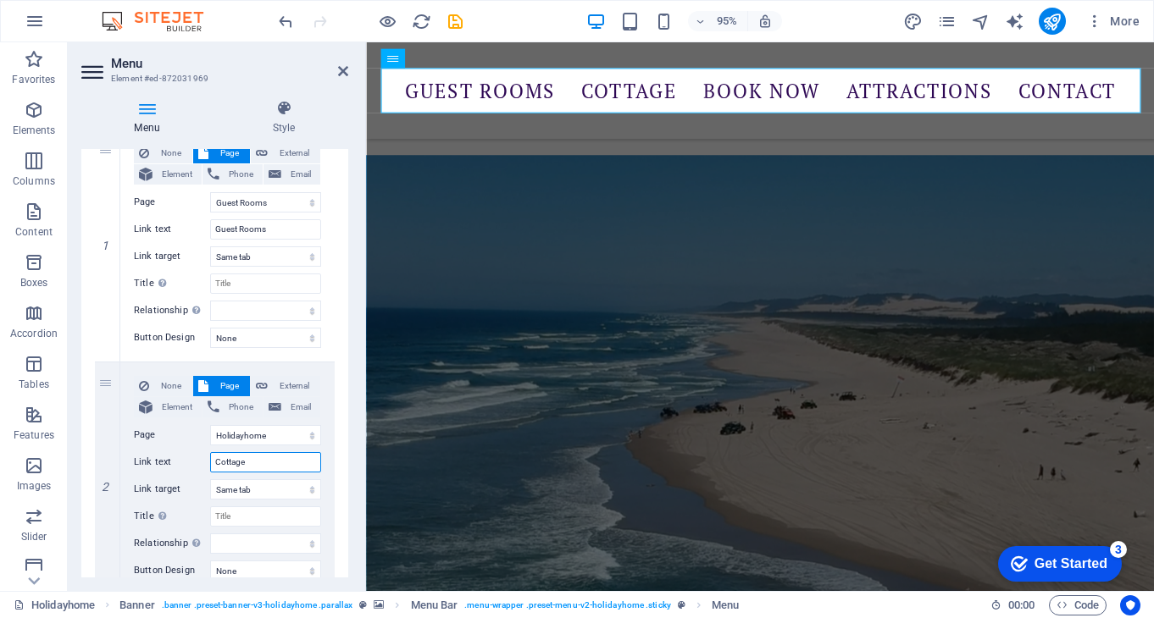
scroll to position [159, 0]
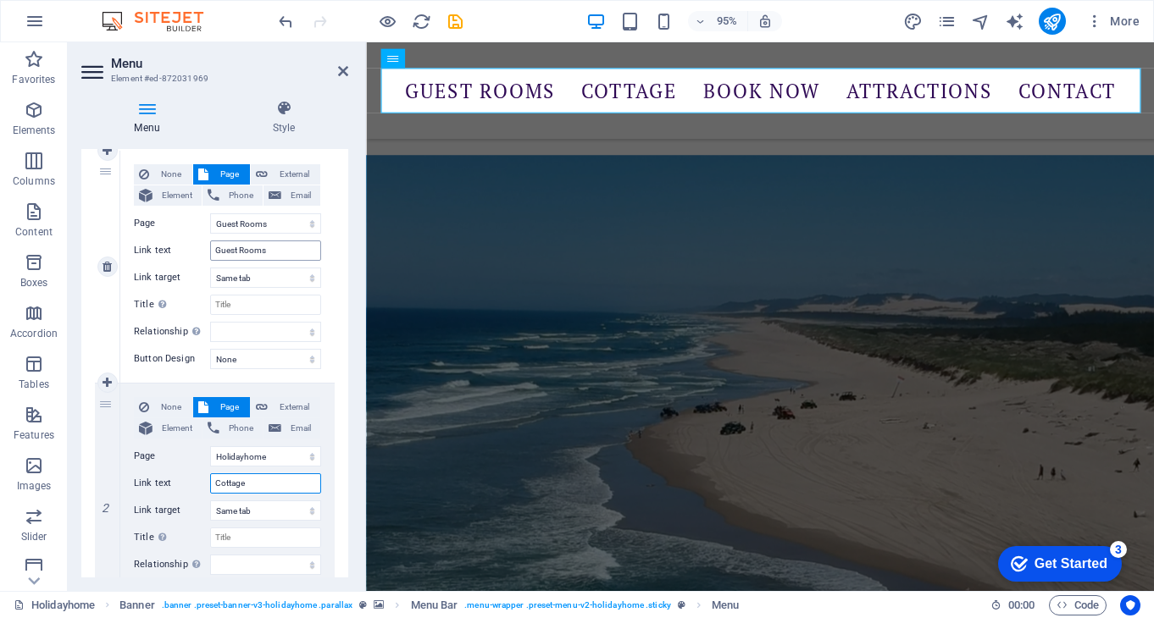
type input "Cottage"
click at [273, 252] on input "Guest Rooms" at bounding box center [265, 251] width 111 height 20
type input "Guest Rooms &"
select select
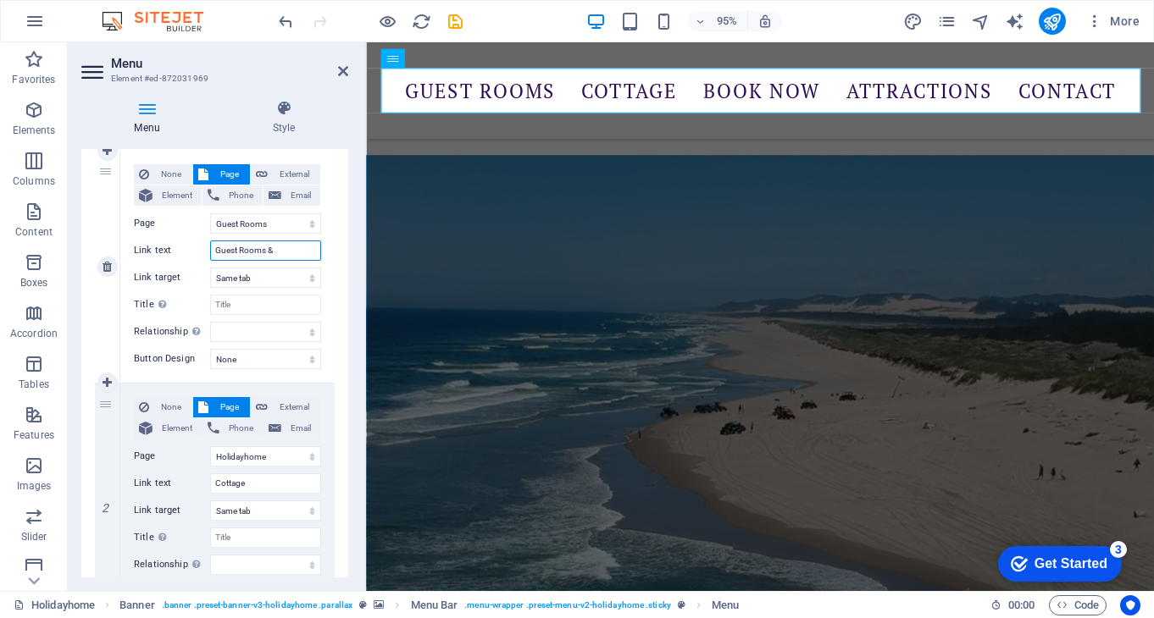
select select
type input "Guest Rooms & Cottage"
select select
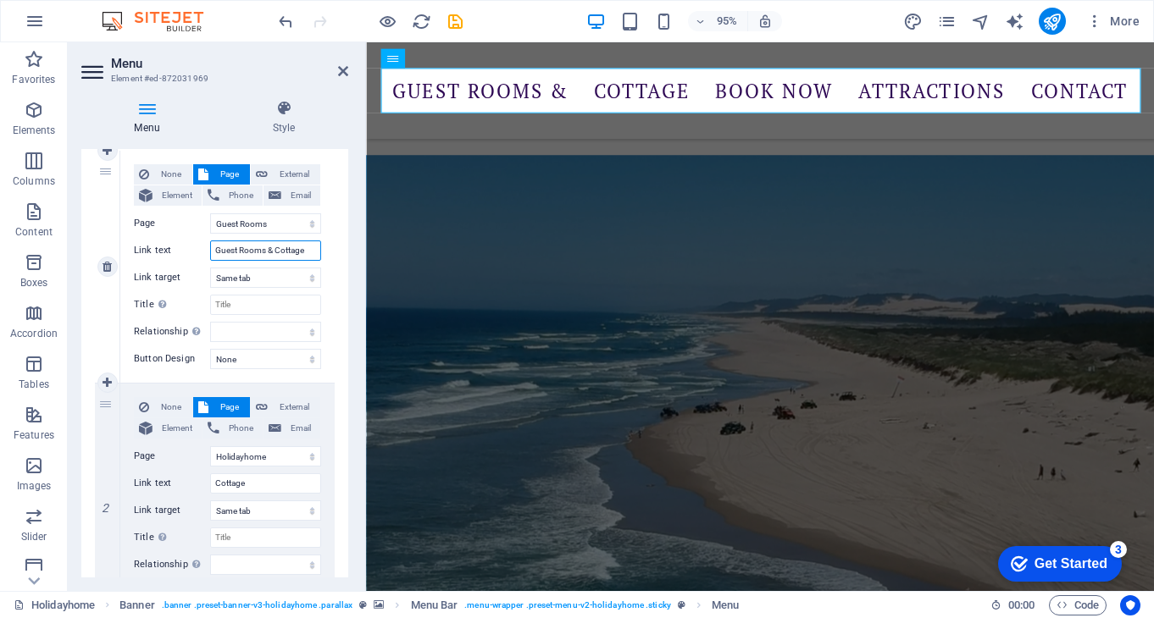
select select
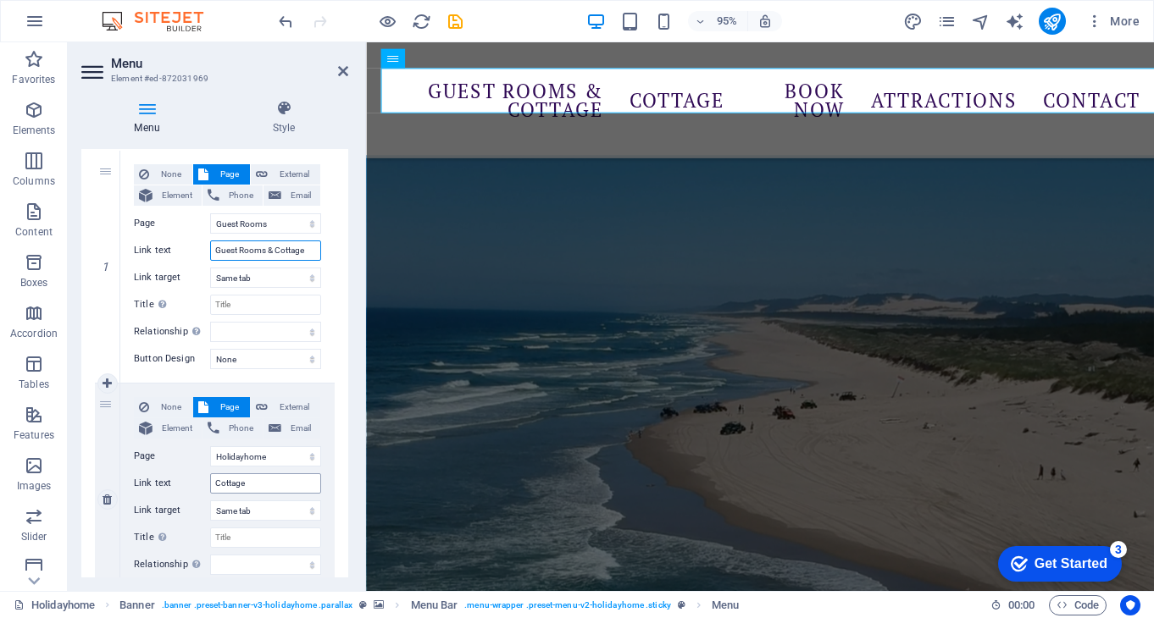
type input "Guest Rooms & Cottage"
drag, startPoint x: 256, startPoint y: 485, endPoint x: 204, endPoint y: 486, distance: 51.7
click at [204, 486] on div "Link text Cottage" at bounding box center [227, 484] width 187 height 20
type input "Studio"
select select
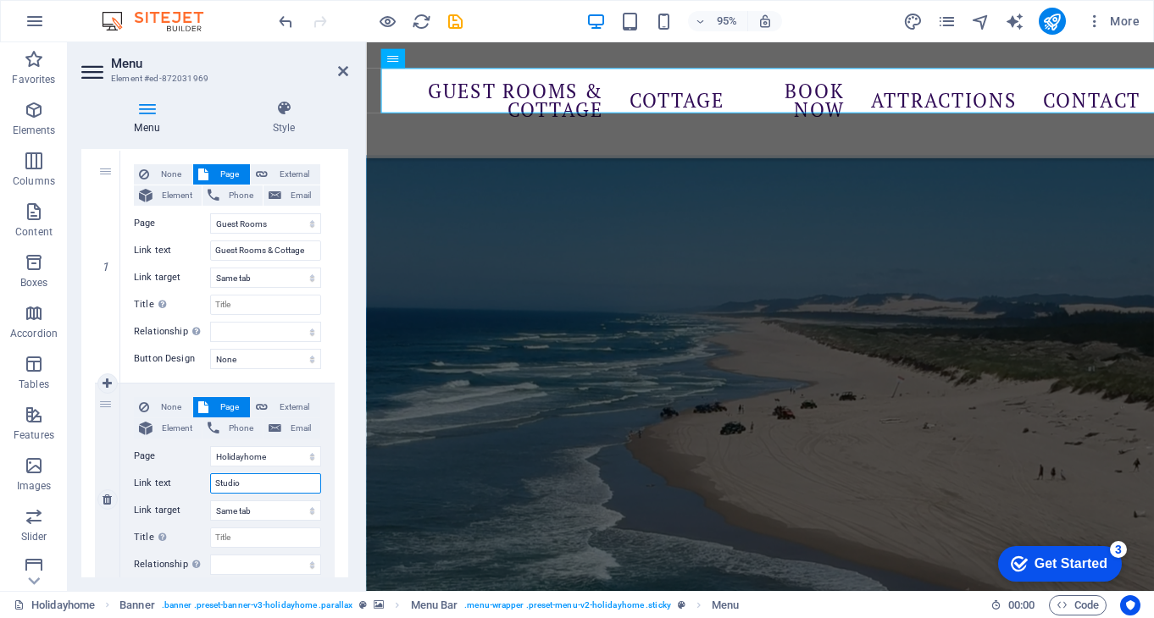
select select
type input "Studio"
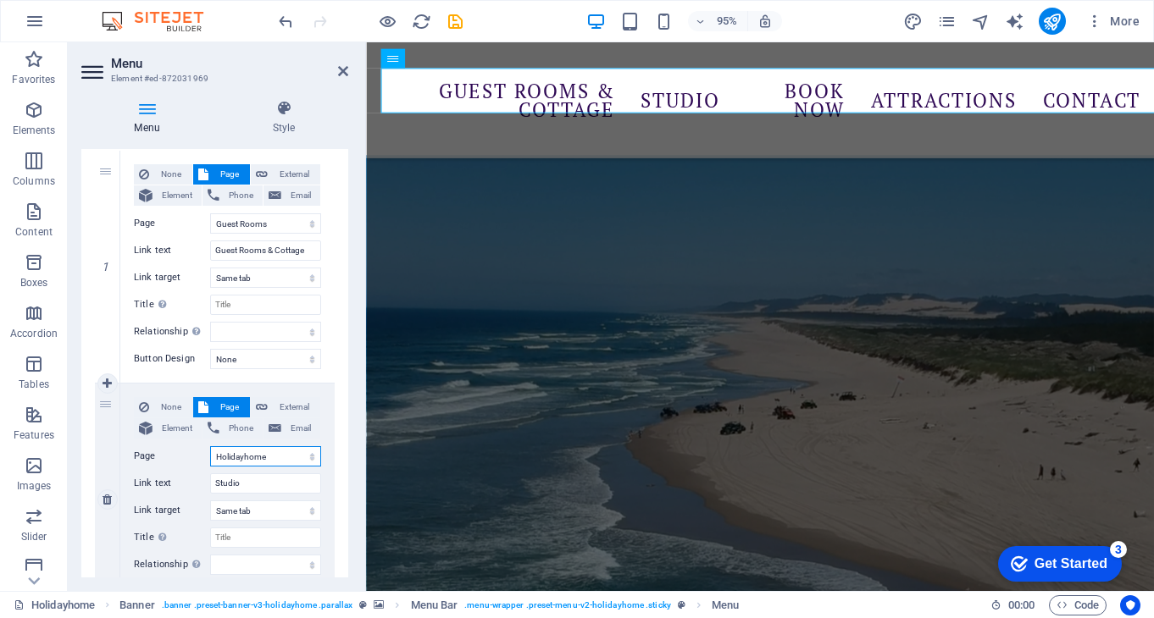
click at [295, 455] on select "Holidayhome Guest Rooms Attractions Subpage Legal Notice Privacy" at bounding box center [265, 456] width 111 height 20
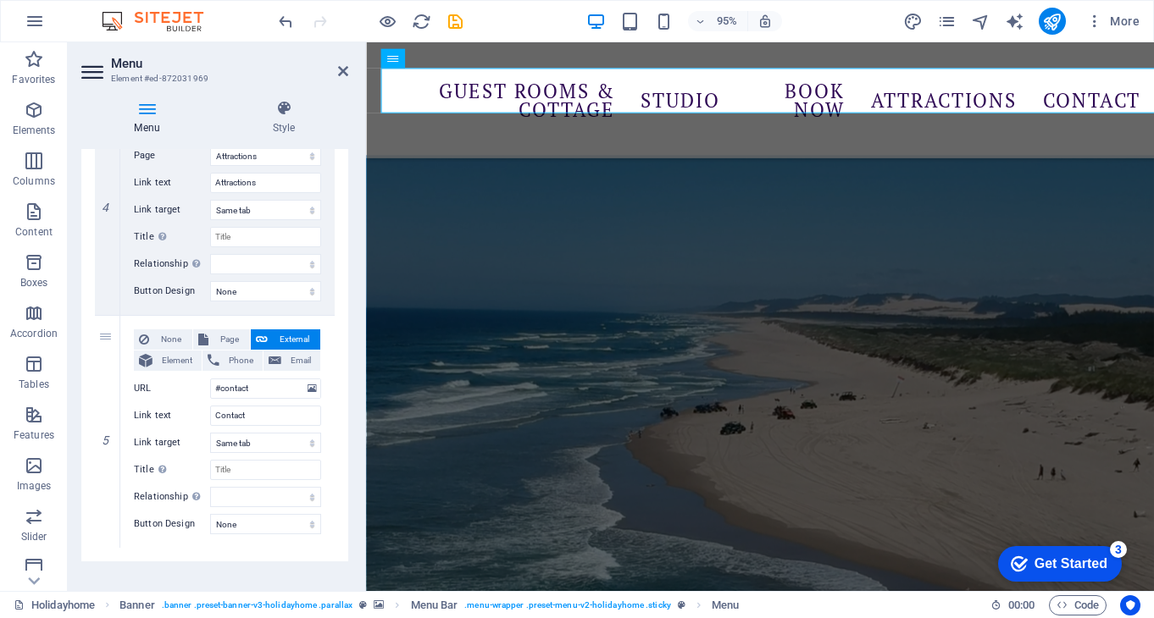
scroll to position [944, 0]
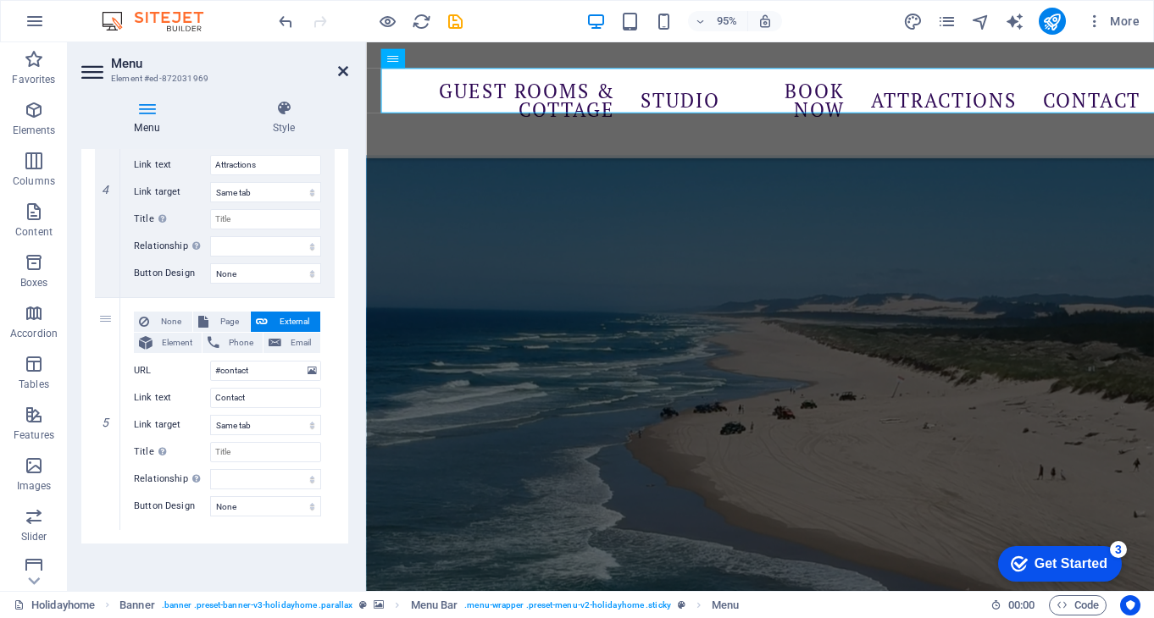
click at [343, 68] on icon at bounding box center [343, 71] width 10 height 14
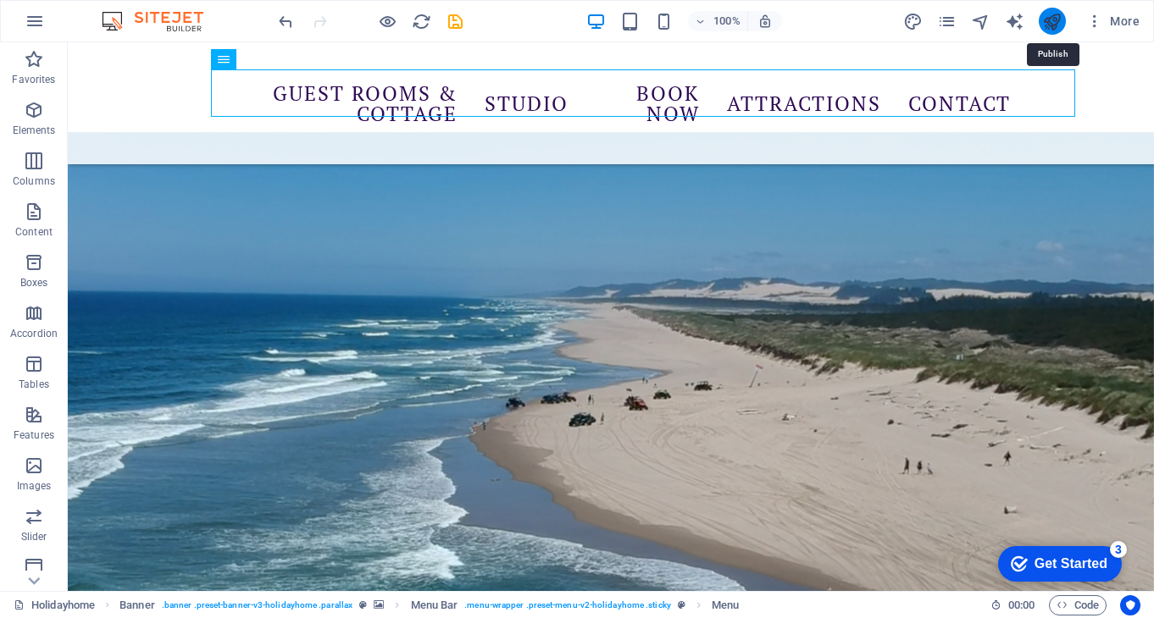
click at [1051, 21] on icon "publish" at bounding box center [1051, 21] width 19 height 19
